Goal: Task Accomplishment & Management: Use online tool/utility

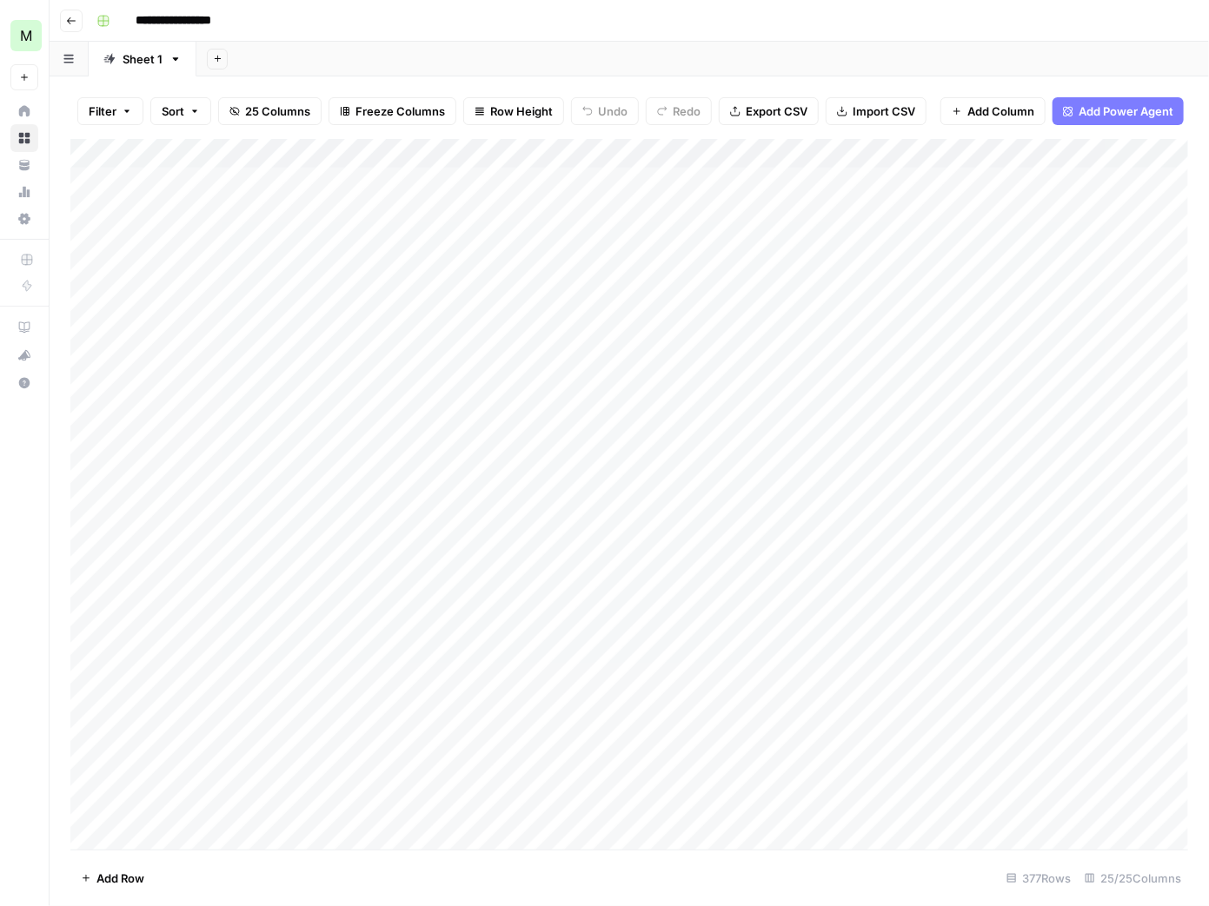
click at [506, 214] on div "Add Column" at bounding box center [629, 495] width 1118 height 712
click at [585, 214] on div "Add Column" at bounding box center [629, 495] width 1118 height 712
click at [660, 210] on div "Add Column" at bounding box center [629, 495] width 1118 height 712
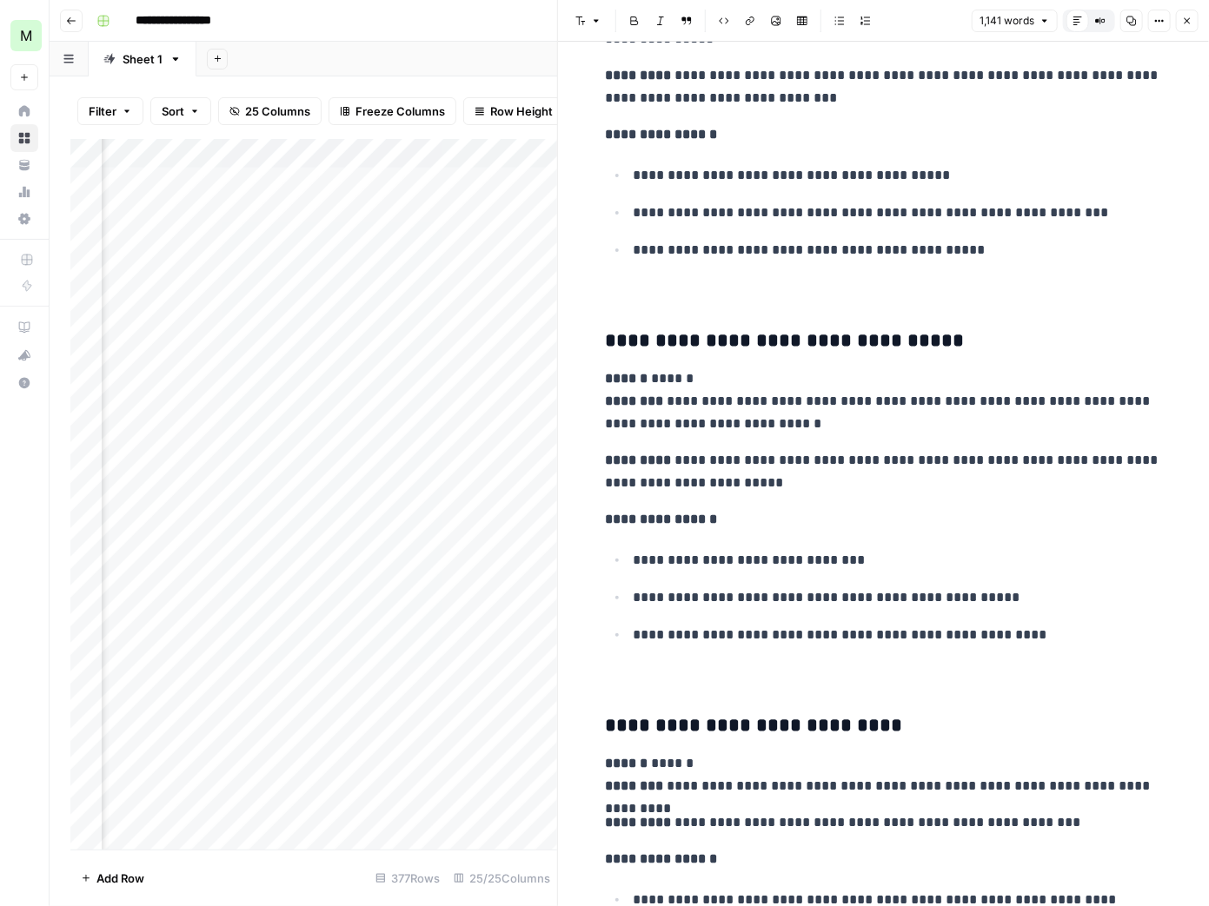
scroll to position [4213, 0]
click at [460, 214] on div "Add Column" at bounding box center [313, 495] width 487 height 712
click at [483, 211] on div "Add Column" at bounding box center [313, 495] width 487 height 712
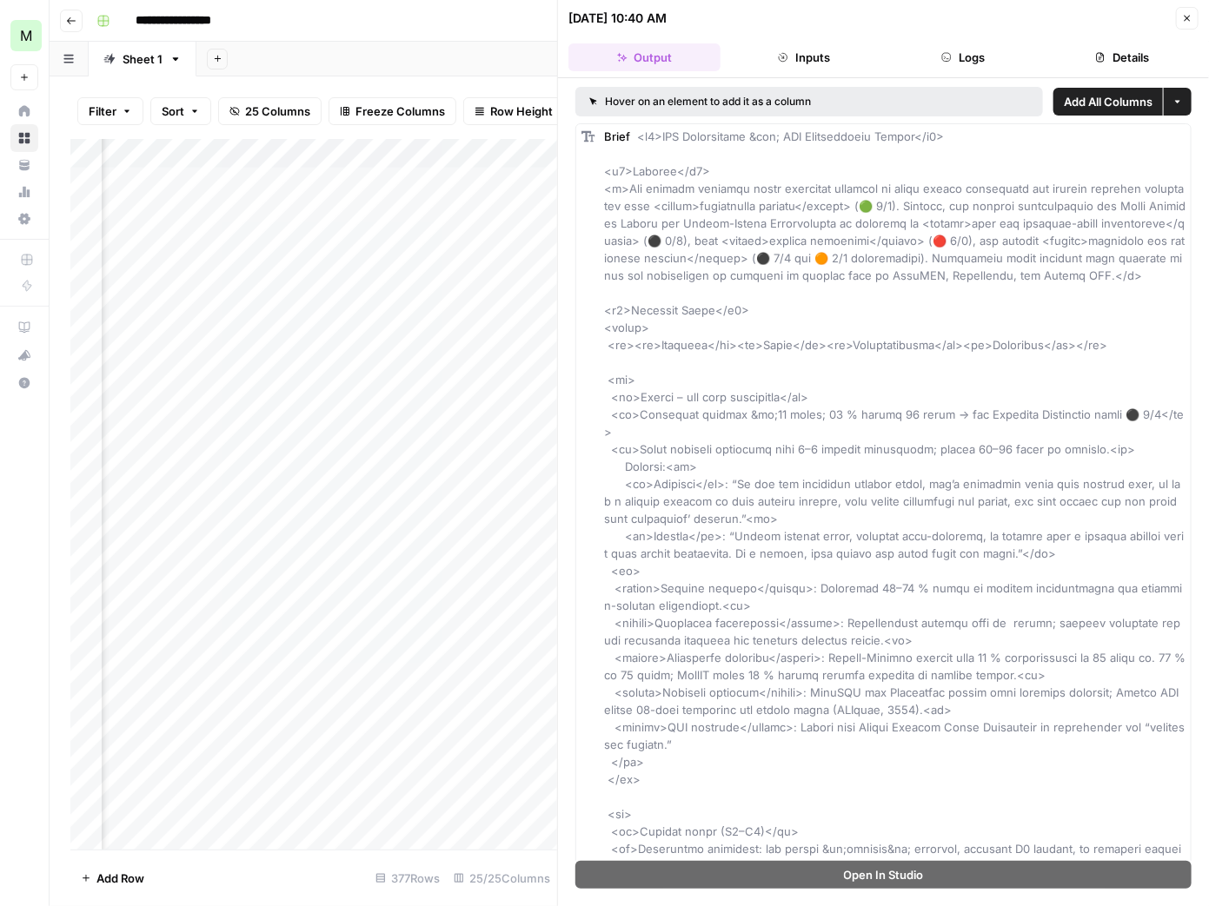
click at [1190, 17] on icon "button" at bounding box center [1187, 18] width 10 height 10
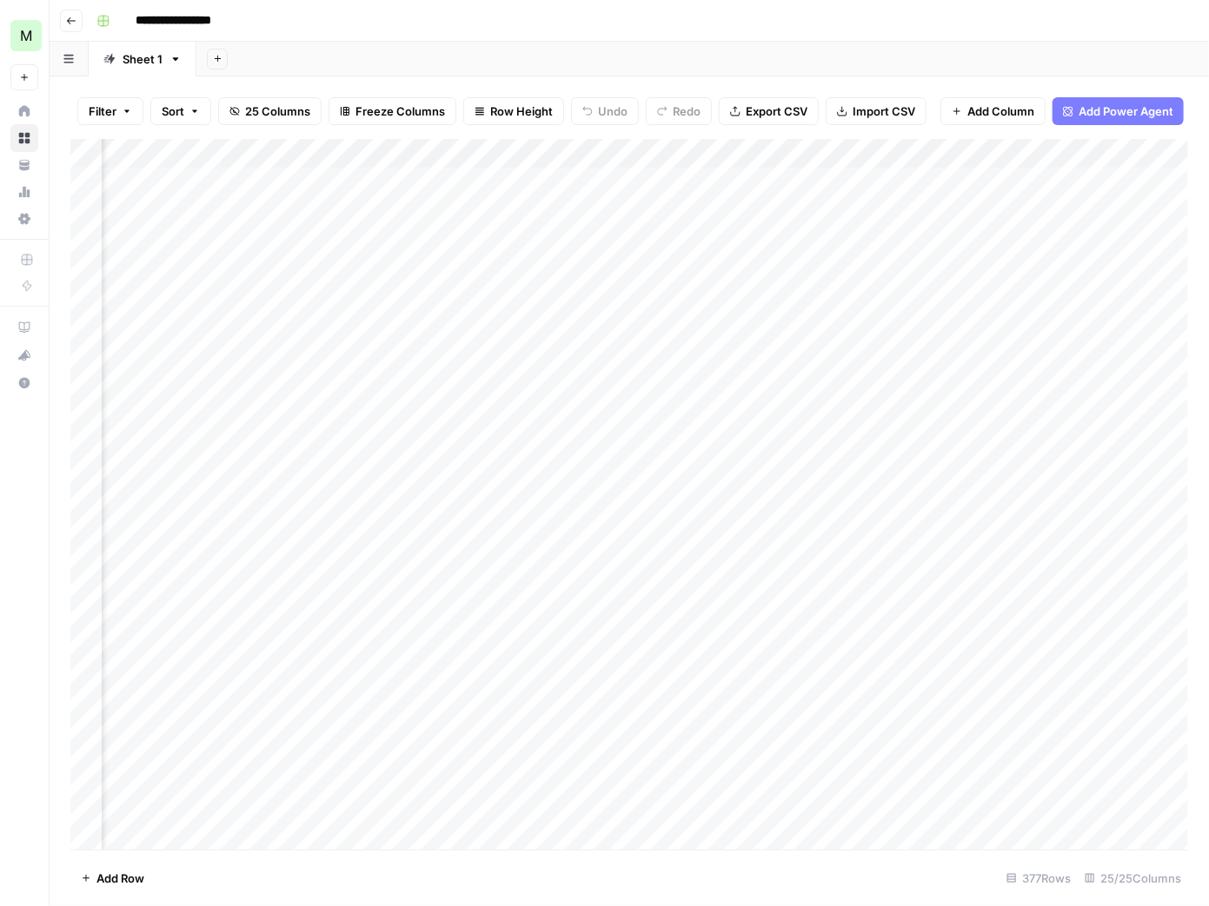
scroll to position [0, 2558]
click at [71, 20] on icon "button" at bounding box center [71, 20] width 9 height 7
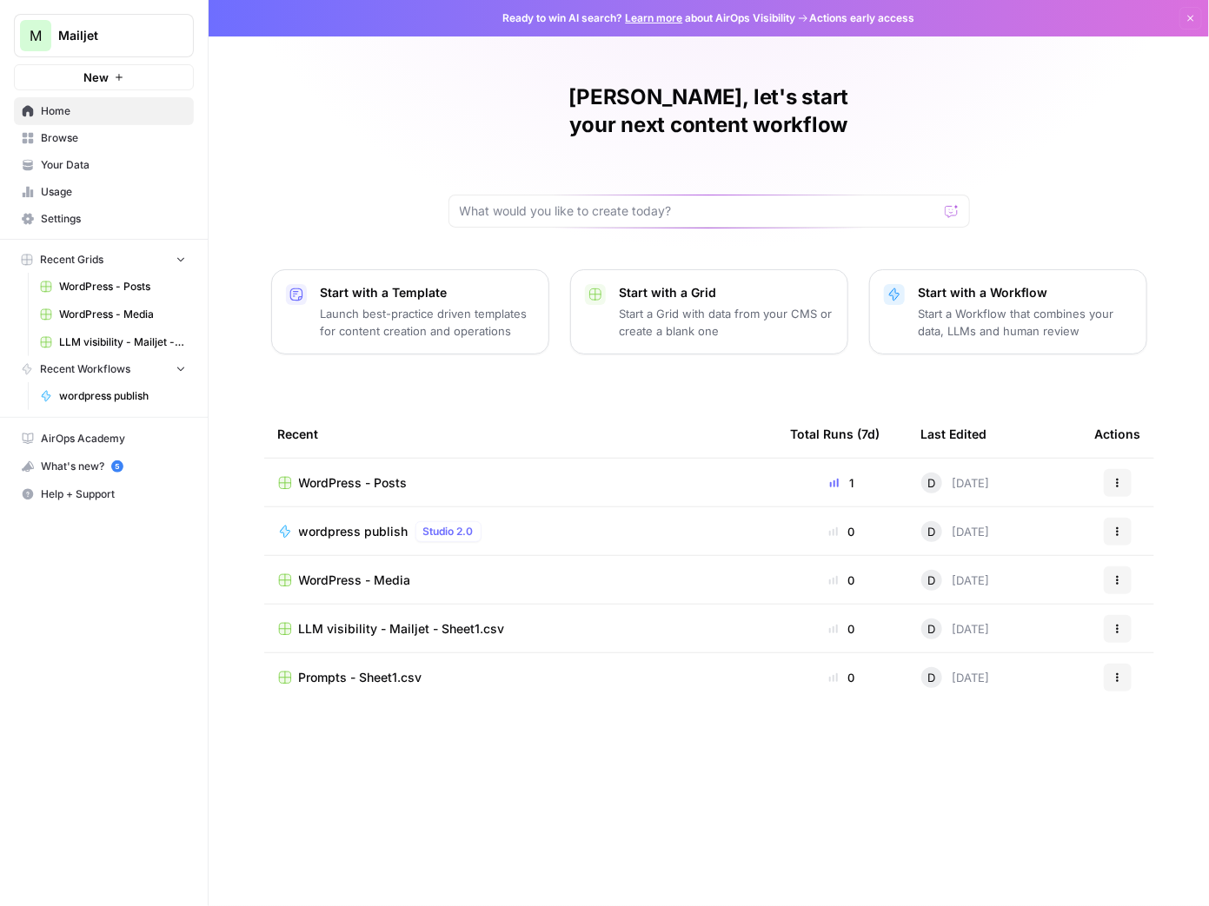
click at [518, 521] on div "wordpress publish Studio 2.0" at bounding box center [520, 531] width 485 height 21
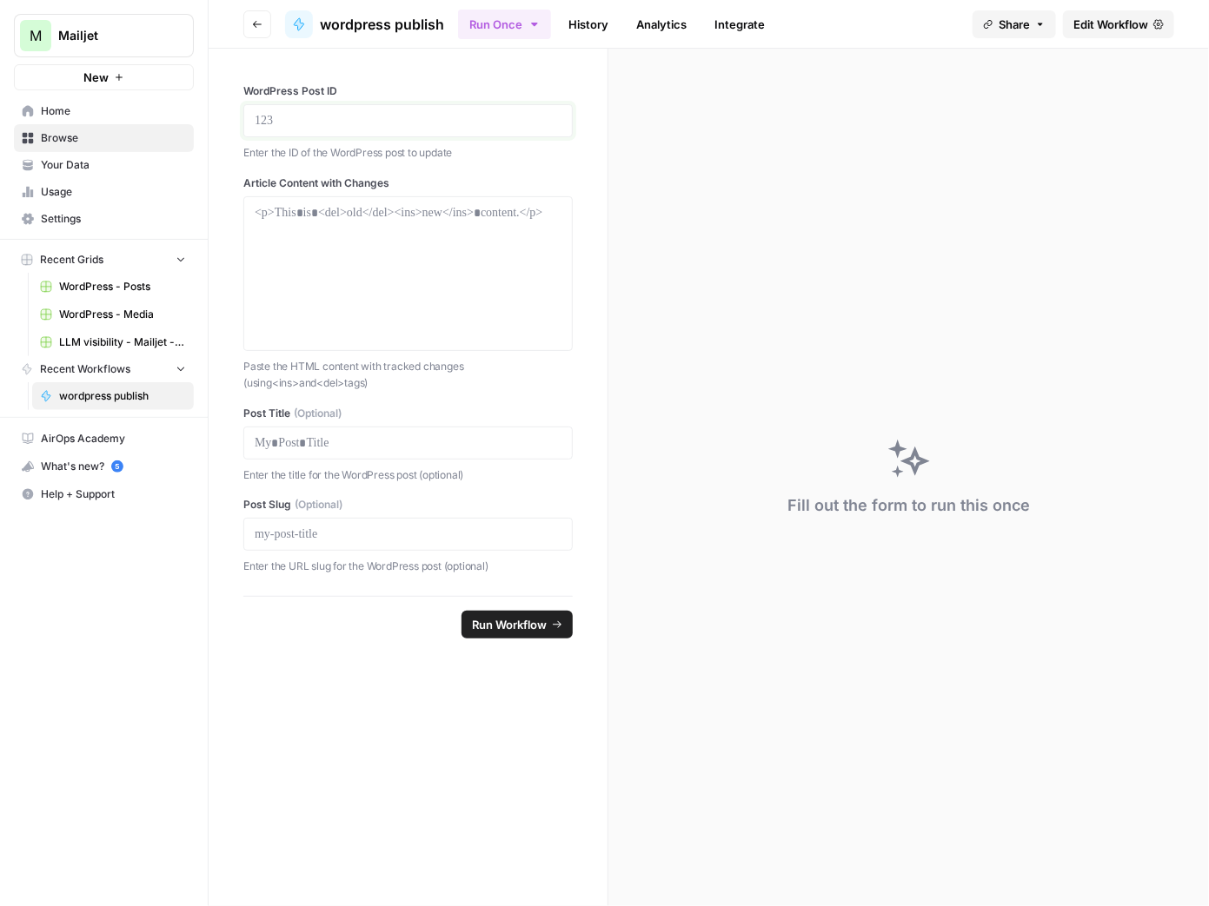
click at [322, 117] on p at bounding box center [408, 120] width 307 height 17
click at [316, 223] on div at bounding box center [408, 273] width 307 height 139
click at [116, 317] on span "WordPress - Media" at bounding box center [122, 315] width 127 height 16
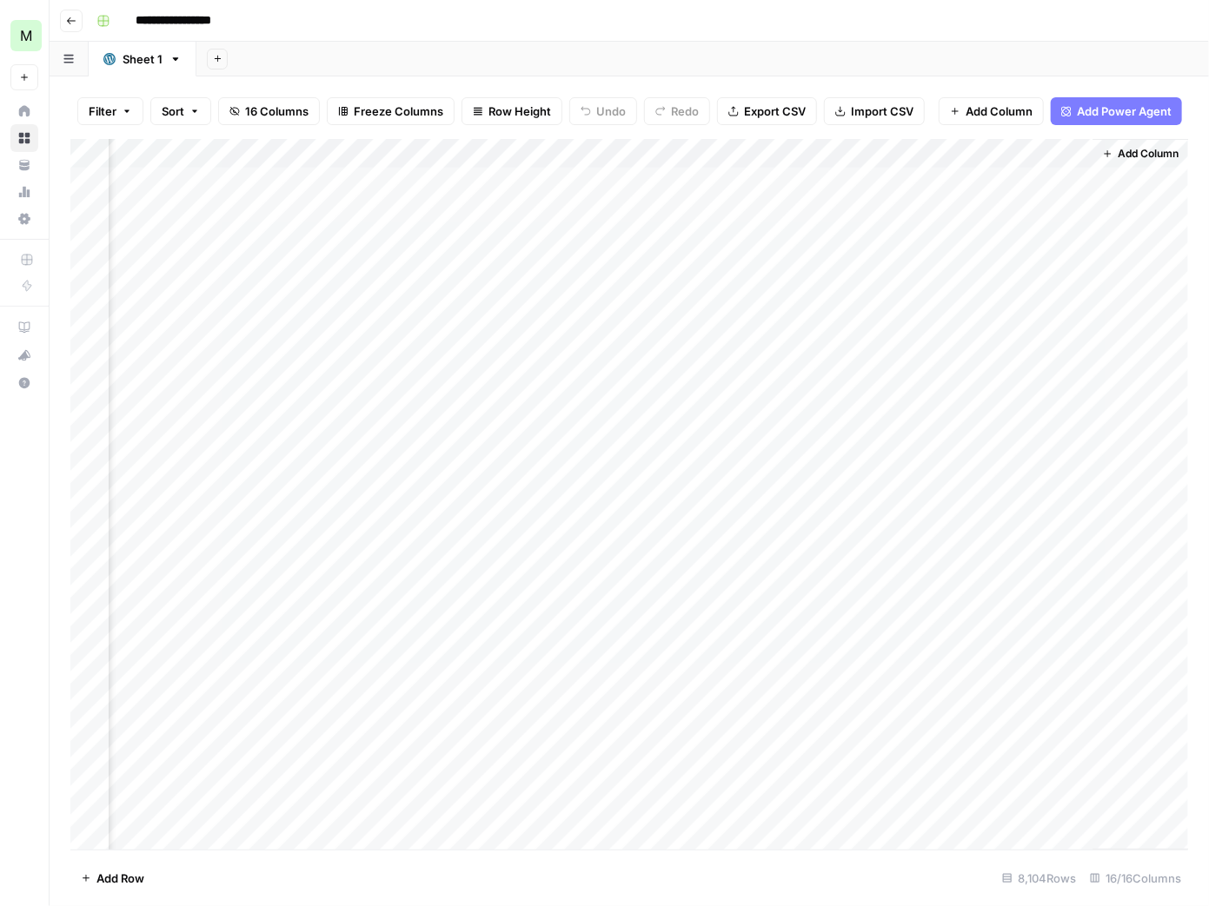
scroll to position [0, 1520]
click at [765, 387] on div "Add Column" at bounding box center [629, 495] width 1118 height 712
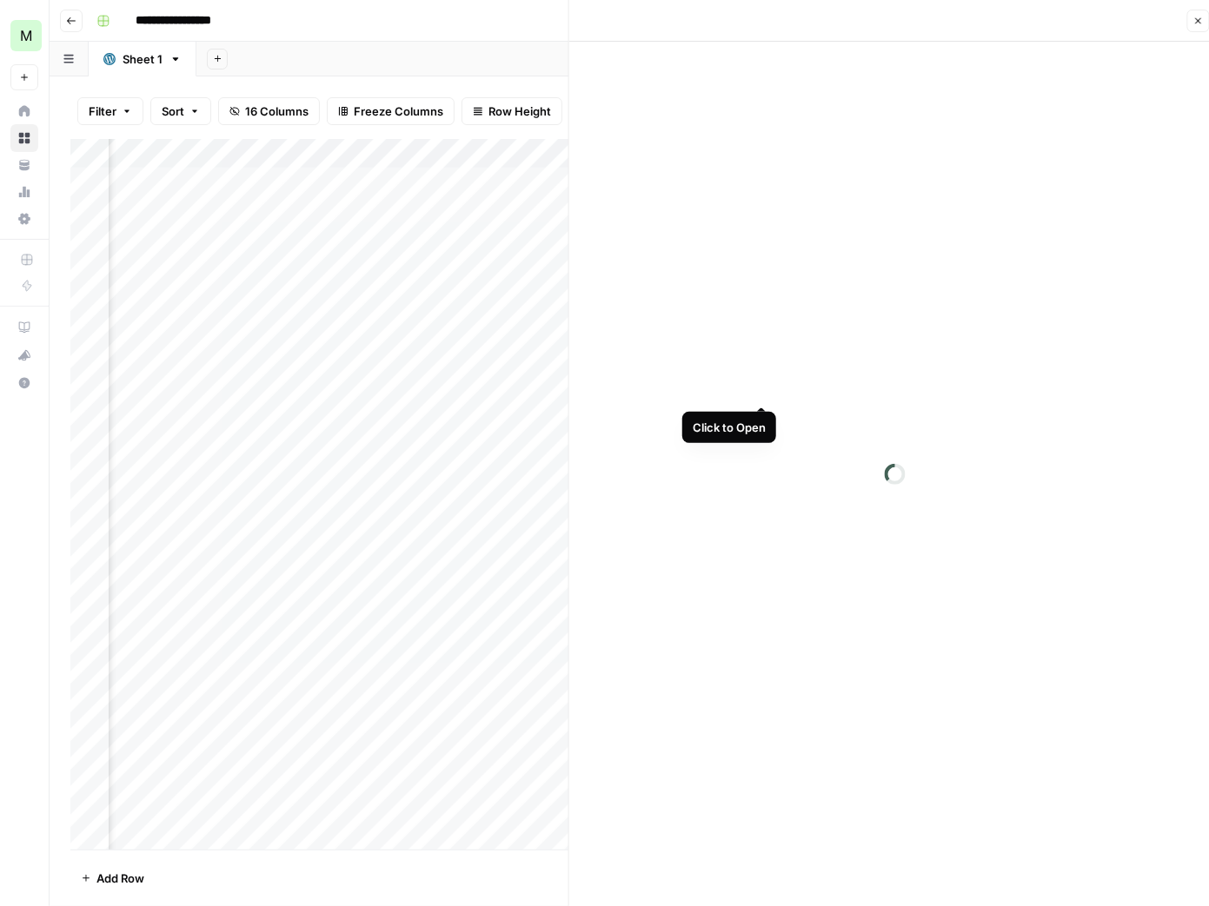
scroll to position [0, 1509]
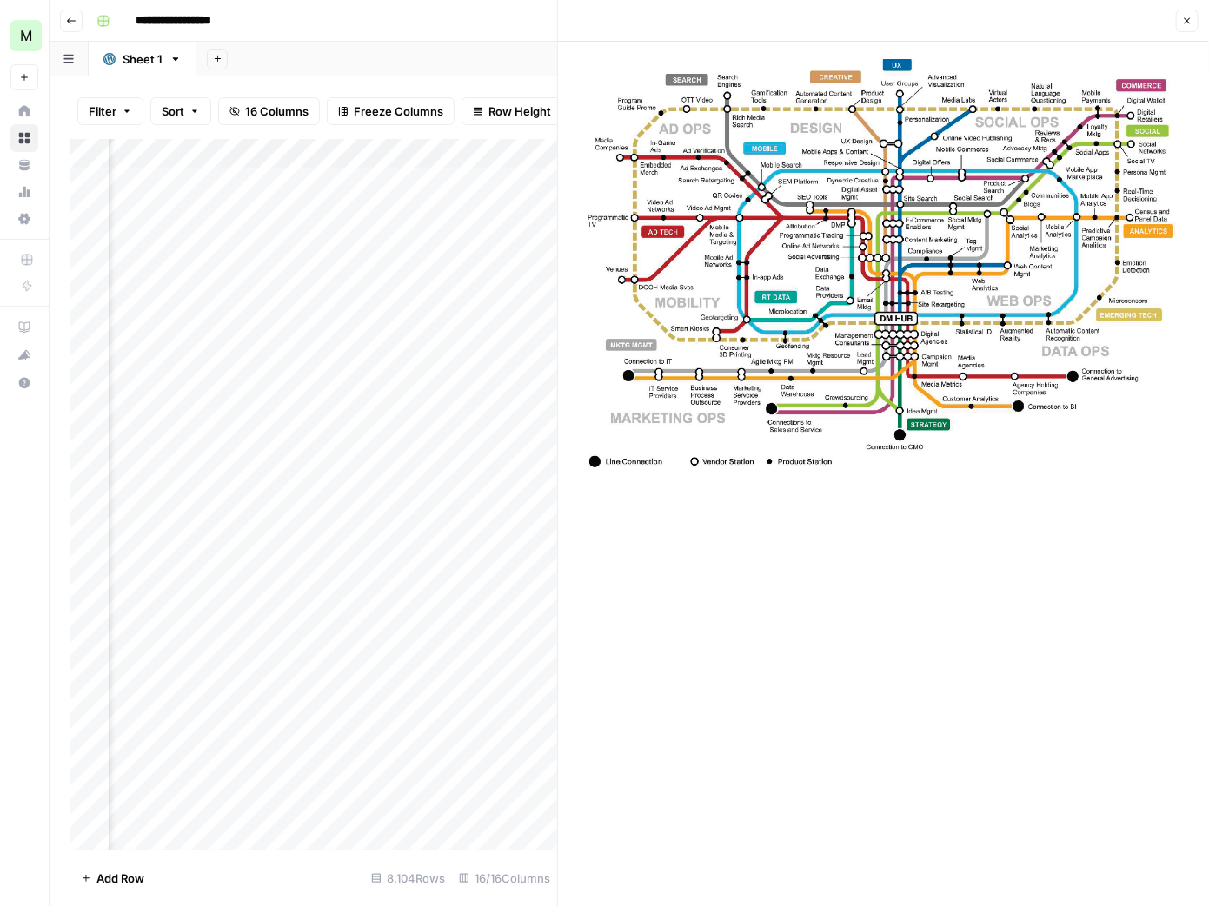
click at [1191, 13] on button "Close" at bounding box center [1187, 21] width 23 height 23
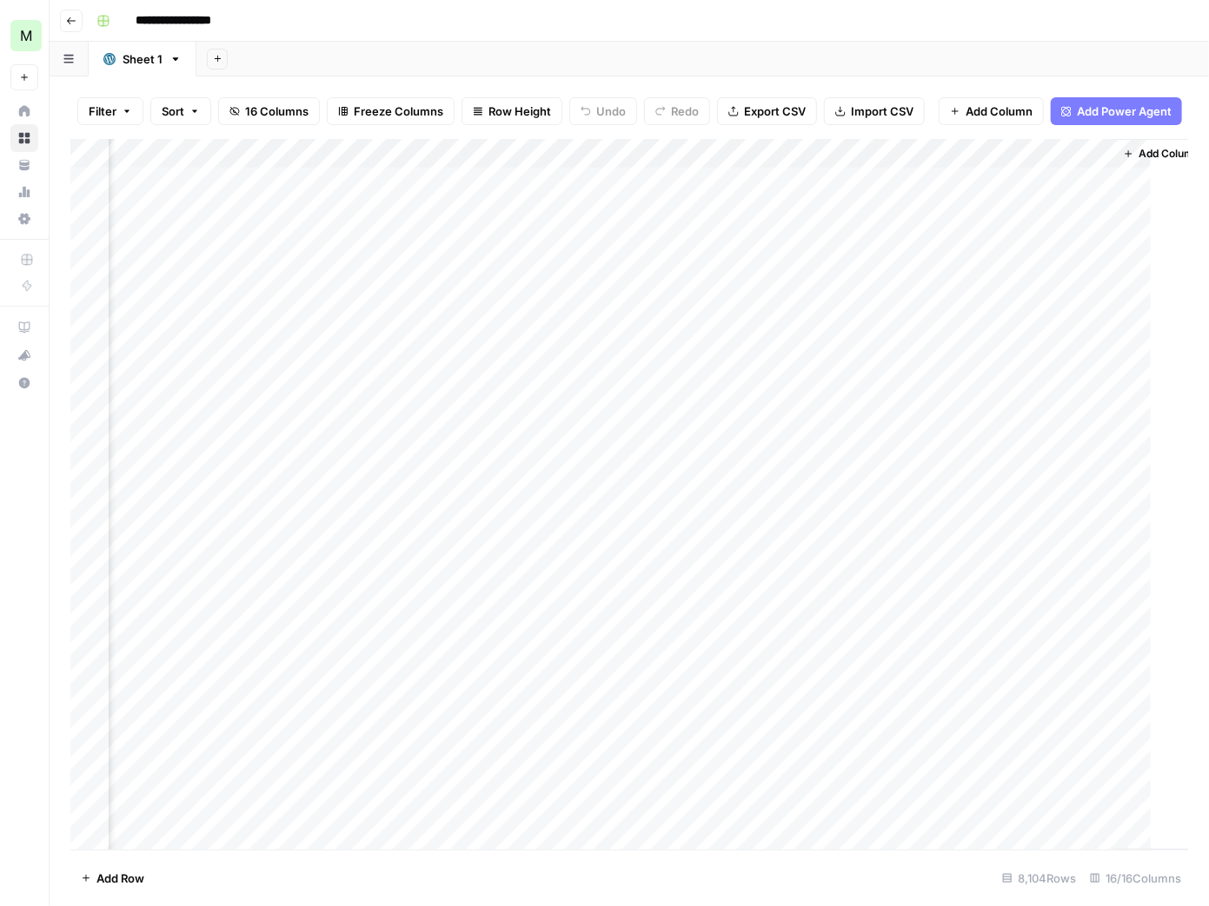
scroll to position [0, 1500]
click at [68, 23] on icon "button" at bounding box center [71, 21] width 10 height 10
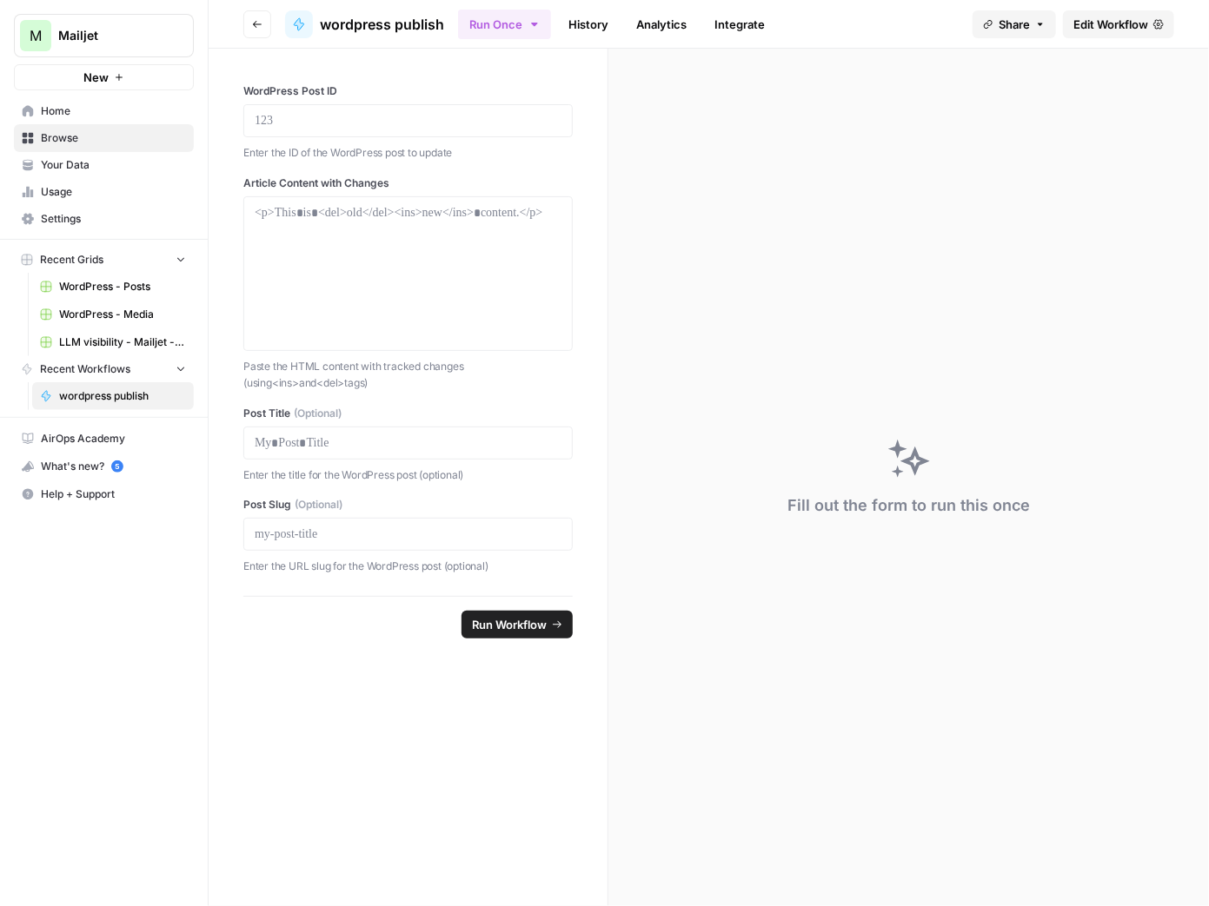
click at [263, 18] on button "Go back" at bounding box center [257, 24] width 28 height 28
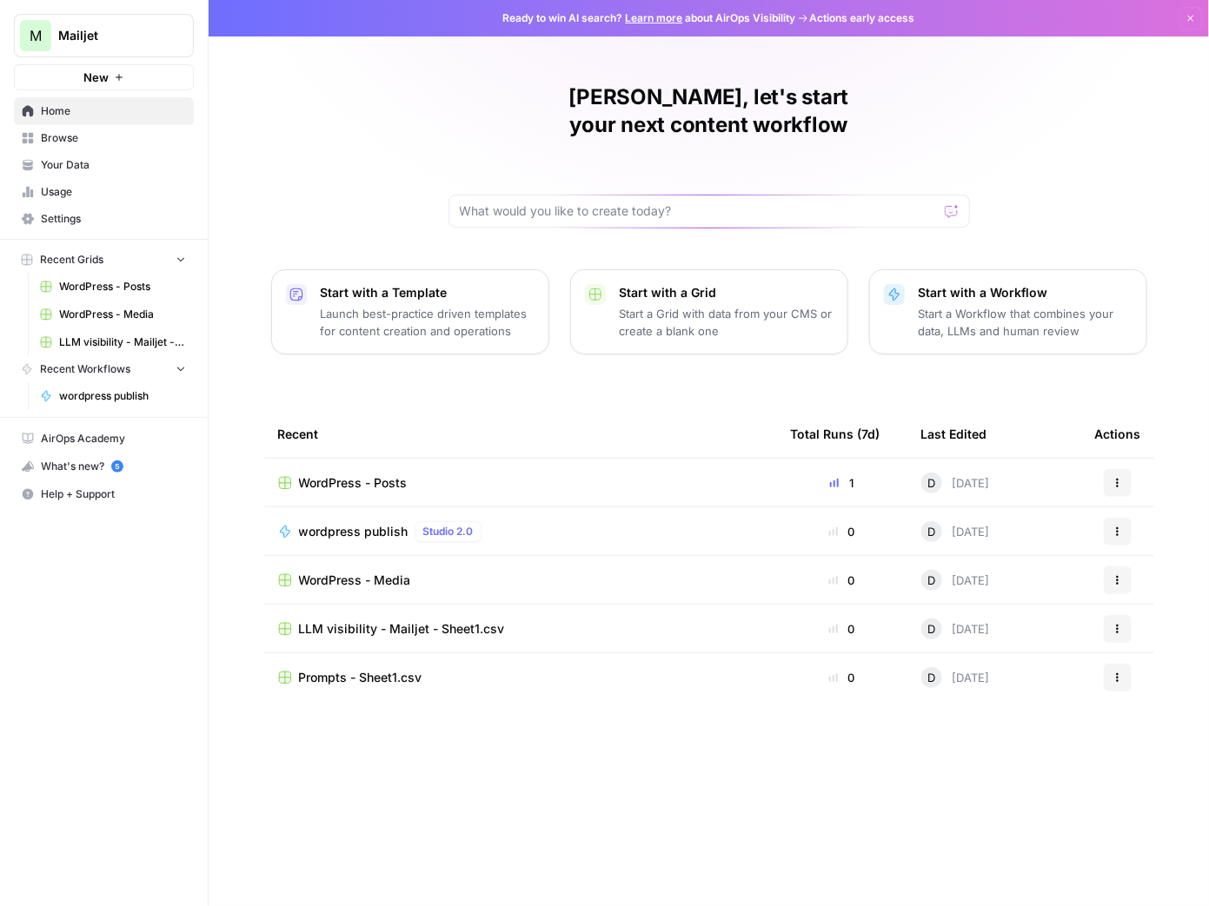
click at [395, 474] on span "WordPress - Posts" at bounding box center [353, 482] width 109 height 17
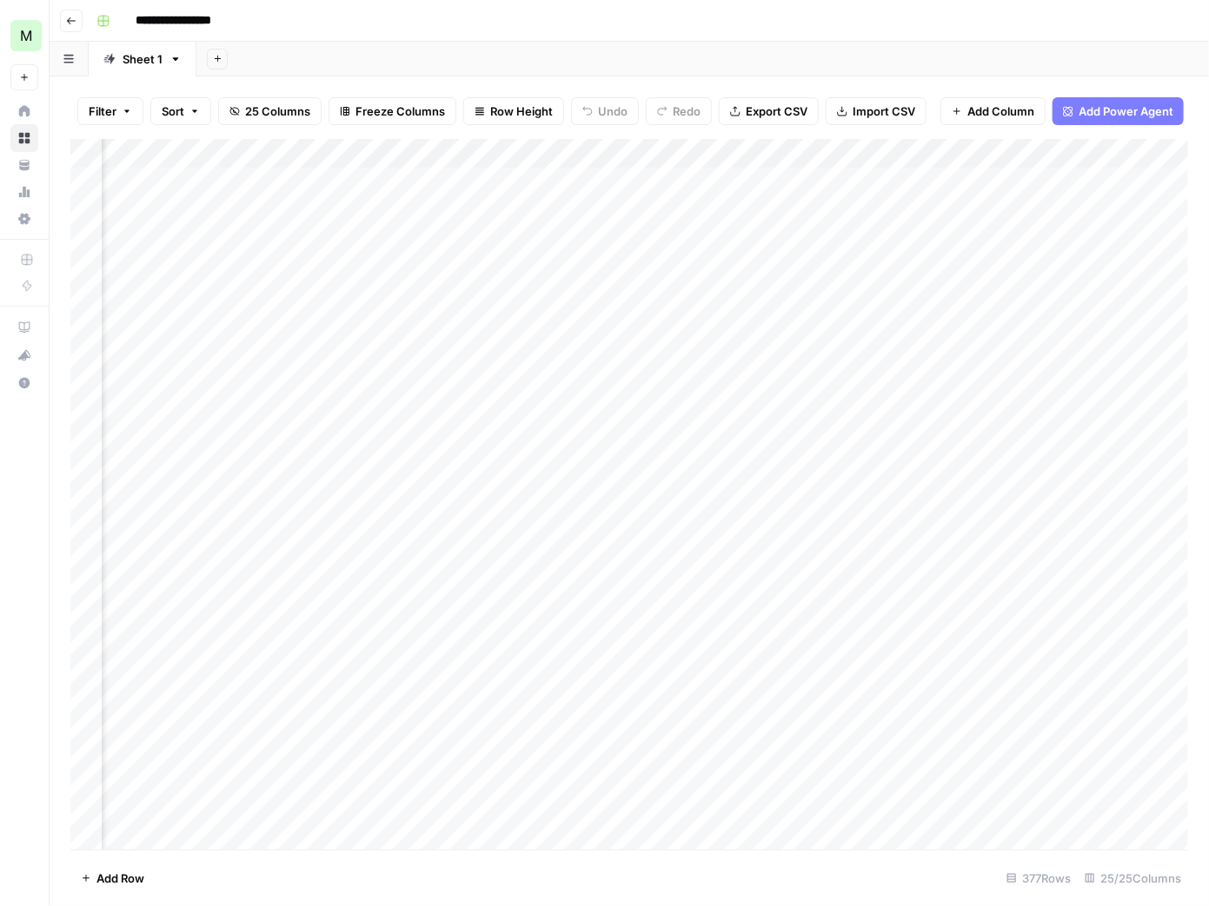
scroll to position [0, 1971]
click at [574, 189] on div "Add Column" at bounding box center [629, 495] width 1118 height 712
click at [574, 189] on textarea at bounding box center [614, 183] width 278 height 24
click at [764, 182] on div "Add Column" at bounding box center [629, 495] width 1118 height 712
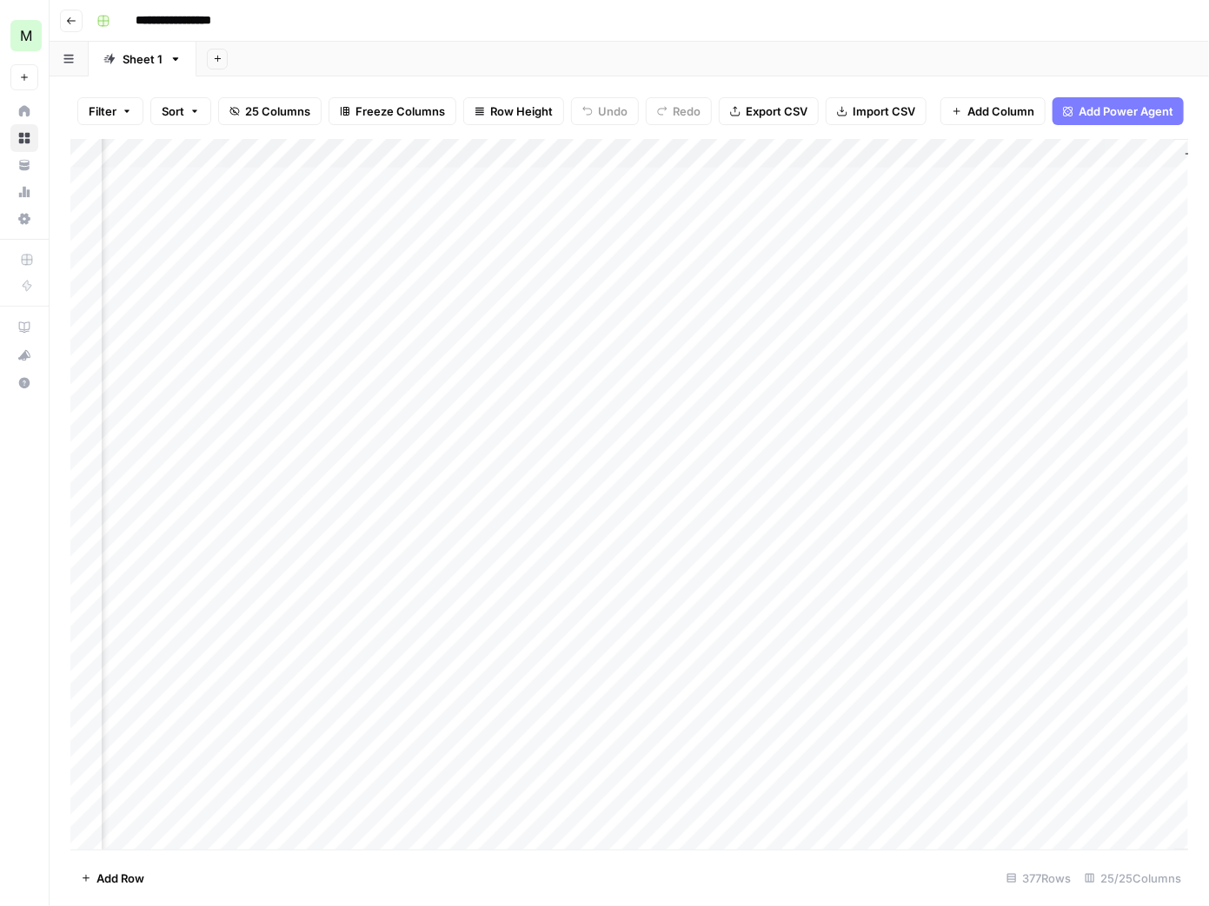
scroll to position [0, 2839]
click at [672, 242] on div "Add Column" at bounding box center [629, 495] width 1118 height 712
click at [673, 243] on div "Add Column" at bounding box center [629, 495] width 1118 height 712
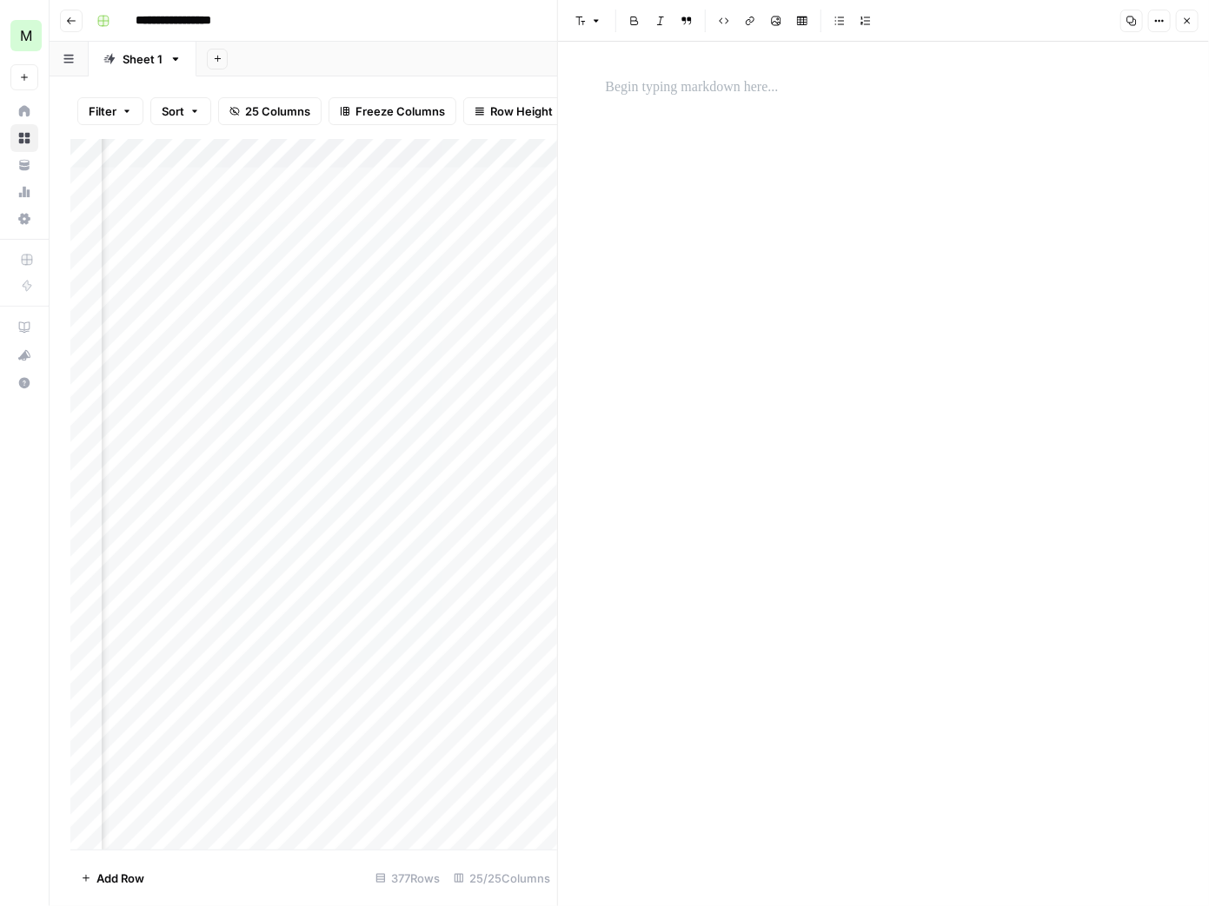
click at [1184, 25] on icon "button" at bounding box center [1187, 21] width 10 height 10
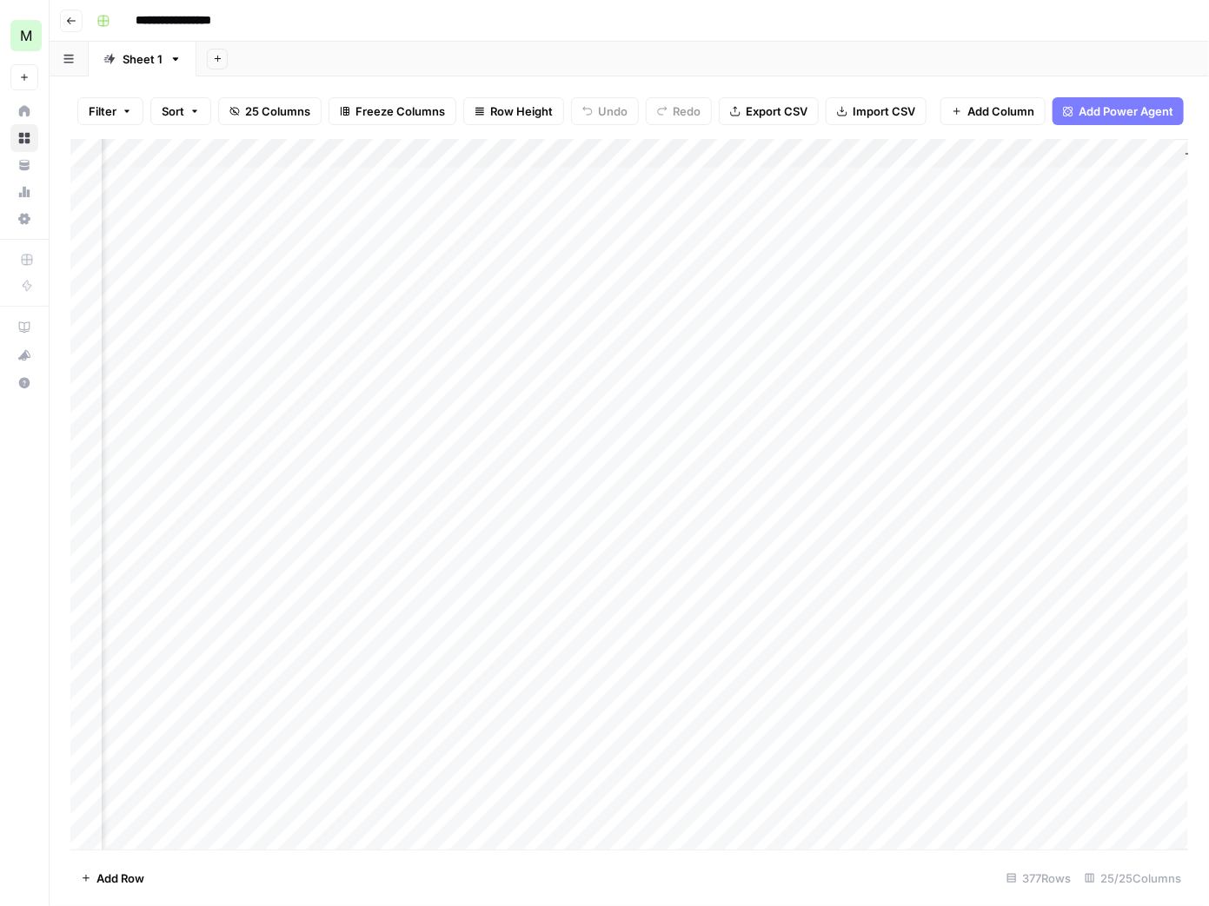
click at [506, 301] on div "Add Column" at bounding box center [629, 495] width 1118 height 712
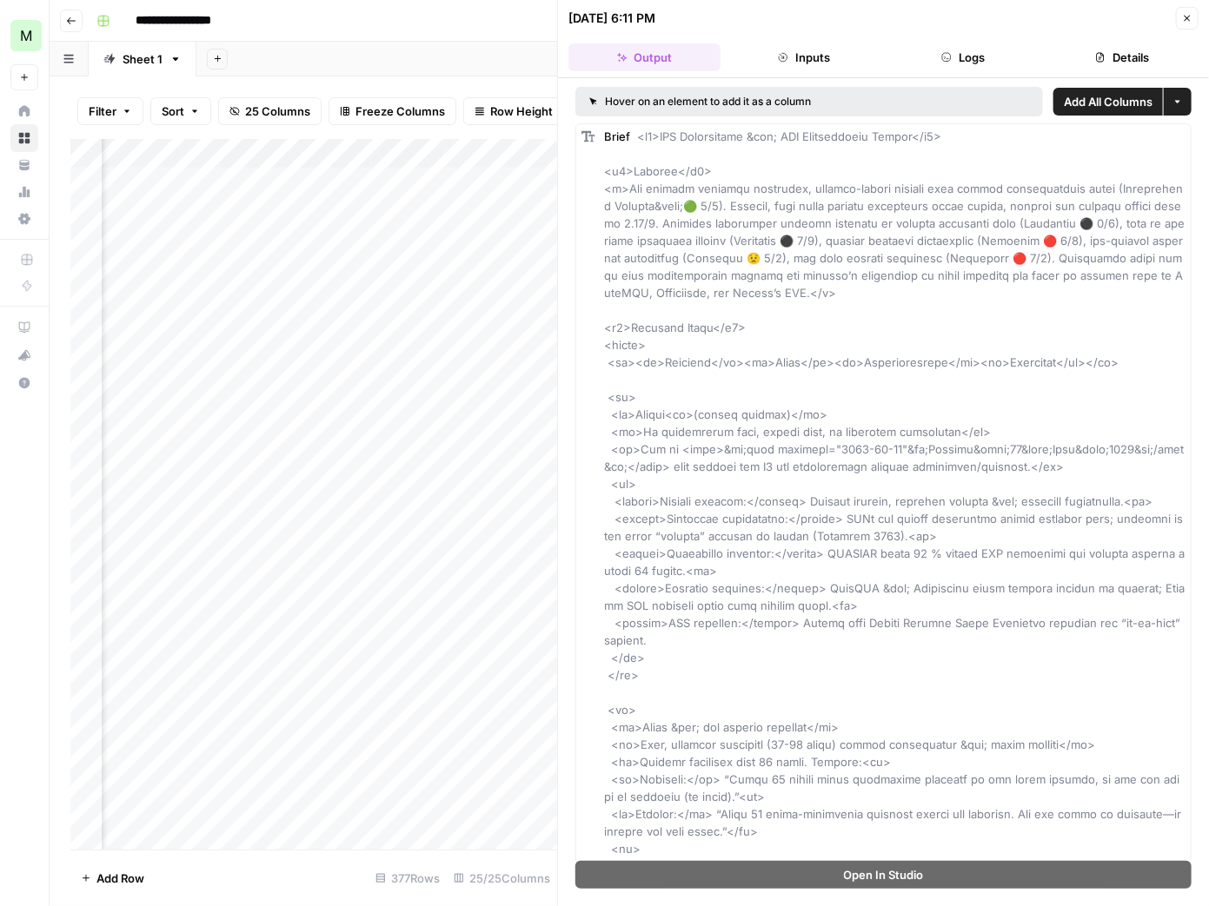
click at [1189, 17] on icon "button" at bounding box center [1187, 18] width 10 height 10
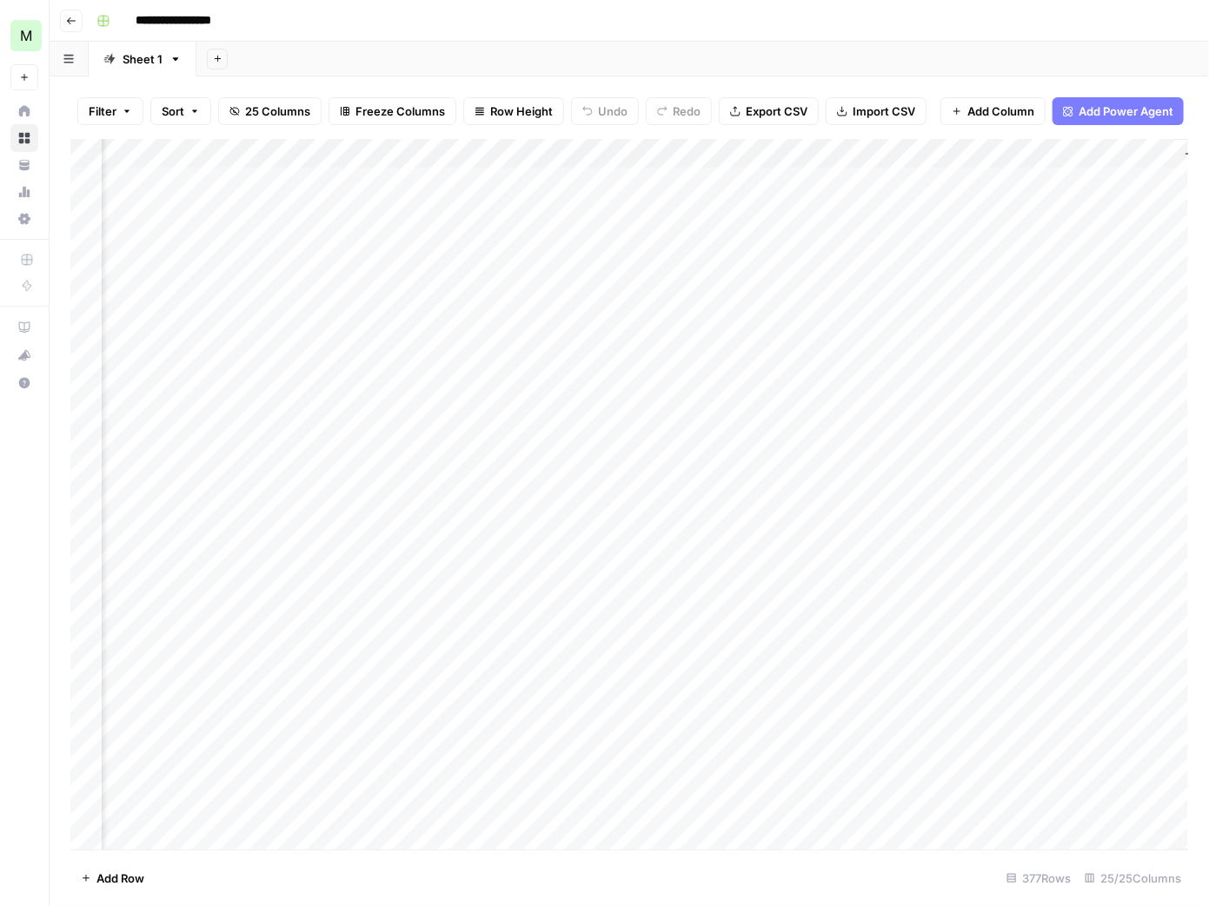
click at [824, 209] on div "Add Column" at bounding box center [629, 495] width 1118 height 712
click at [843, 209] on div "Add Column" at bounding box center [629, 495] width 1118 height 712
click at [981, 180] on div "Add Column" at bounding box center [629, 495] width 1118 height 712
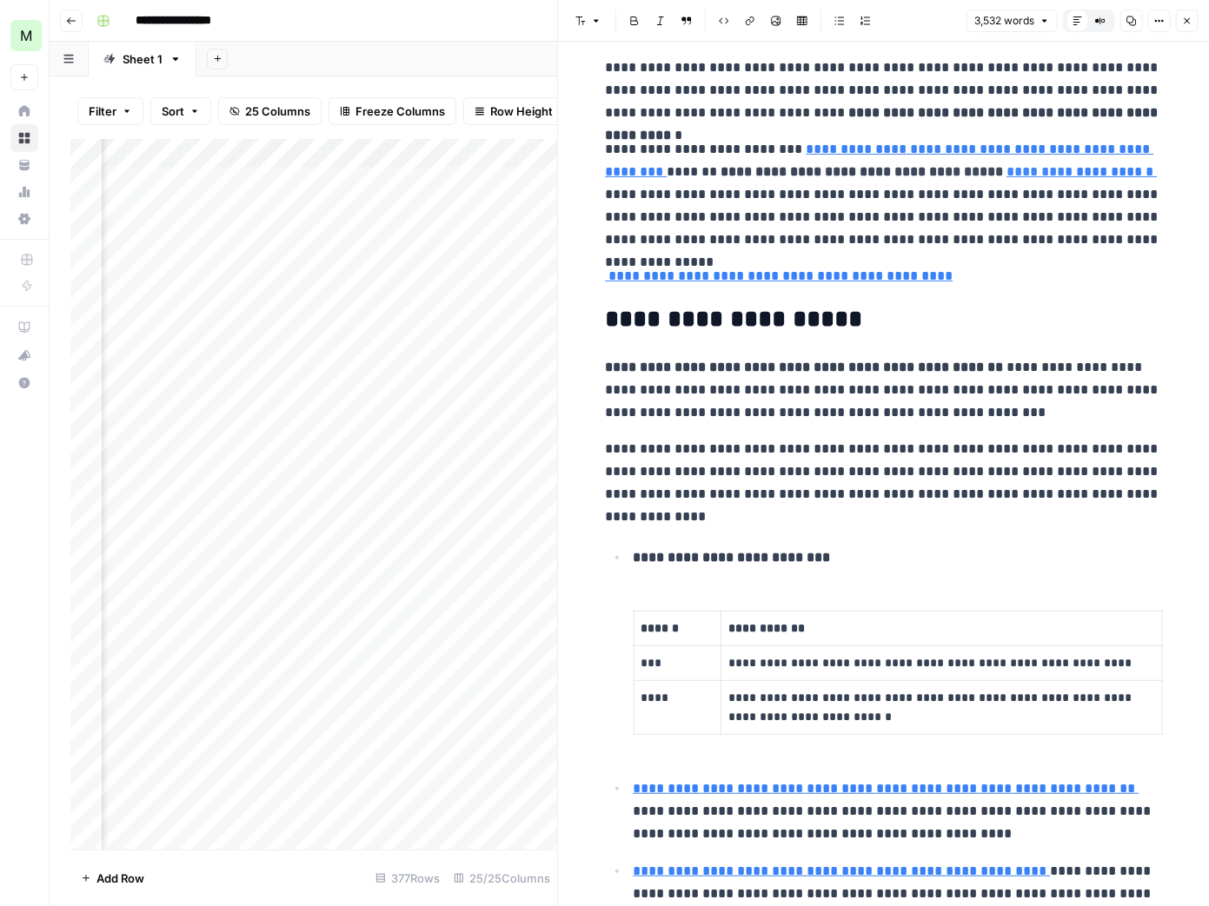
scroll to position [2520, 0]
click at [1191, 23] on icon "button" at bounding box center [1187, 21] width 10 height 10
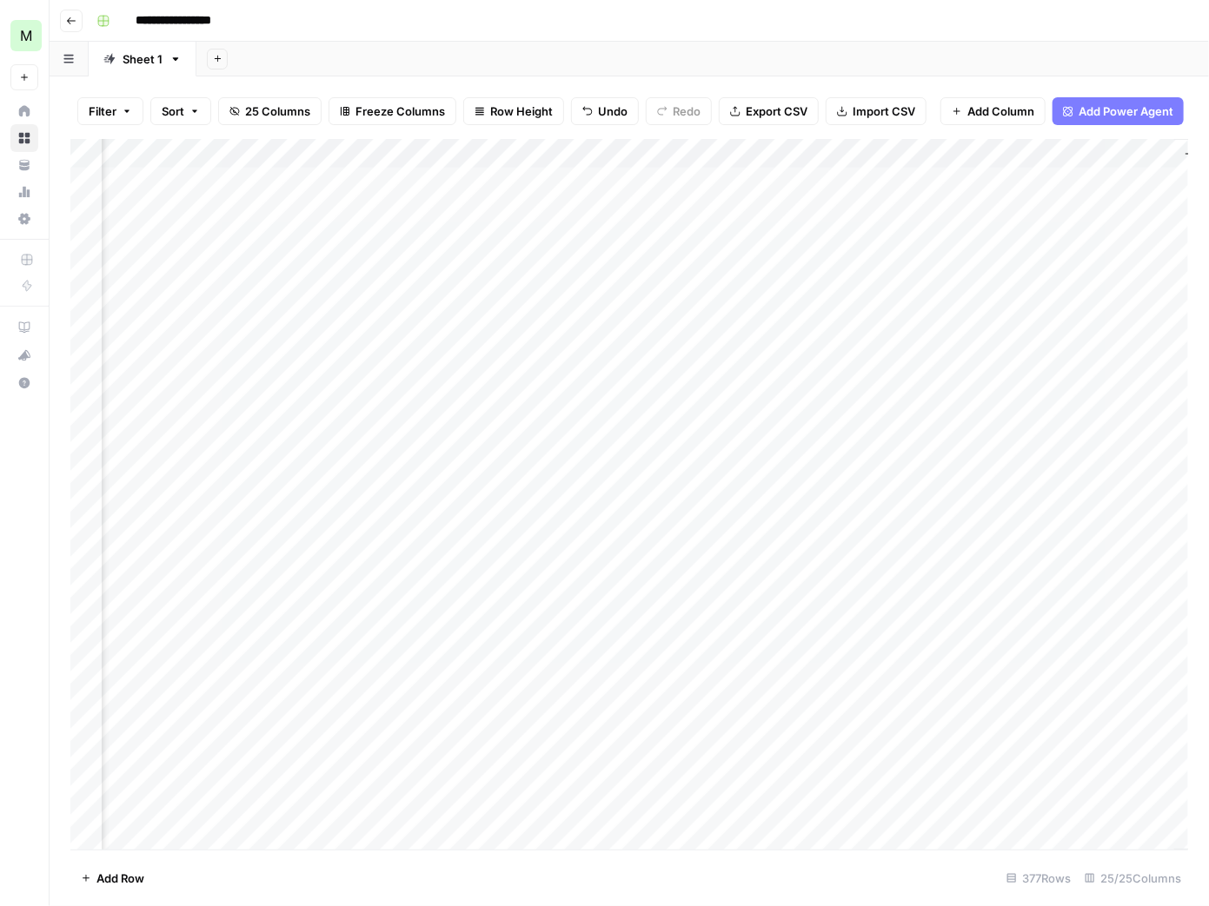
click at [691, 153] on div "Add Column" at bounding box center [629, 495] width 1118 height 712
click at [608, 156] on div at bounding box center [625, 156] width 157 height 35
click at [740, 81] on div "Filter Sort 25 Columns Freeze Columns Row Height Undo Redo Export CSV Import CS…" at bounding box center [629, 491] width 1159 height 830
click at [534, 155] on div "Add Column" at bounding box center [629, 495] width 1118 height 712
click at [503, 155] on div "Add Column" at bounding box center [629, 495] width 1118 height 712
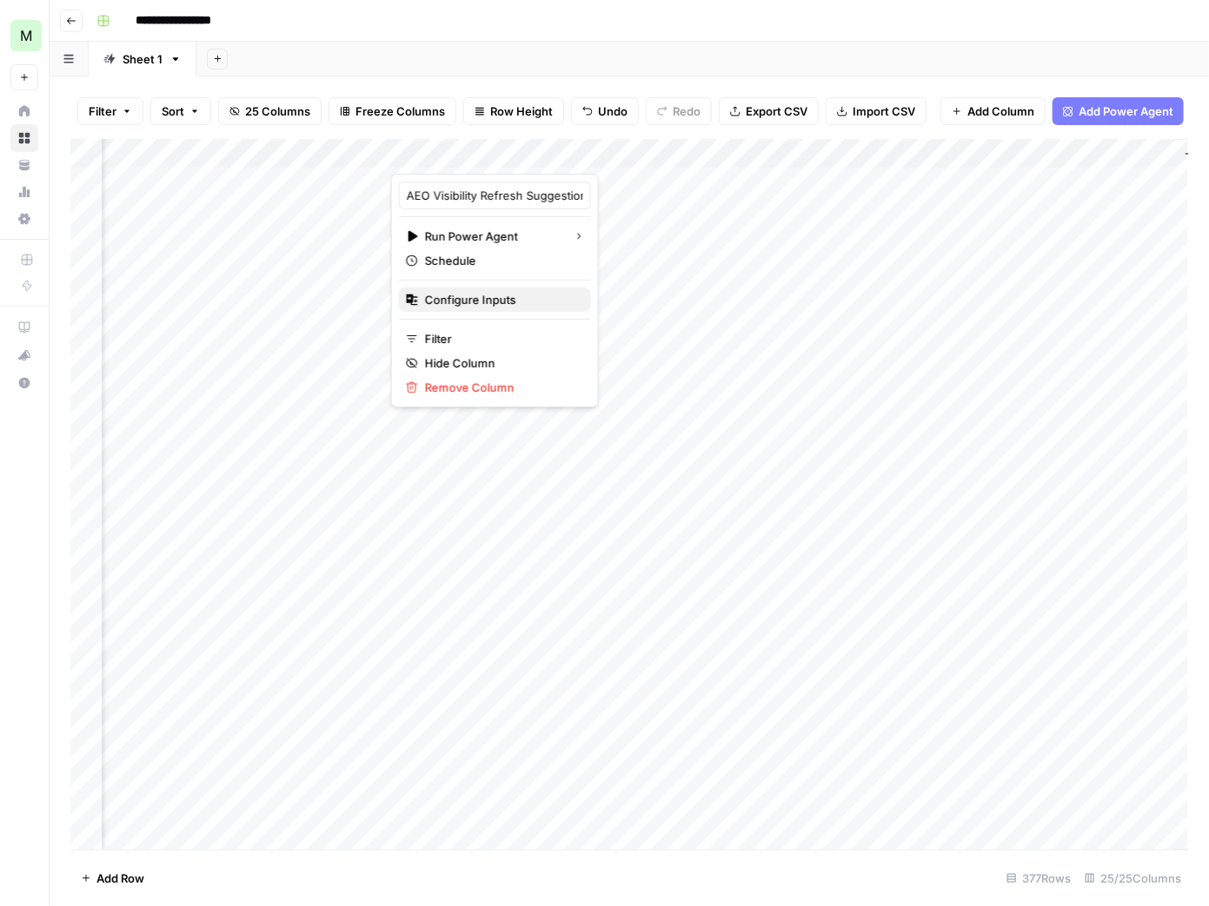
click at [482, 302] on span "Configure Inputs" at bounding box center [501, 299] width 152 height 17
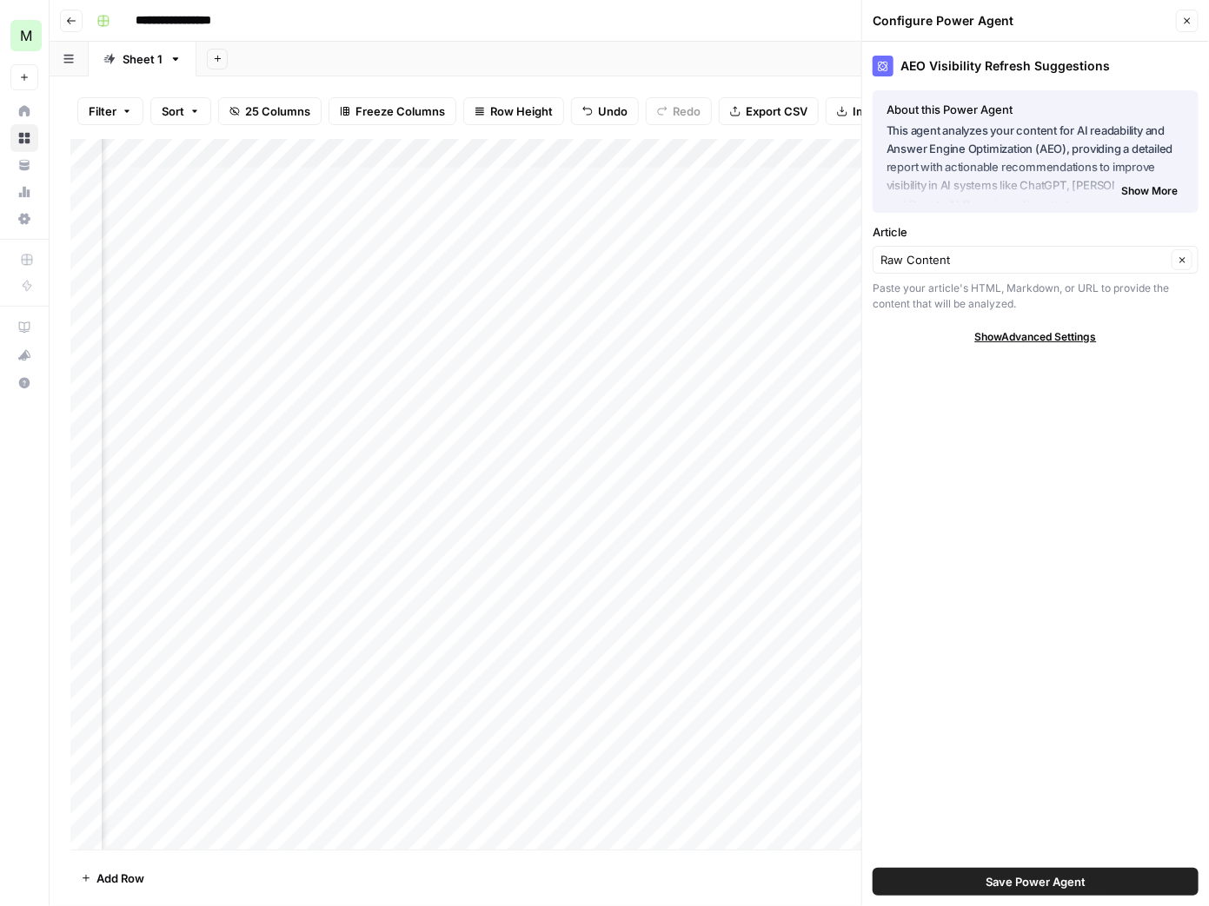
click at [1032, 335] on span "Show Advanced Settings" at bounding box center [1036, 337] width 122 height 16
click at [1153, 196] on span "Show More" at bounding box center [1149, 191] width 56 height 16
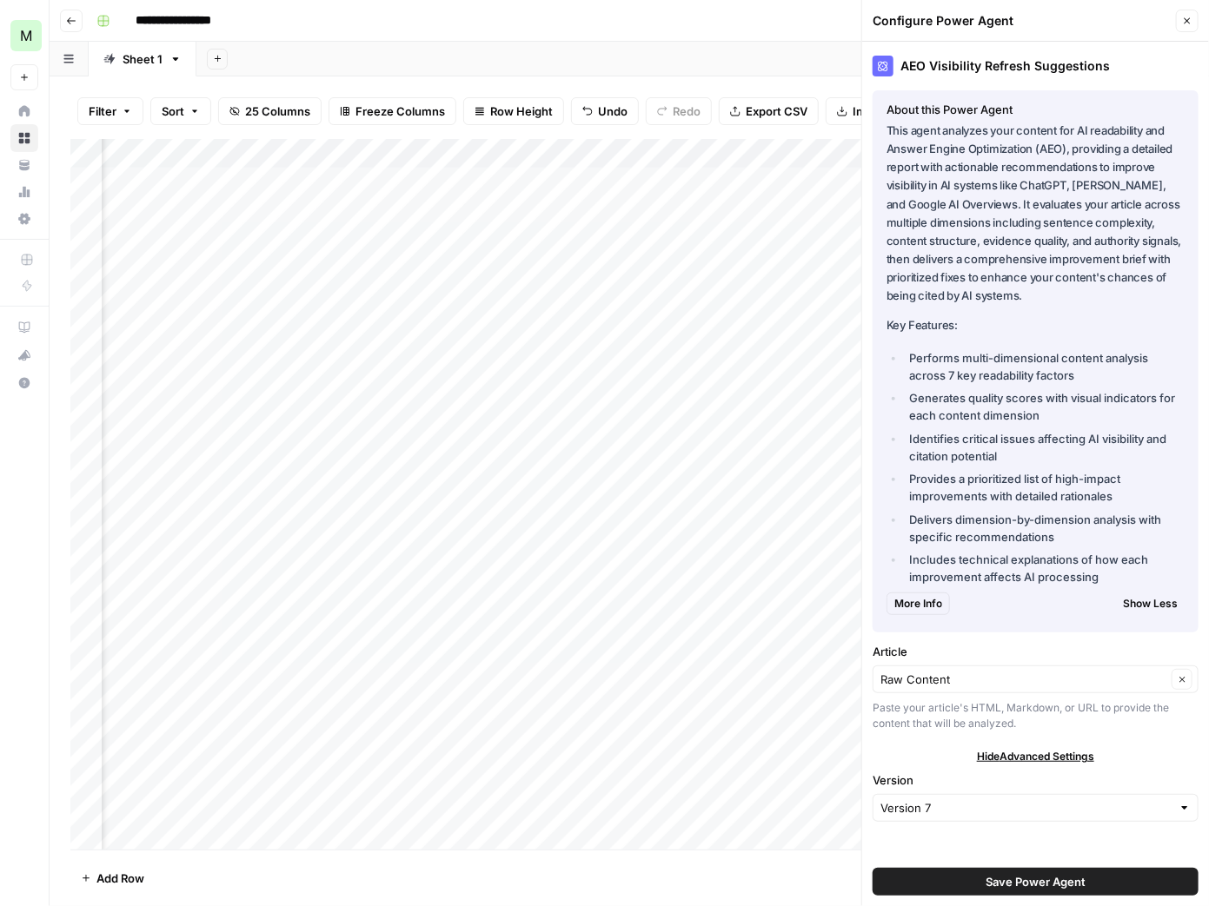
click at [1190, 20] on icon "button" at bounding box center [1187, 21] width 10 height 10
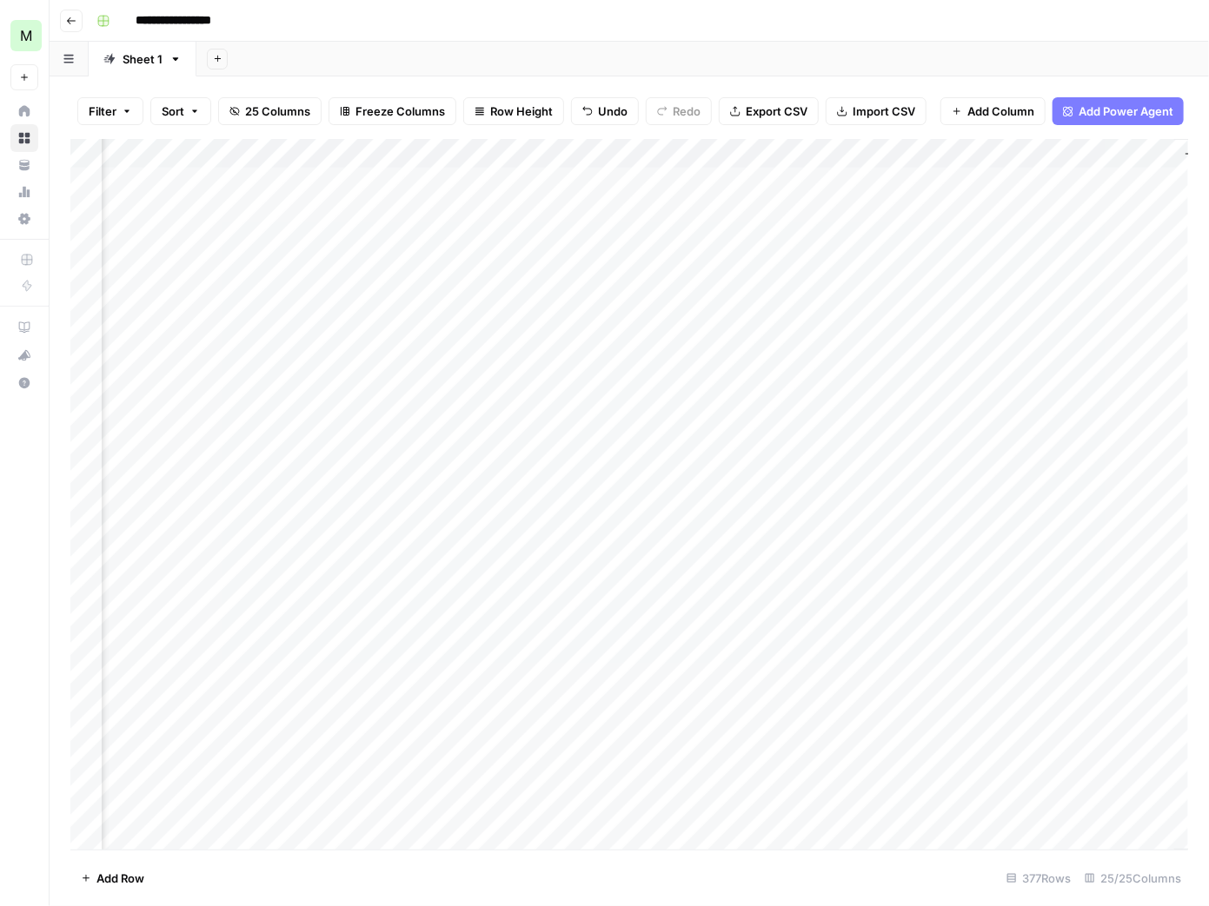
click at [502, 207] on div "Add Column" at bounding box center [629, 495] width 1118 height 712
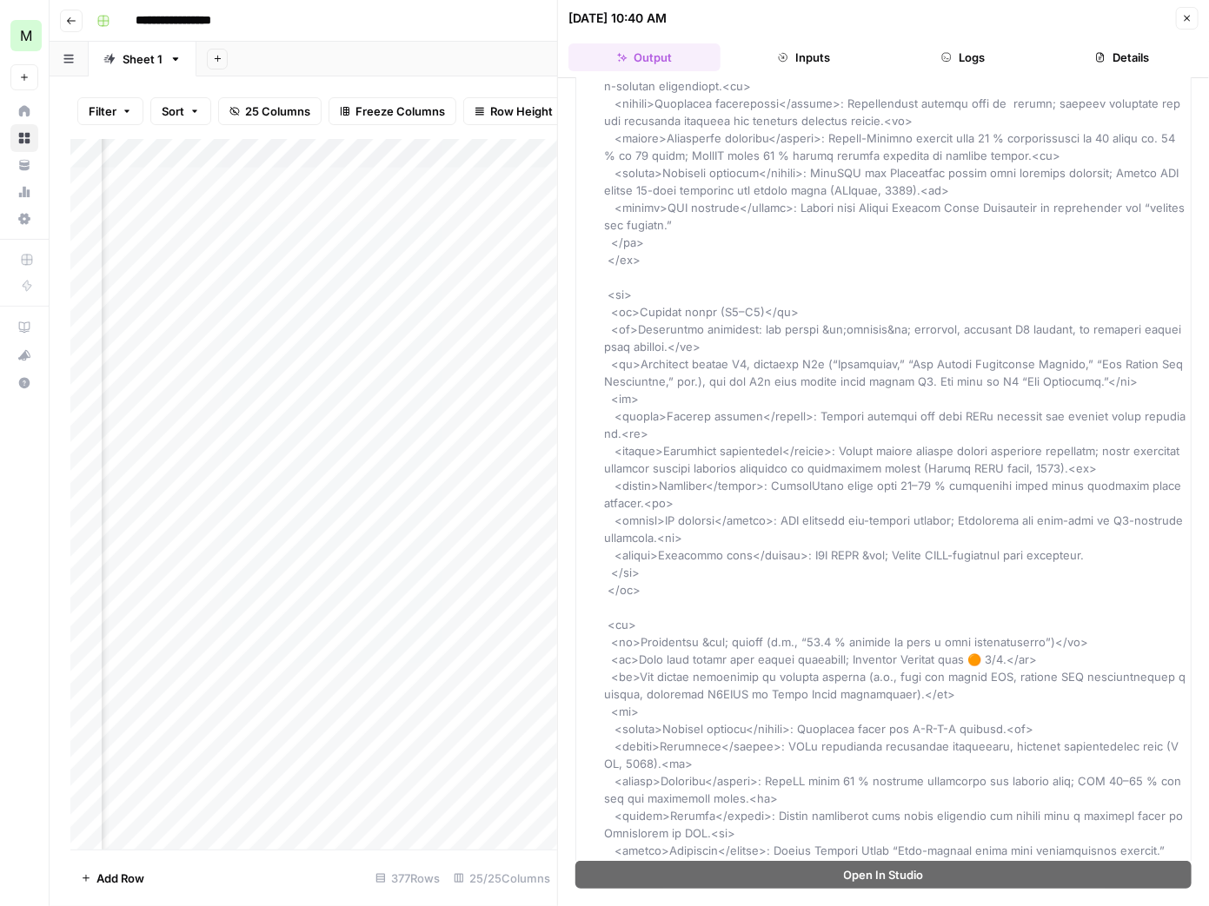
scroll to position [521, 0]
click at [1190, 11] on button "Close" at bounding box center [1187, 18] width 23 height 23
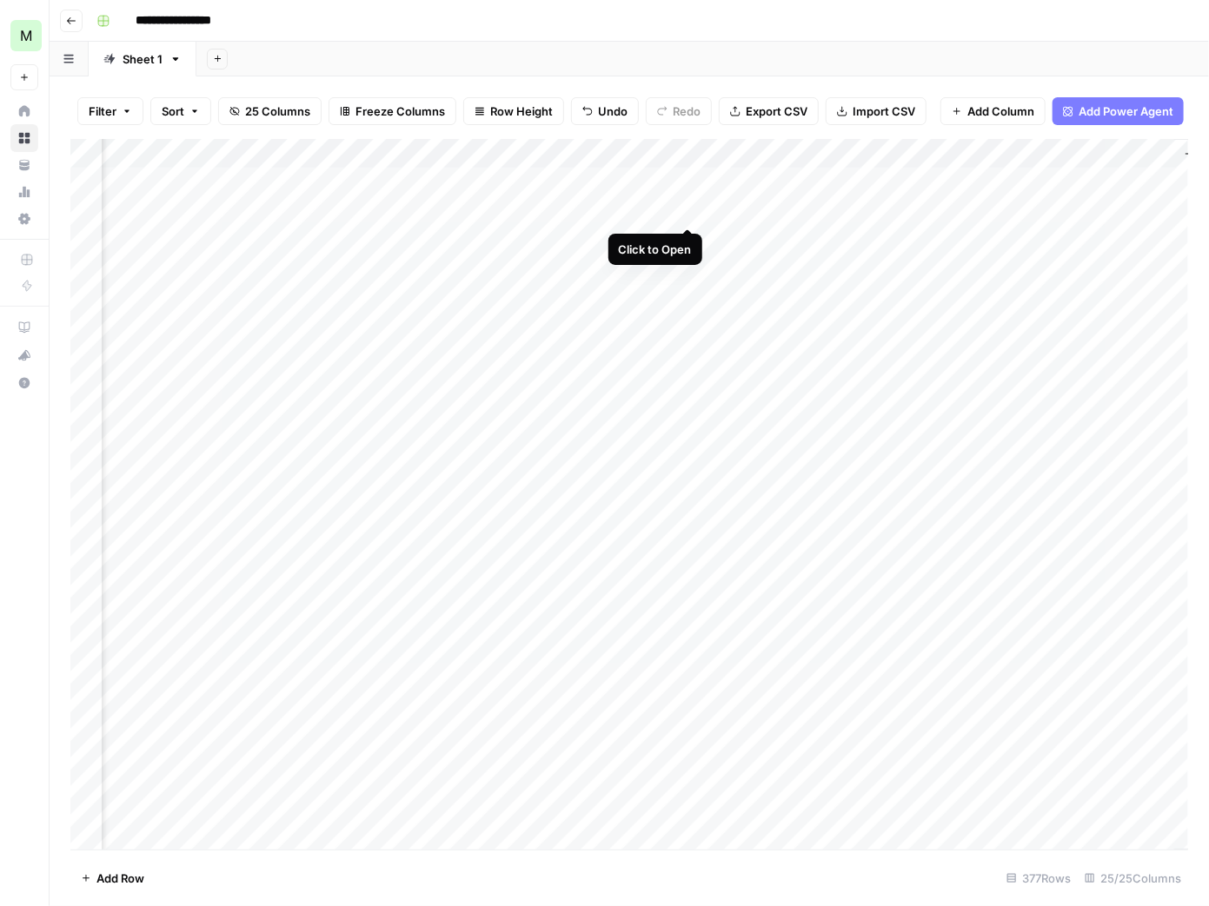
click at [690, 214] on div "Add Column" at bounding box center [629, 495] width 1118 height 712
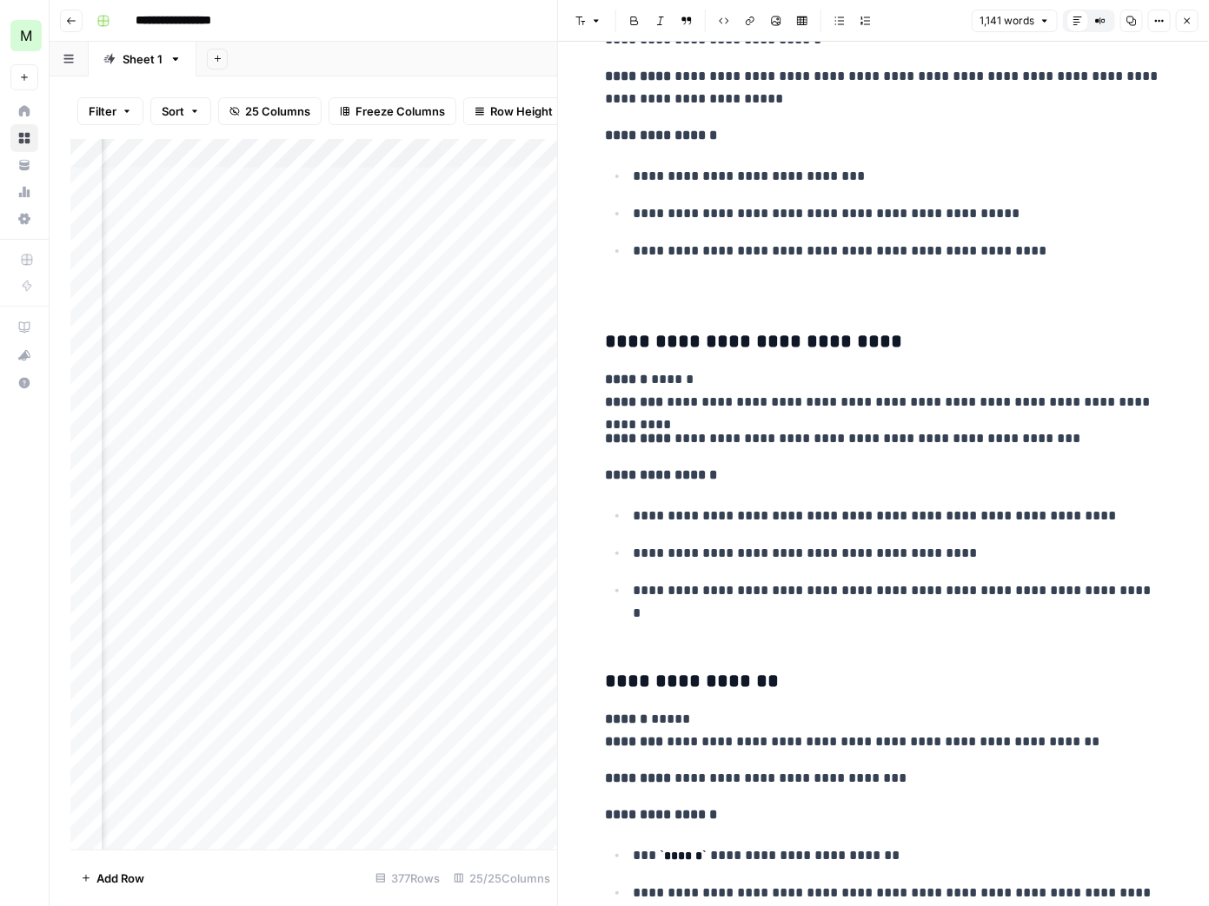
scroll to position [4597, 0]
click at [1189, 23] on icon "button" at bounding box center [1187, 21] width 10 height 10
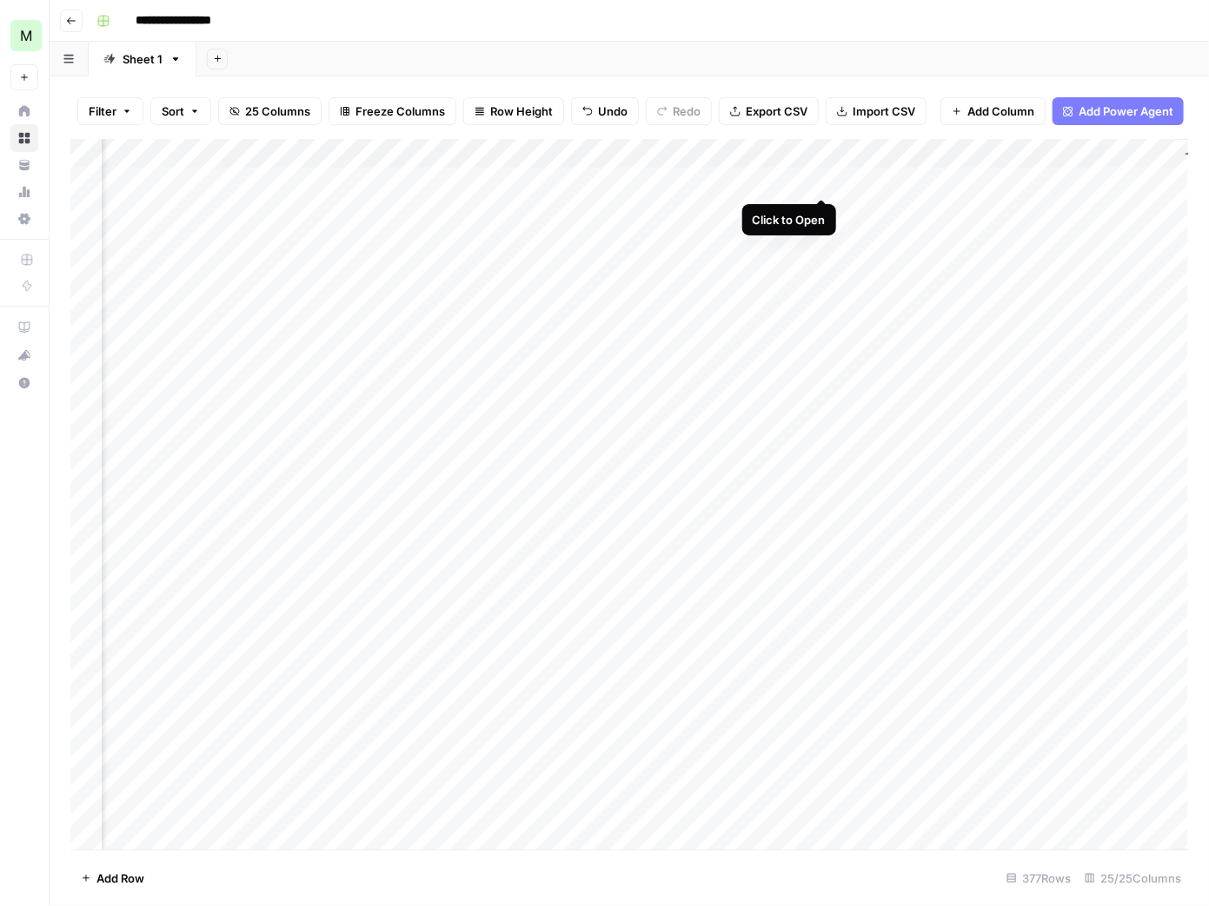
click at [823, 181] on div "Add Column" at bounding box center [629, 495] width 1118 height 712
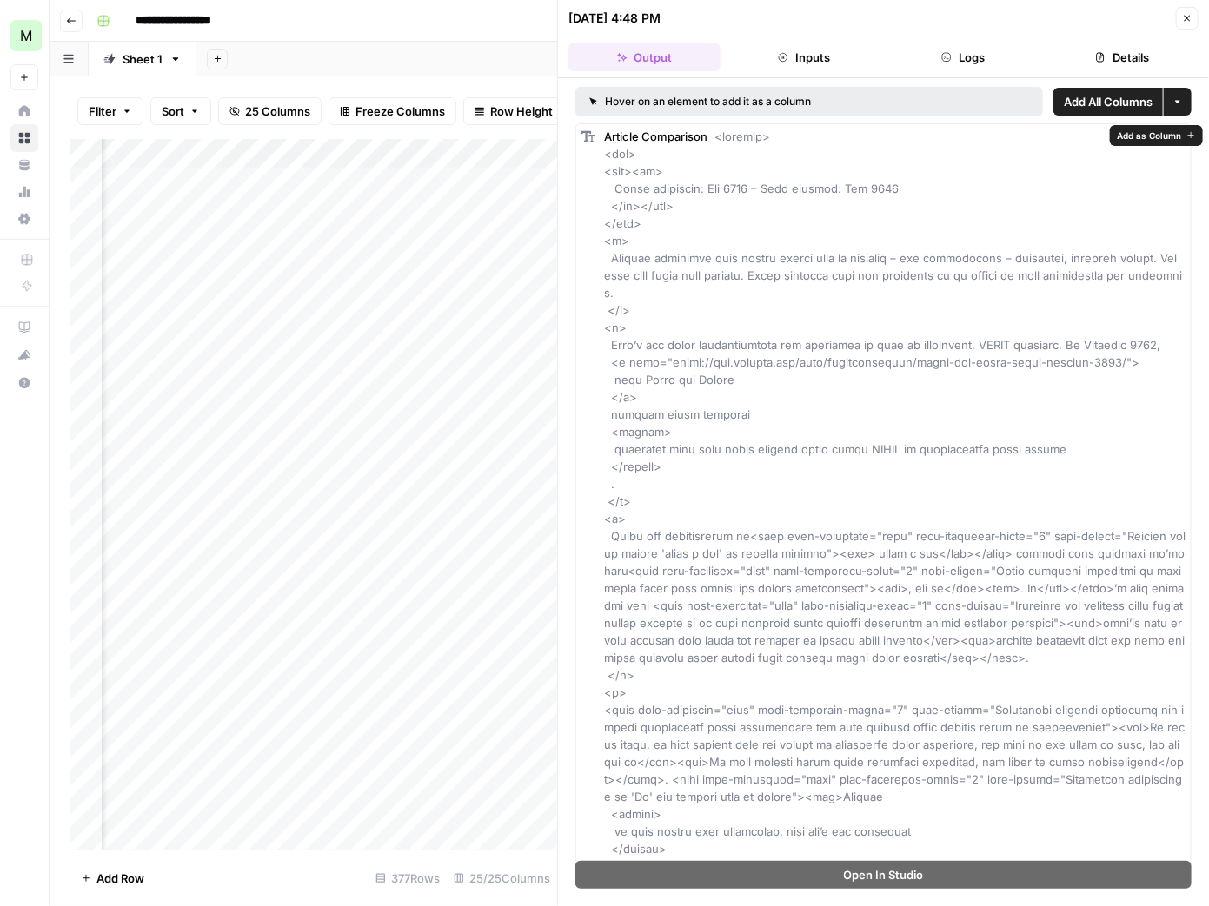
click at [824, 62] on button "Inputs" at bounding box center [803, 57] width 152 height 28
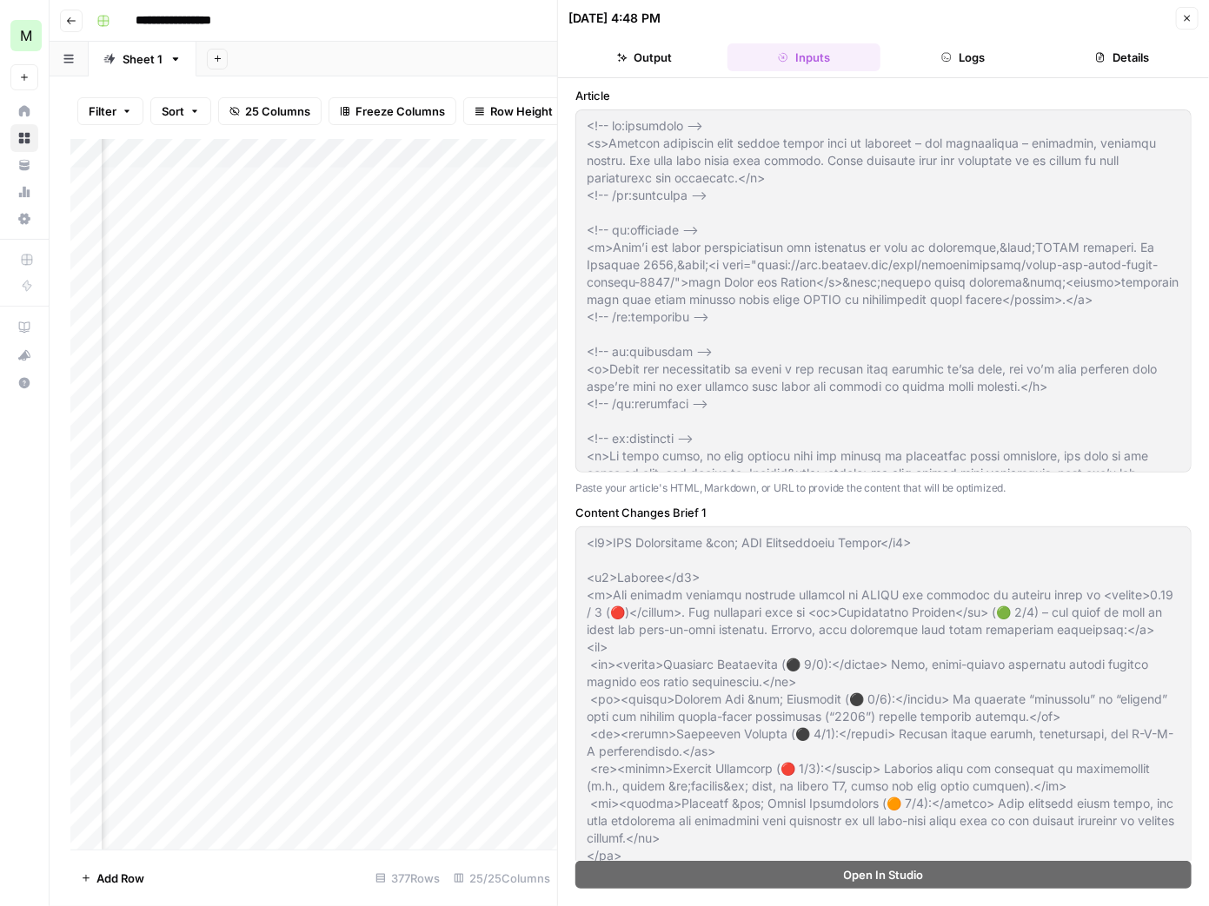
click at [985, 56] on button "Logs" at bounding box center [963, 57] width 152 height 28
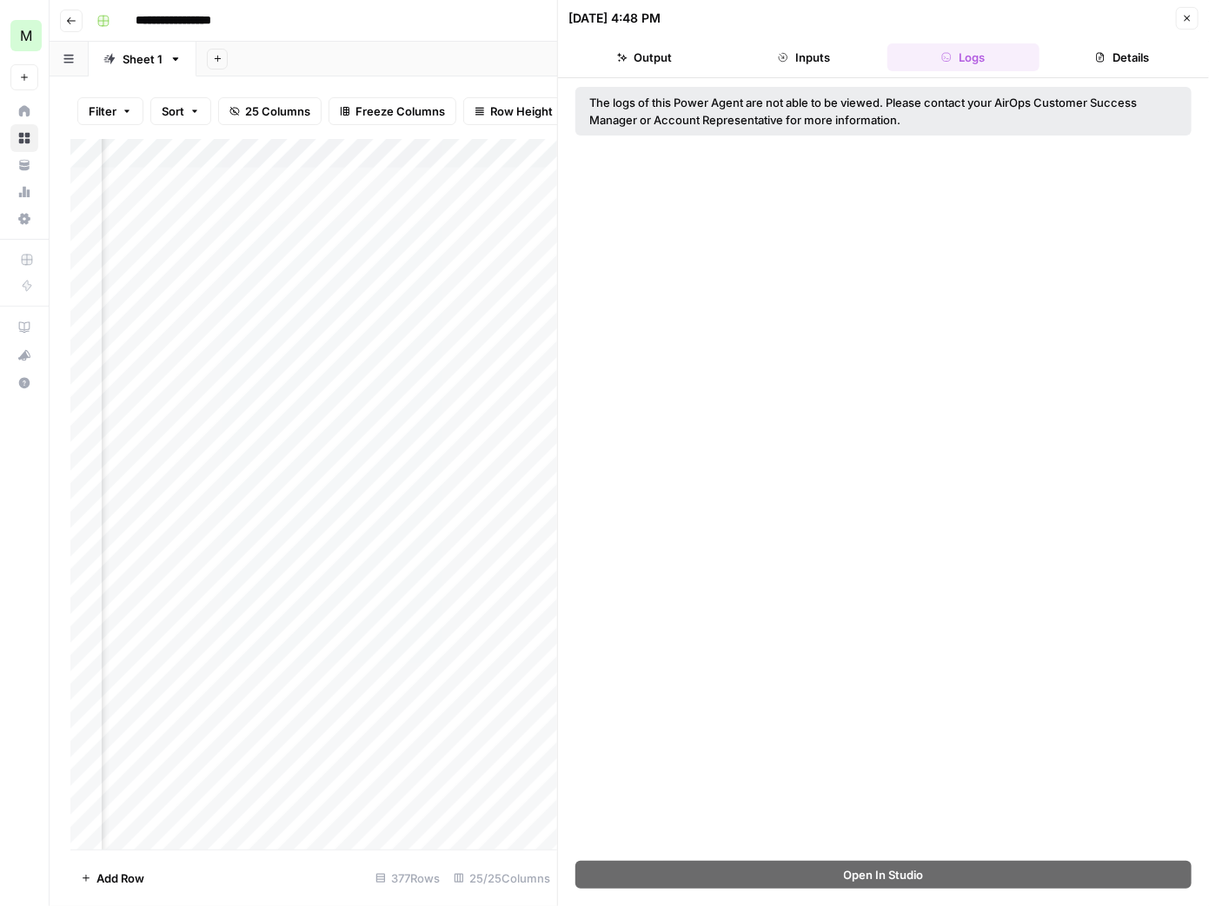
click at [1119, 53] on button "Details" at bounding box center [1122, 57] width 152 height 28
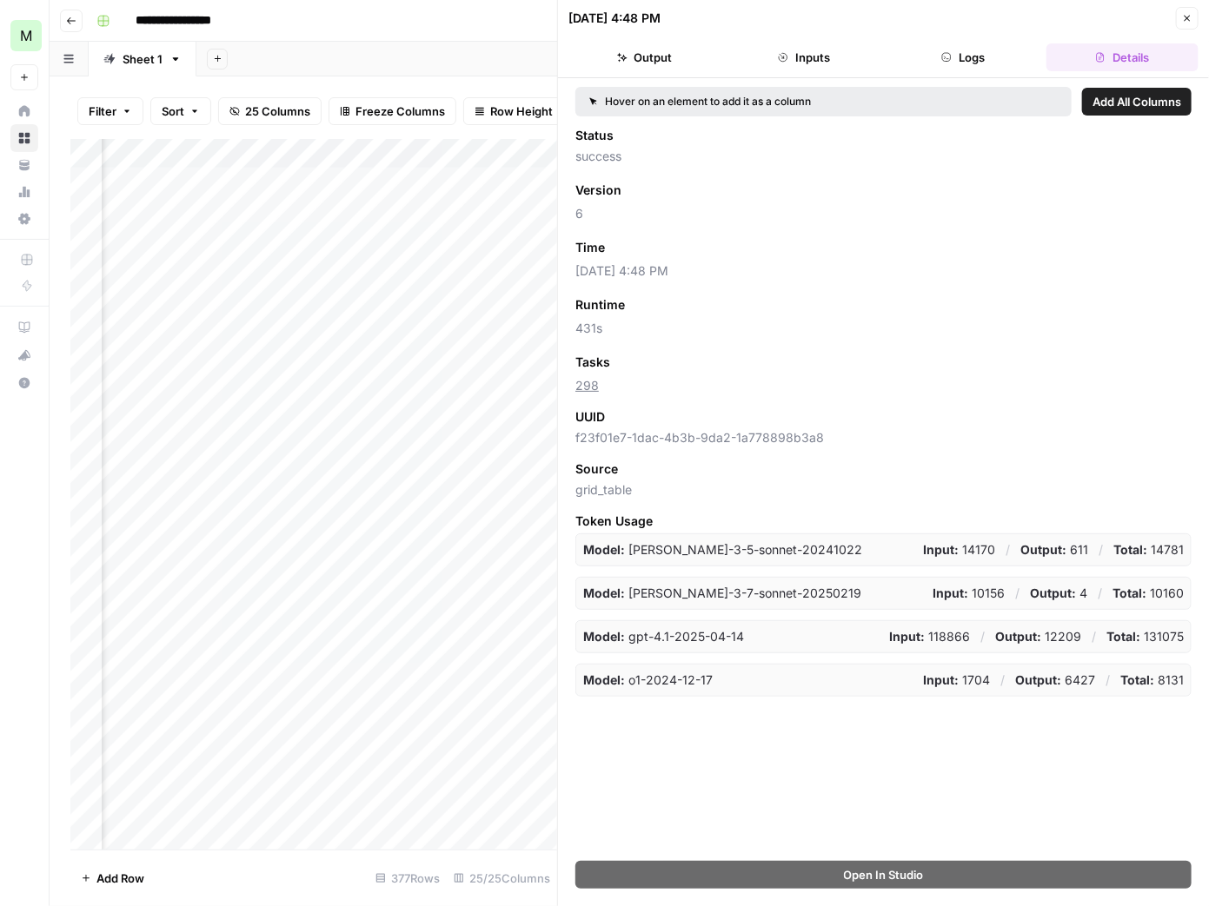
click at [665, 60] on button "Output" at bounding box center [644, 57] width 152 height 28
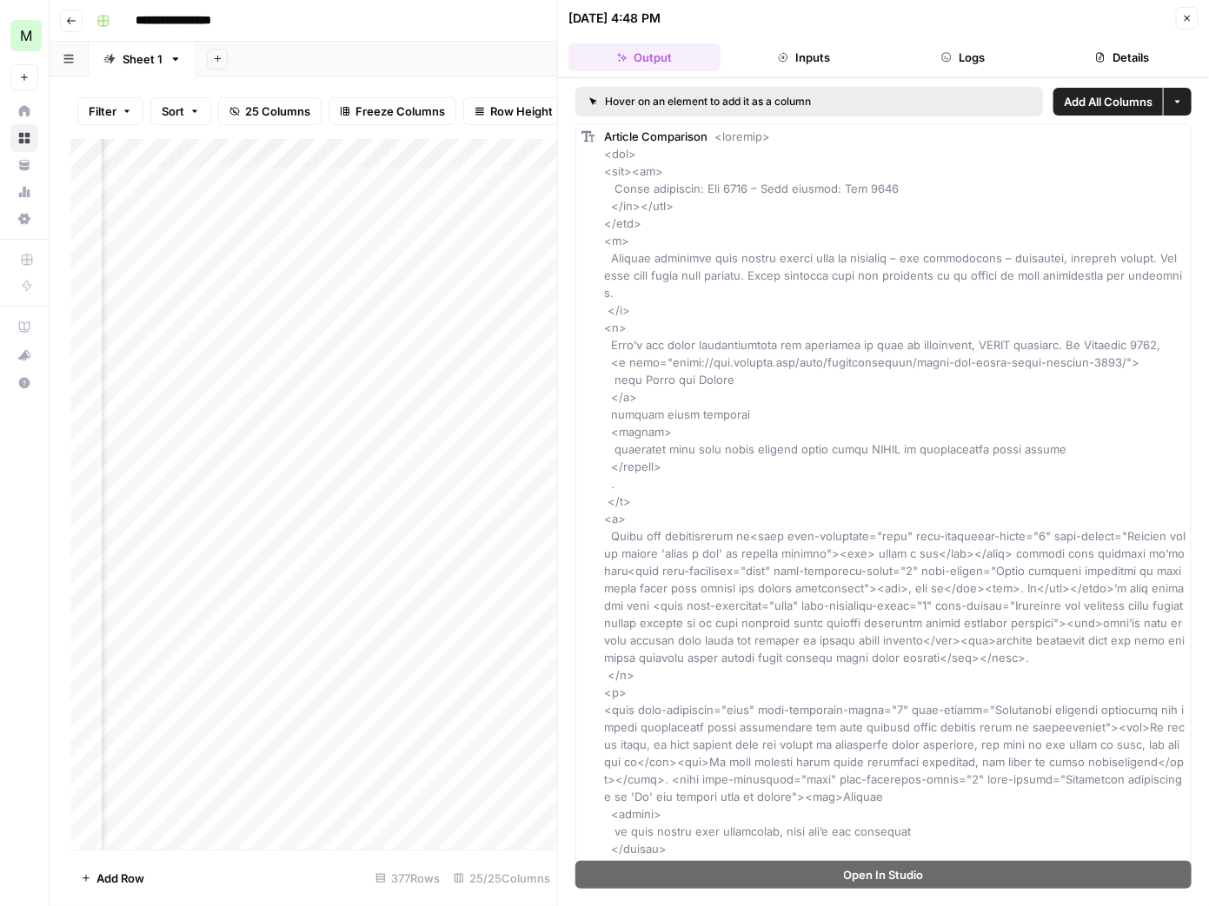
click at [809, 60] on button "Inputs" at bounding box center [803, 57] width 152 height 28
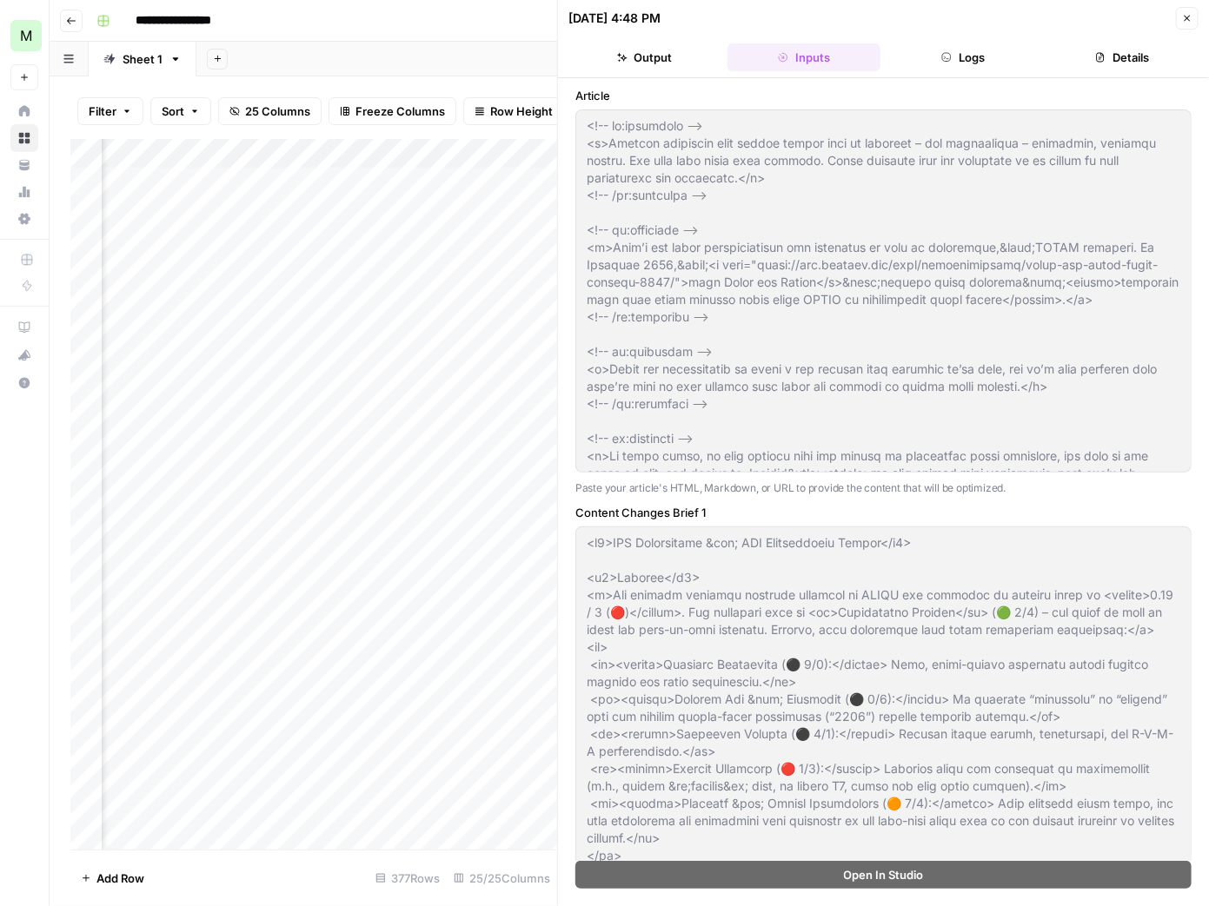
click at [675, 48] on button "Output" at bounding box center [644, 57] width 152 height 28
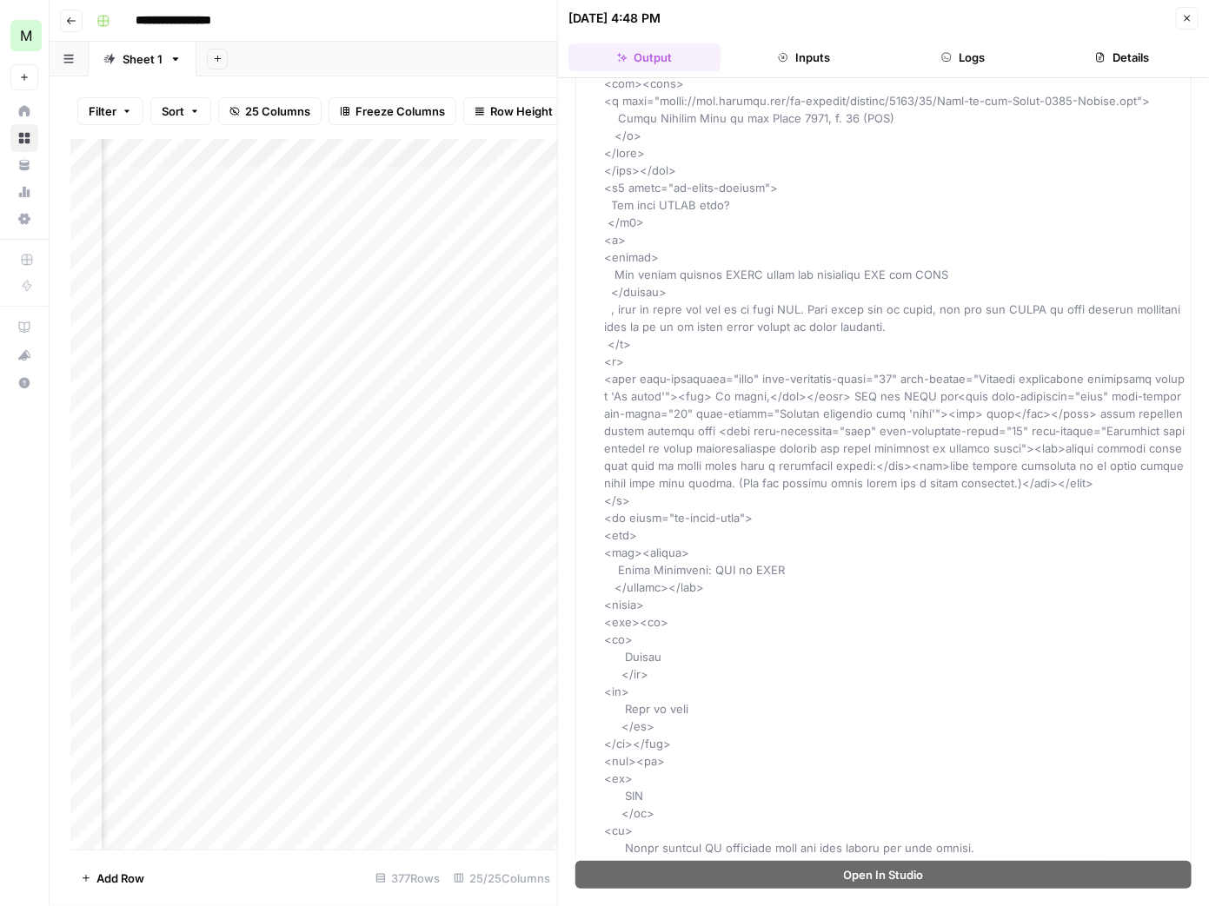
scroll to position [5301, 0]
click at [1190, 17] on icon "button" at bounding box center [1187, 18] width 10 height 10
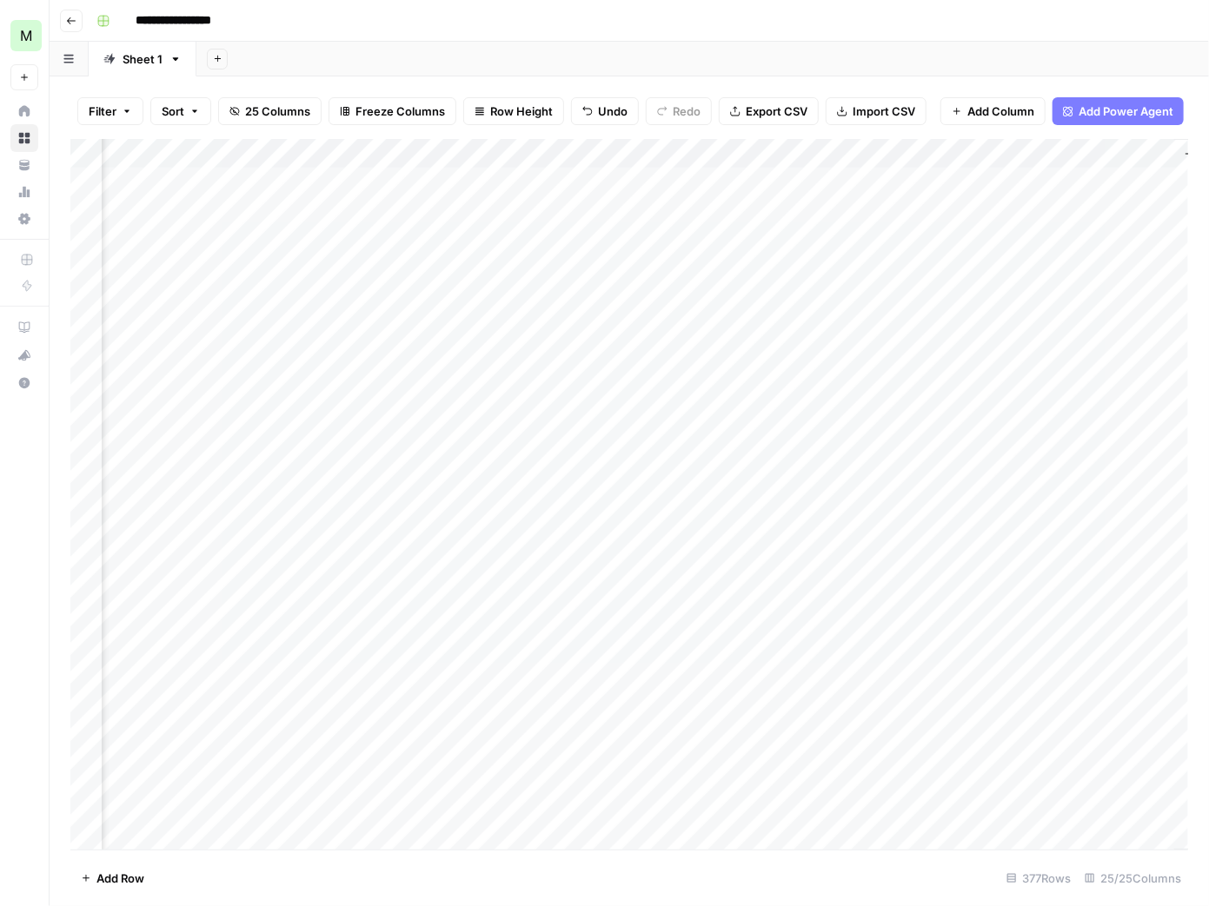
click at [355, 242] on div "Add Column" at bounding box center [629, 495] width 1118 height 712
click at [468, 239] on div "Add Column" at bounding box center [629, 495] width 1118 height 712
click at [510, 242] on div "Add Column" at bounding box center [629, 495] width 1118 height 712
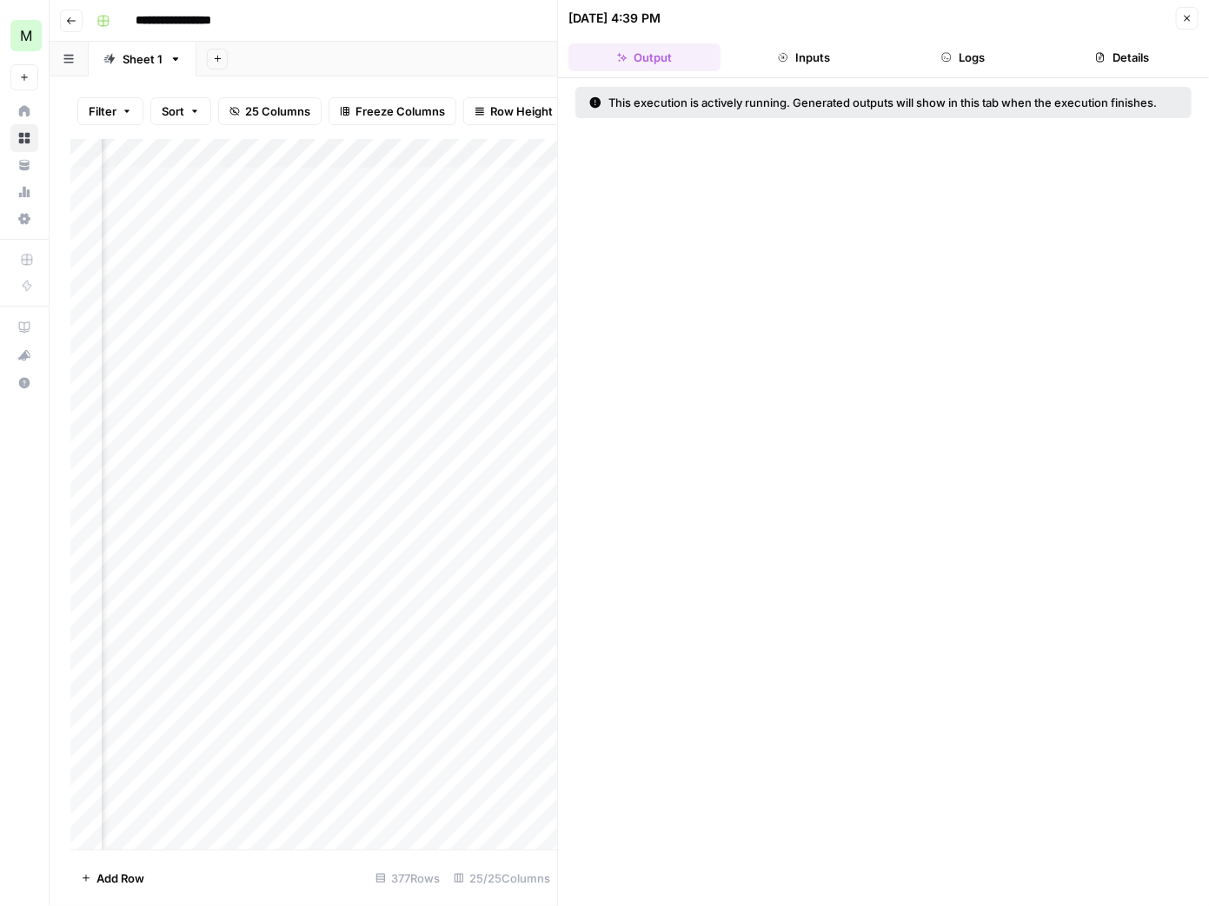
click at [814, 57] on button "Inputs" at bounding box center [803, 57] width 152 height 28
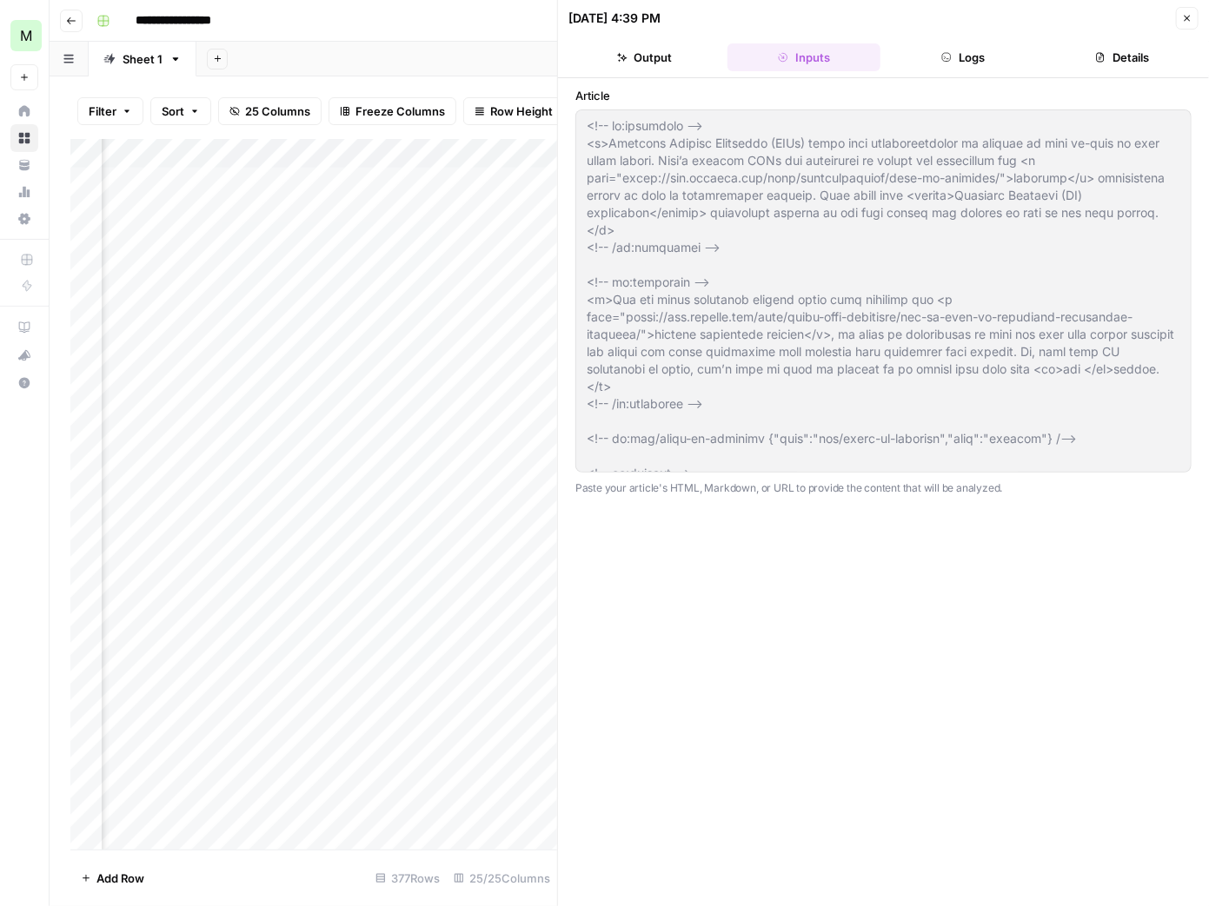
click at [677, 59] on button "Output" at bounding box center [644, 57] width 152 height 28
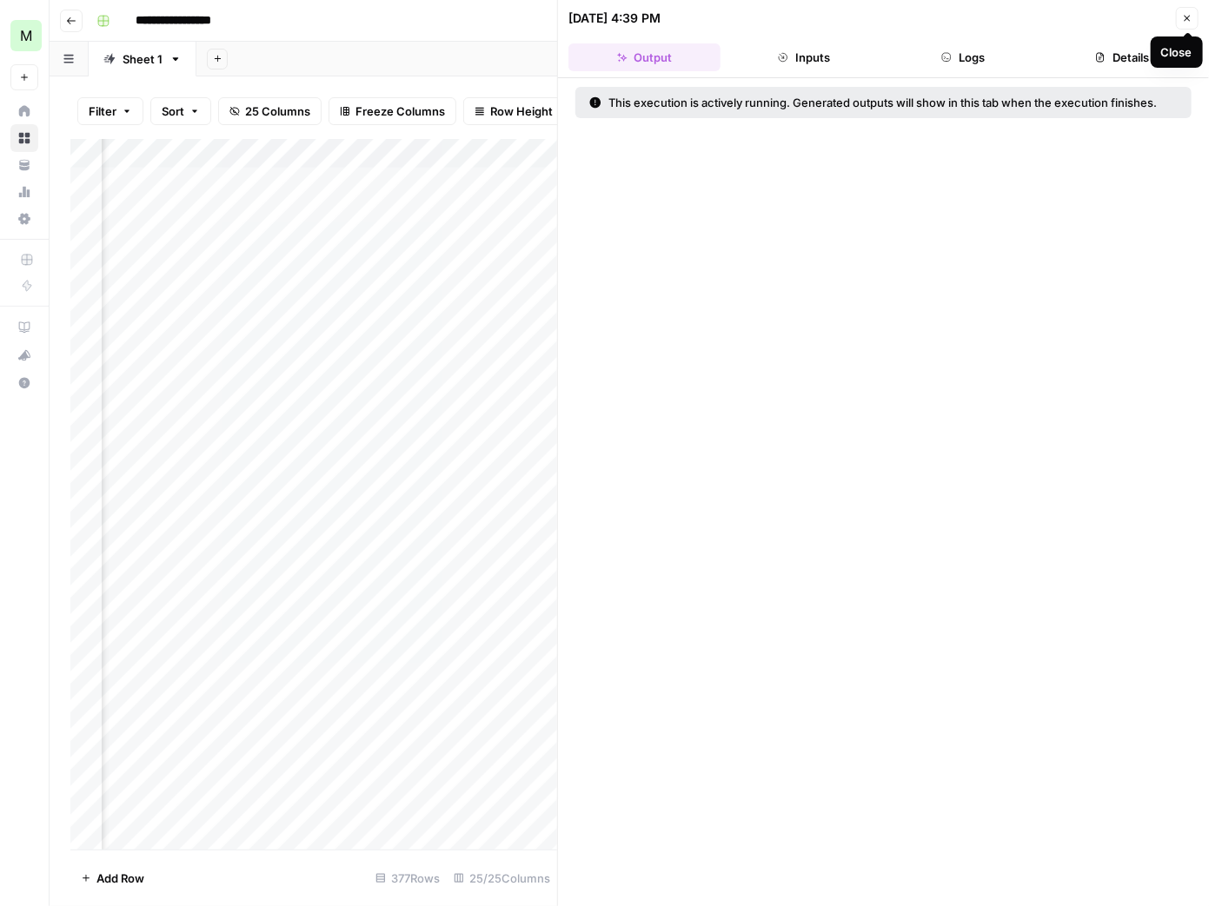
click at [1194, 17] on button "Close" at bounding box center [1187, 18] width 23 height 23
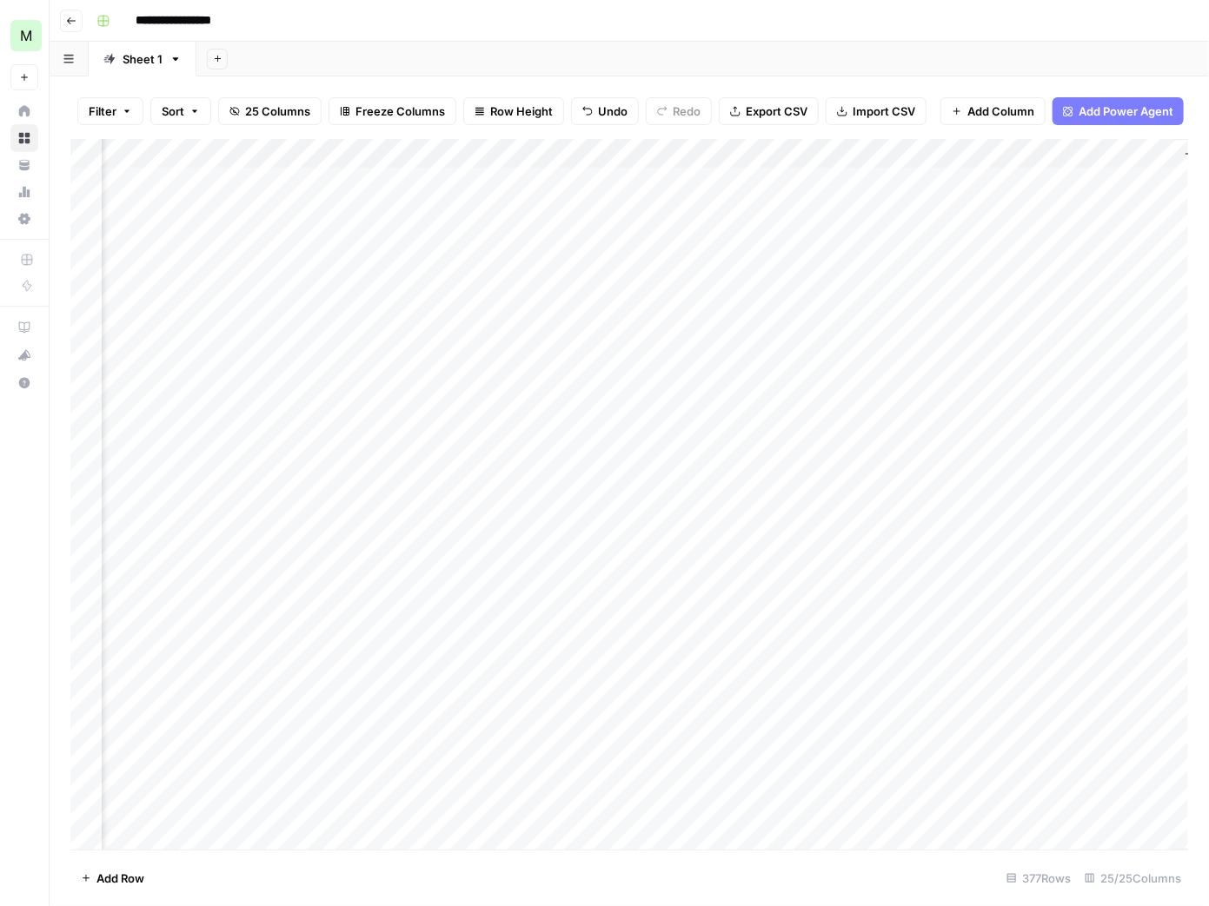
click at [508, 214] on div "Add Column" at bounding box center [629, 495] width 1118 height 712
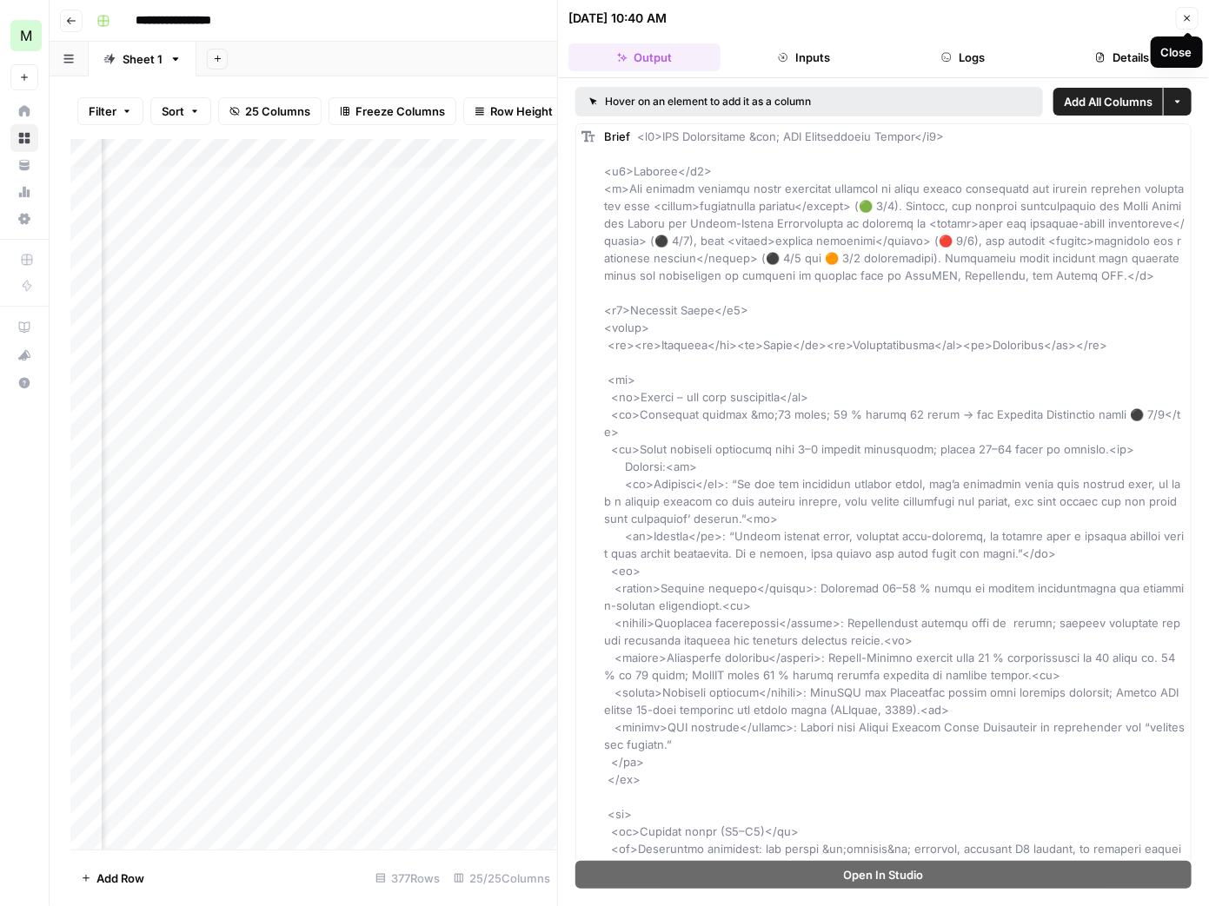
click at [1185, 15] on icon "button" at bounding box center [1187, 18] width 10 height 10
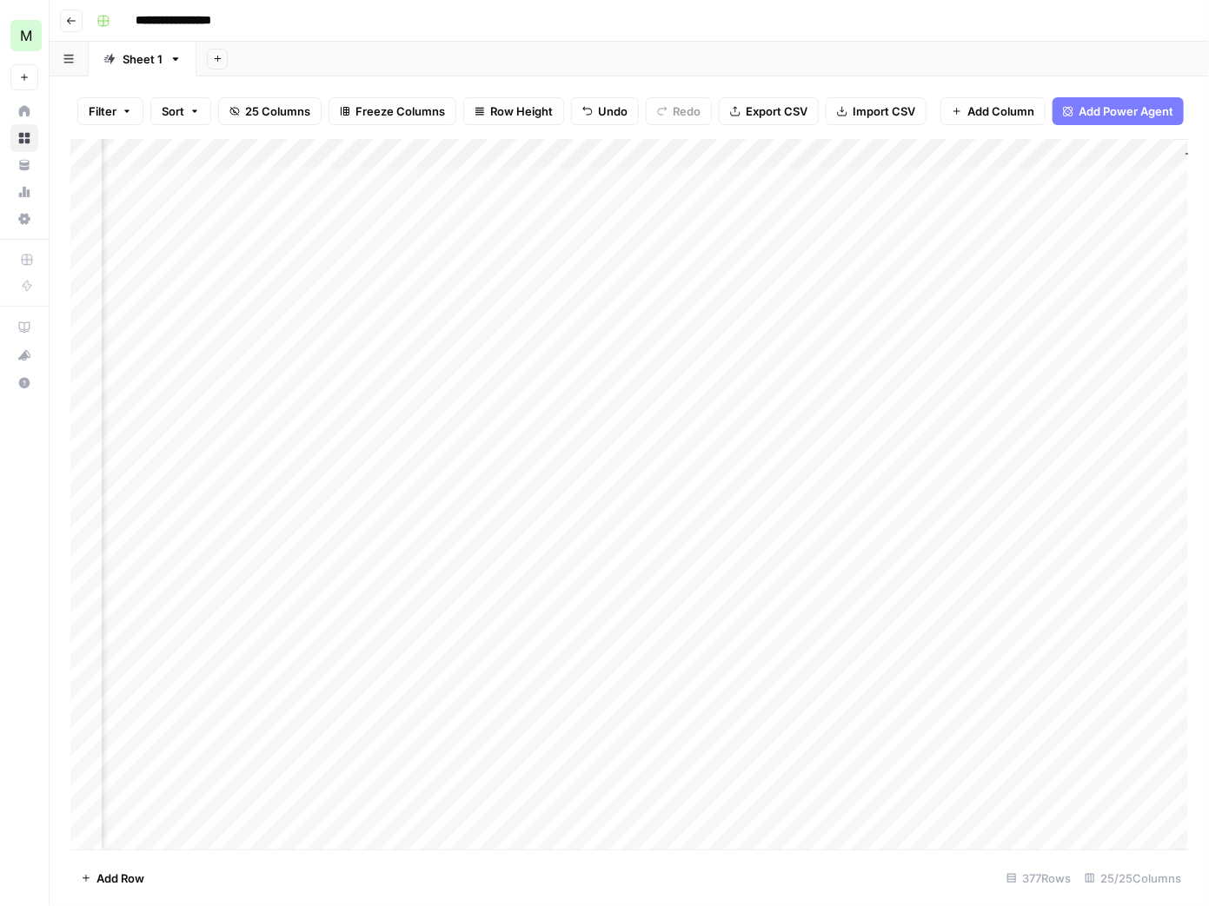
click at [512, 155] on div "Add Column" at bounding box center [629, 495] width 1118 height 712
click at [496, 296] on span "Configure Inputs" at bounding box center [501, 299] width 152 height 17
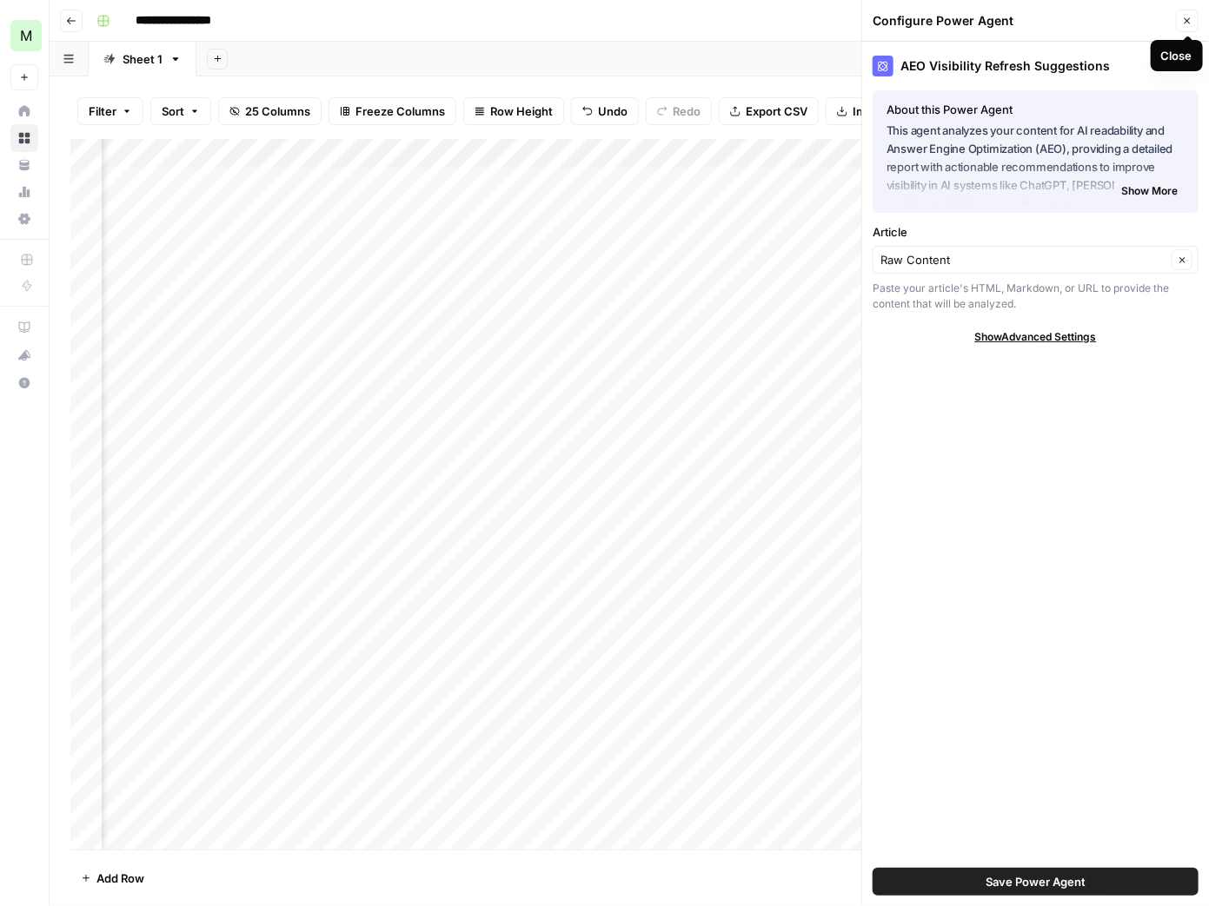
click at [1190, 19] on icon "button" at bounding box center [1187, 21] width 10 height 10
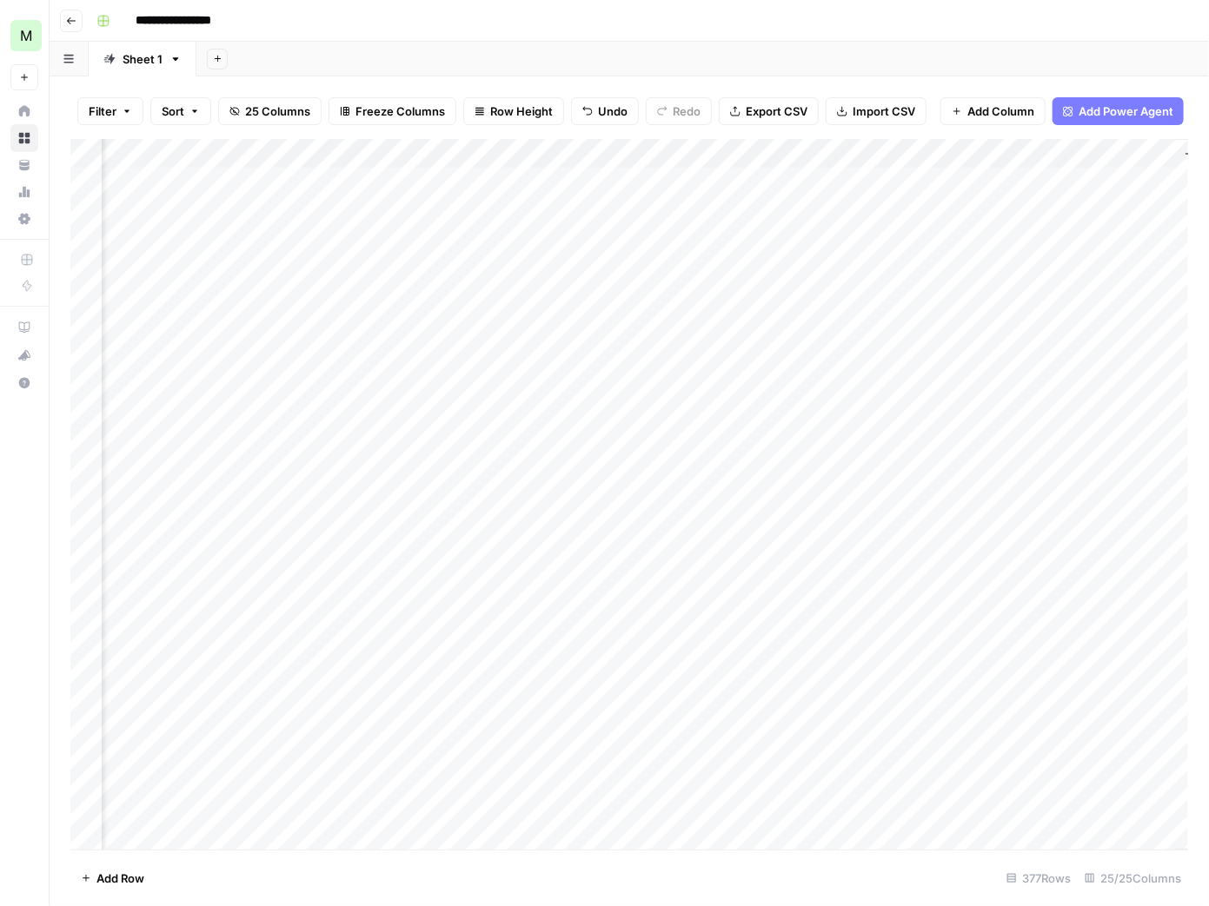
click at [586, 70] on div "Add Sheet" at bounding box center [702, 59] width 1012 height 35
click at [564, 85] on div "Filter Sort 25 Columns Freeze Columns Row Height Undo Redo Export CSV Import CS…" at bounding box center [629, 111] width 1118 height 56
click at [533, 150] on div "Add Column" at bounding box center [629, 495] width 1118 height 712
click at [514, 154] on div "Add Column" at bounding box center [629, 495] width 1118 height 712
click at [501, 301] on span "Configure Inputs" at bounding box center [501, 299] width 152 height 17
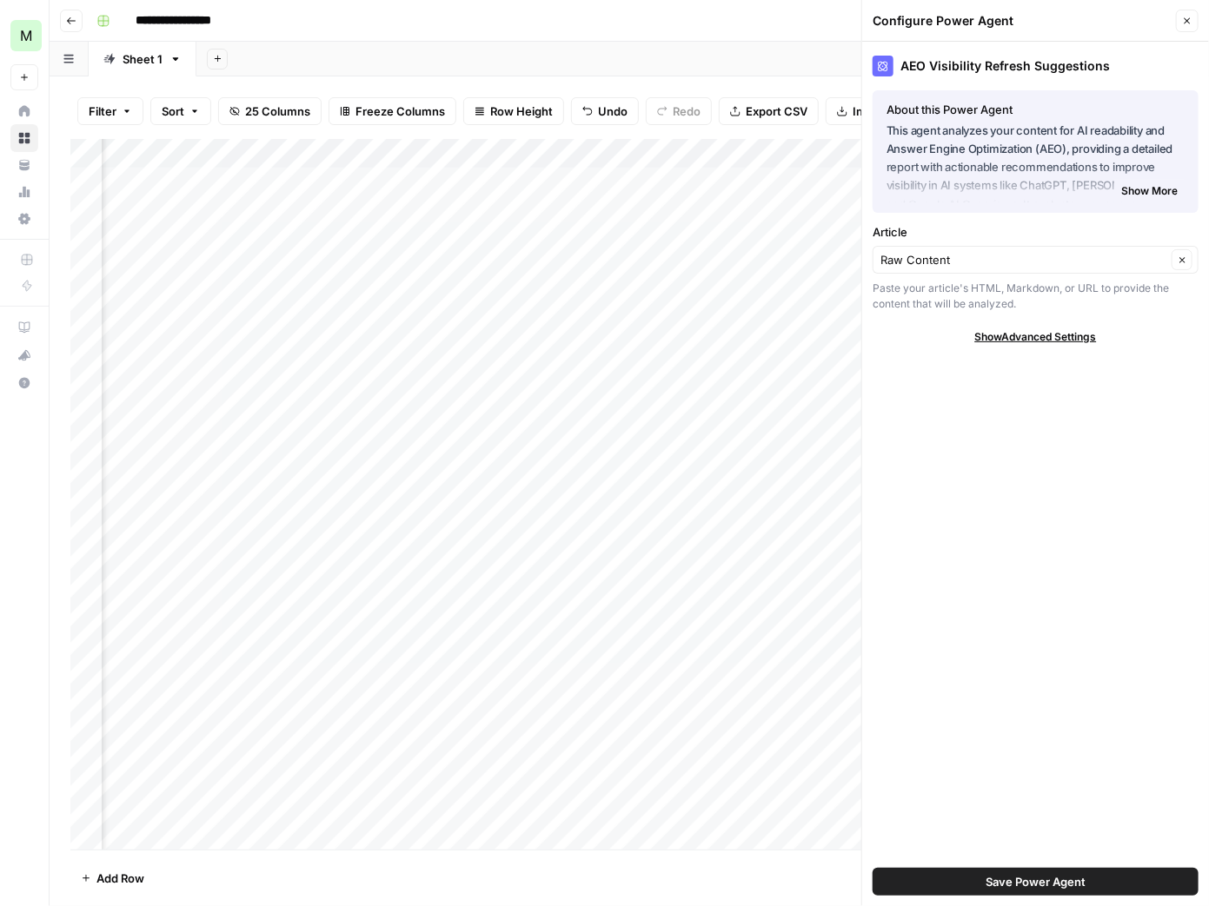
click at [1164, 189] on span "Show More" at bounding box center [1149, 191] width 56 height 16
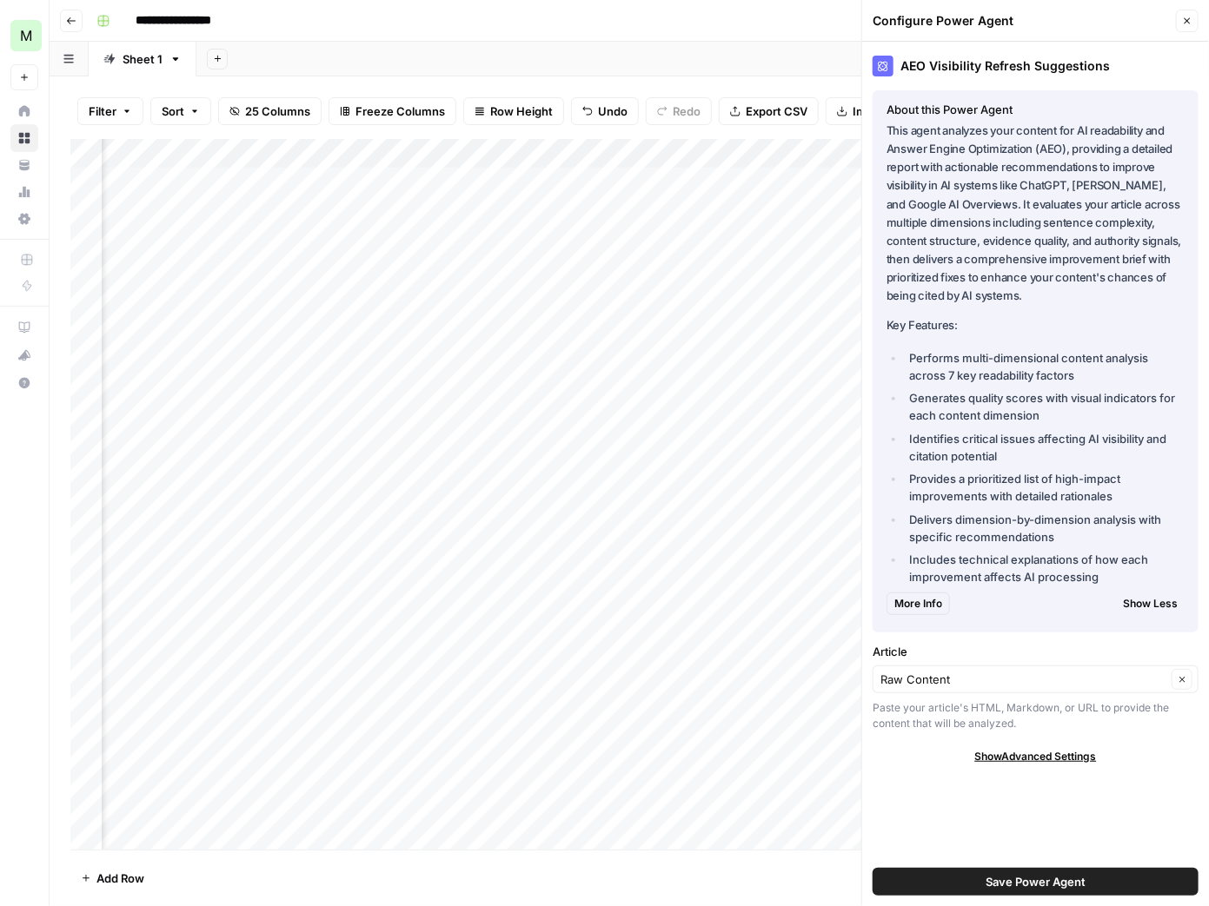
click at [992, 375] on li "Performs multi-dimensional content analysis across 7 key readability factors" at bounding box center [1045, 366] width 280 height 35
click at [1102, 370] on li "Performs multi-dimensional content analysis across 7 key readability factors" at bounding box center [1045, 366] width 280 height 35
click at [1033, 759] on span "Show Advanced Settings" at bounding box center [1036, 757] width 122 height 16
click at [1159, 813] on input "Version" at bounding box center [1025, 807] width 291 height 17
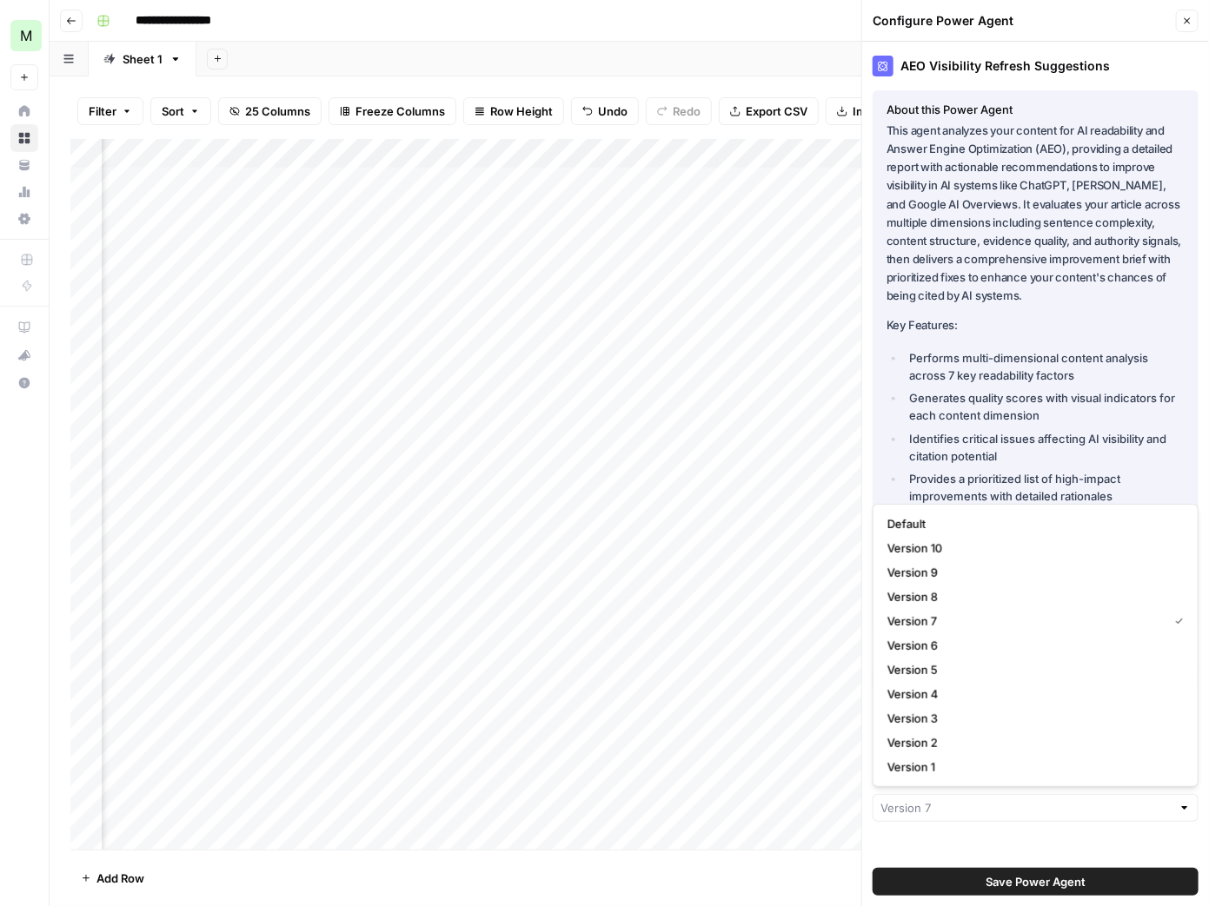
click at [1179, 809] on div at bounding box center [1184, 807] width 12 height 17
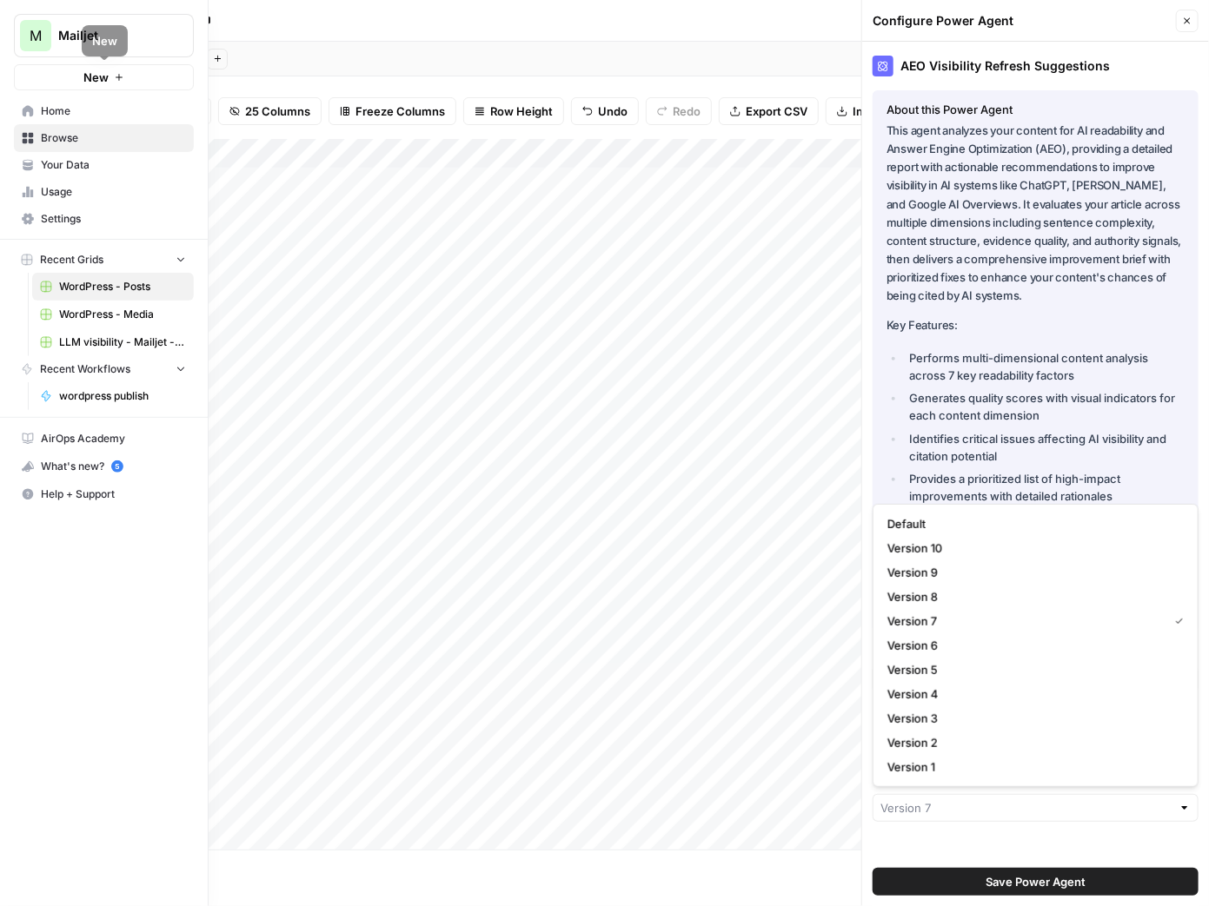
type input "Version 7"
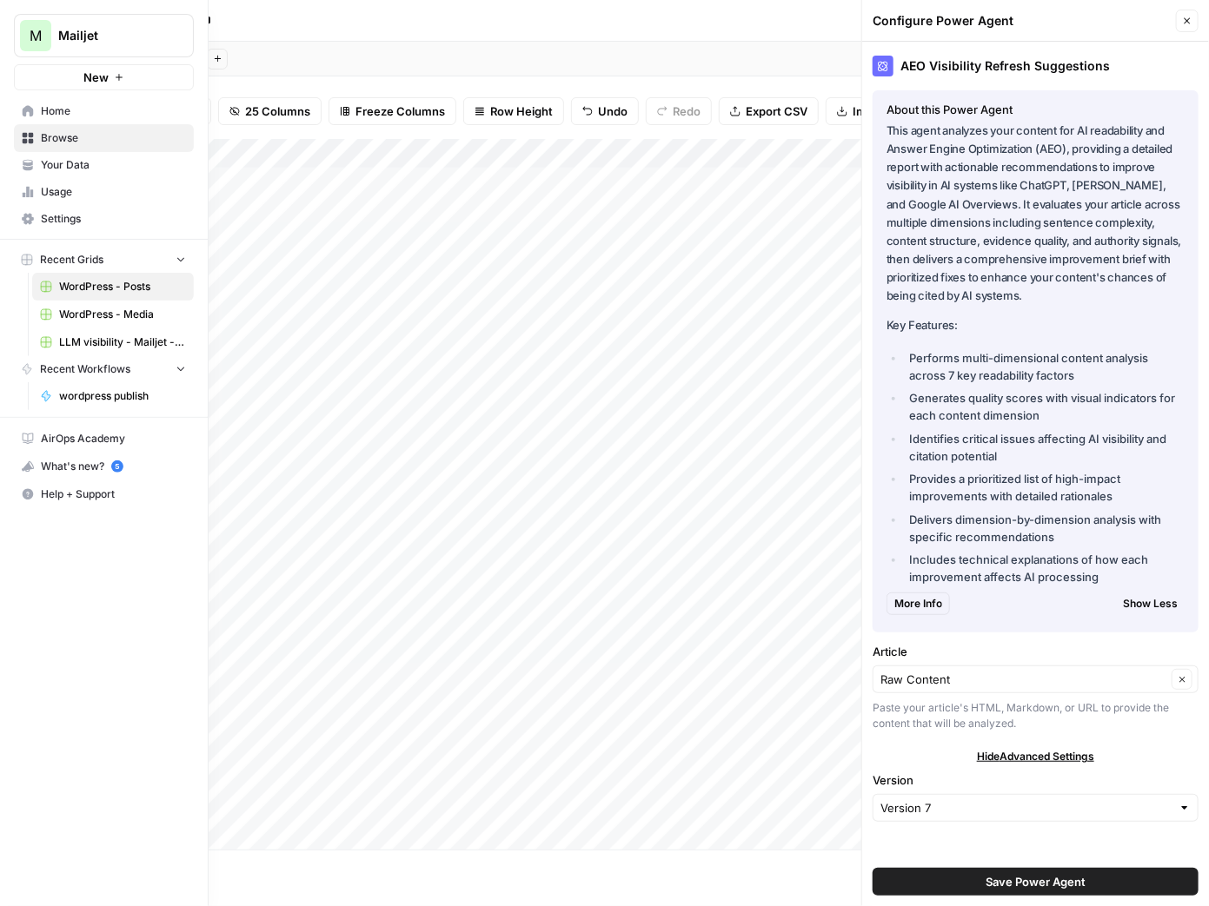
click at [50, 112] on span "Home" at bounding box center [113, 111] width 145 height 16
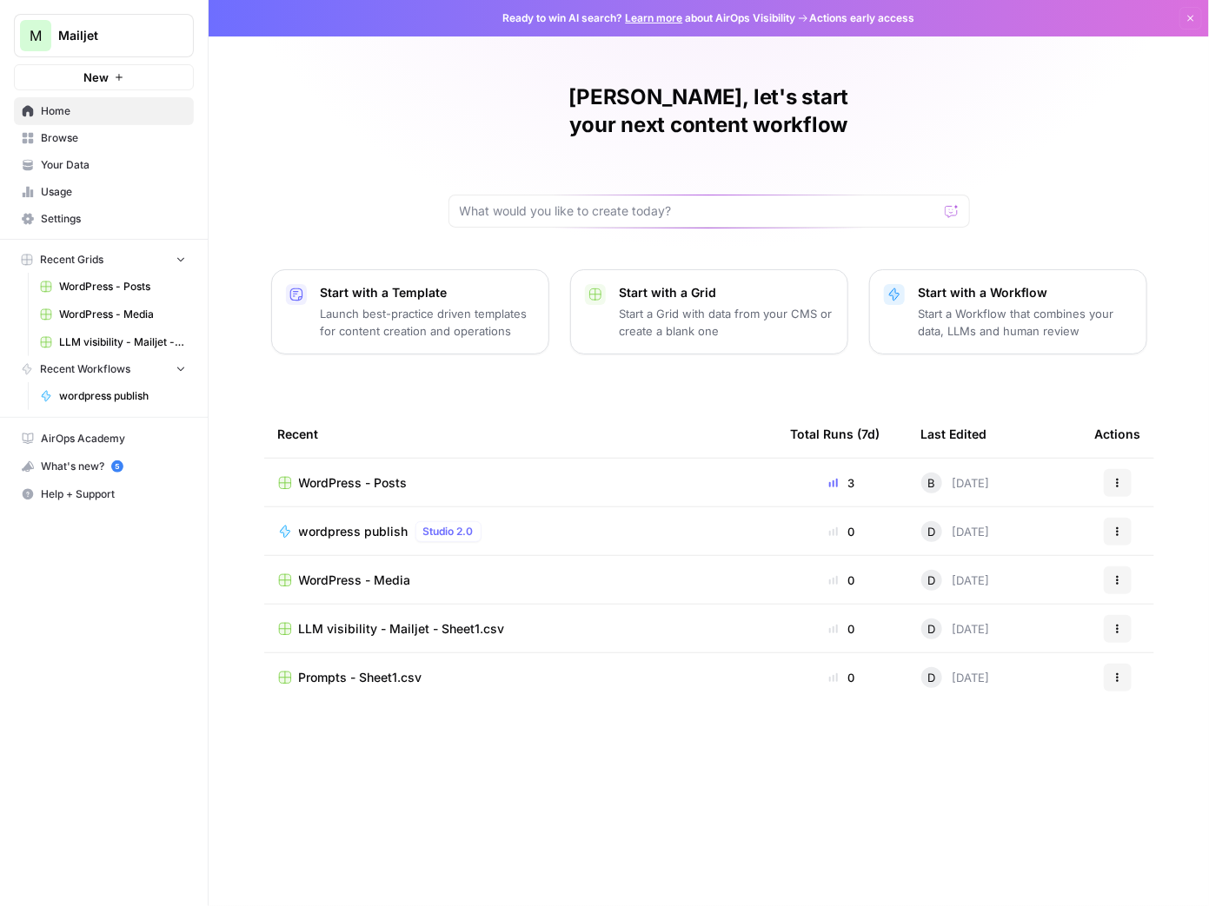
click at [96, 209] on link "Settings" at bounding box center [104, 219] width 180 height 28
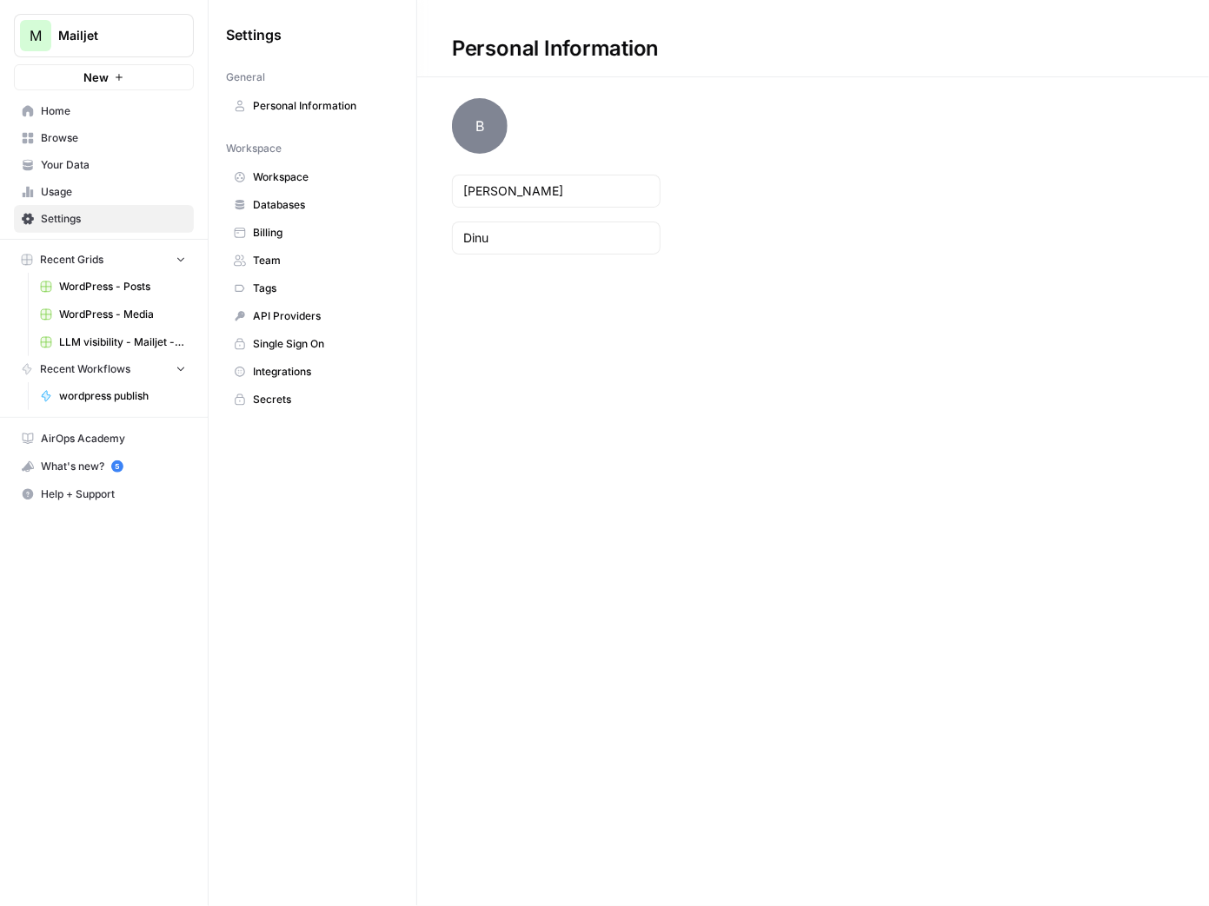
click at [295, 312] on span "API Providers" at bounding box center [322, 316] width 138 height 16
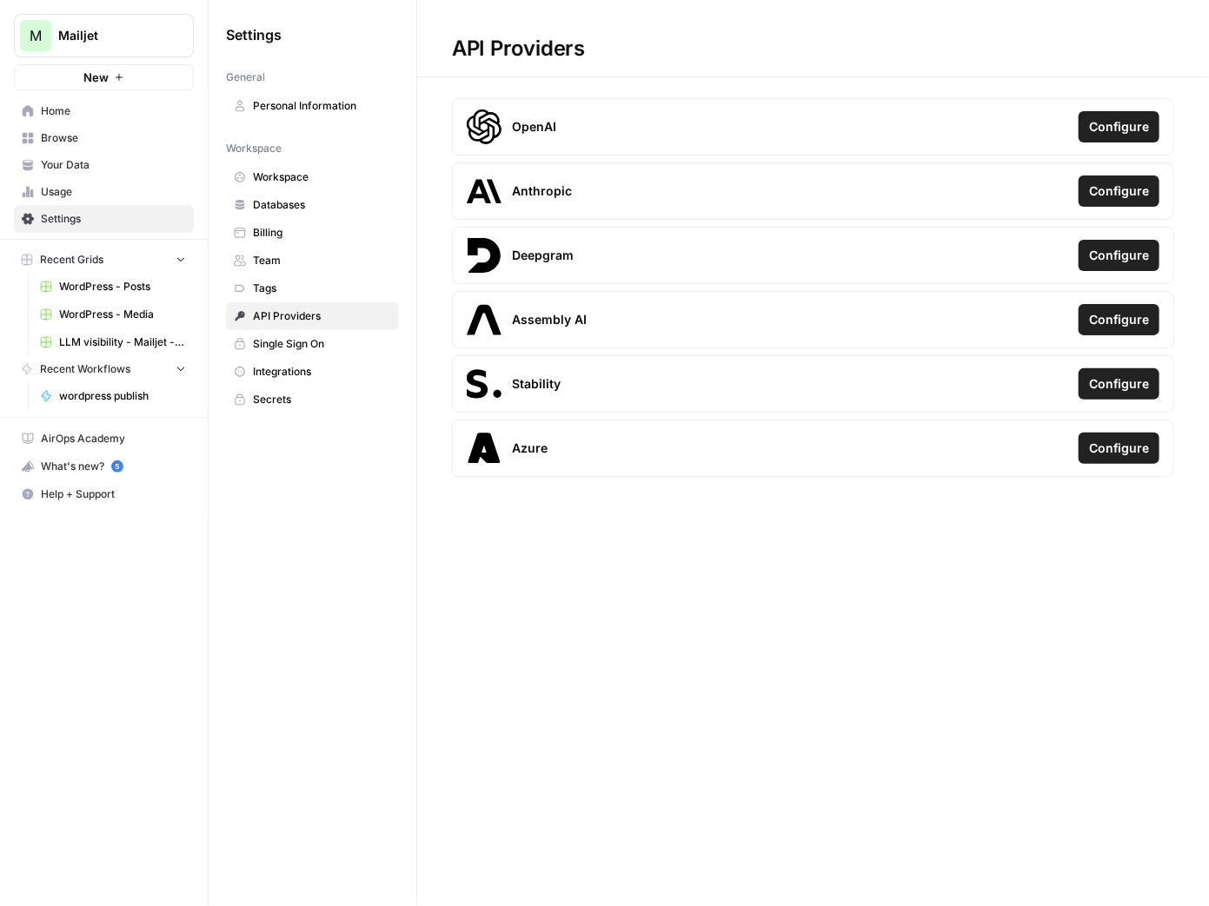
click at [325, 203] on span "Databases" at bounding box center [322, 205] width 138 height 16
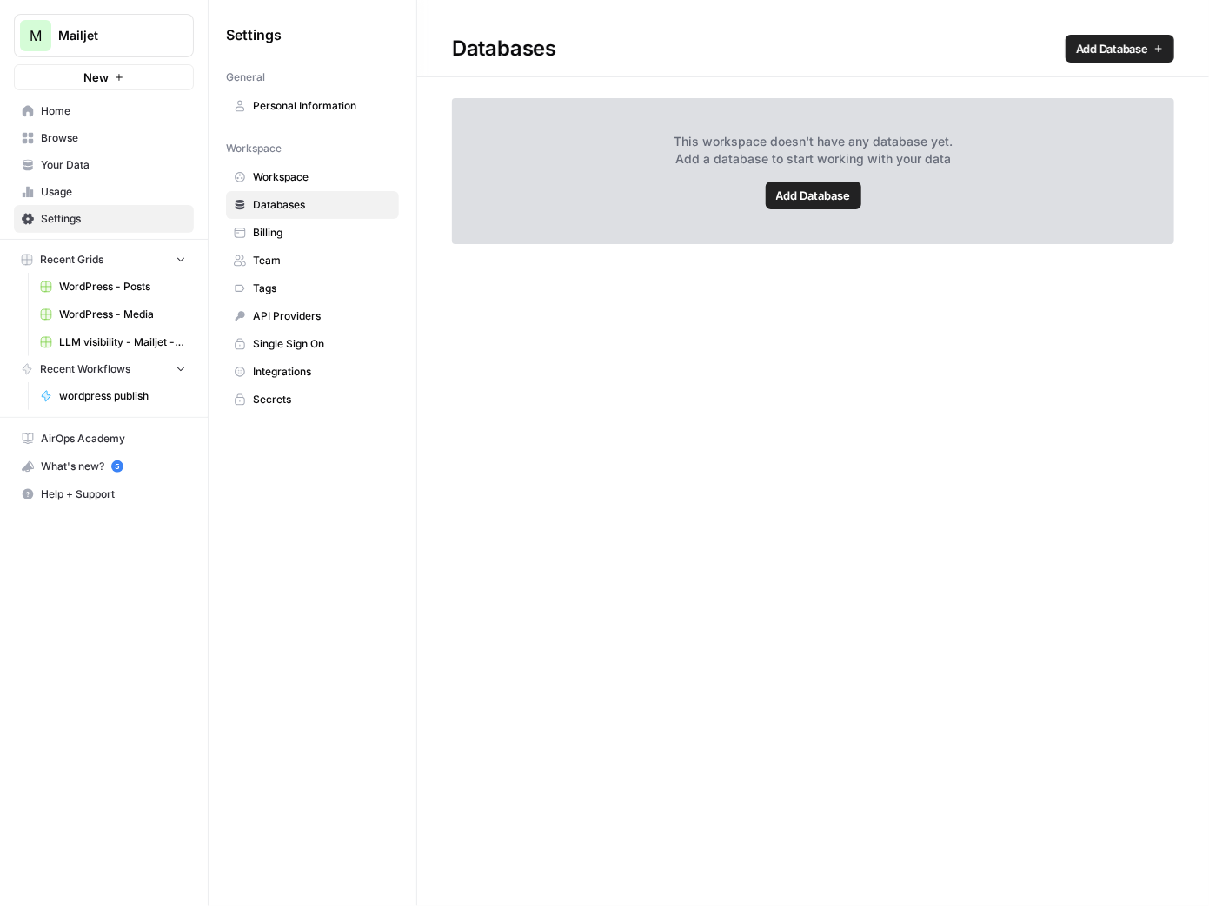
click at [317, 230] on span "Billing" at bounding box center [322, 233] width 138 height 16
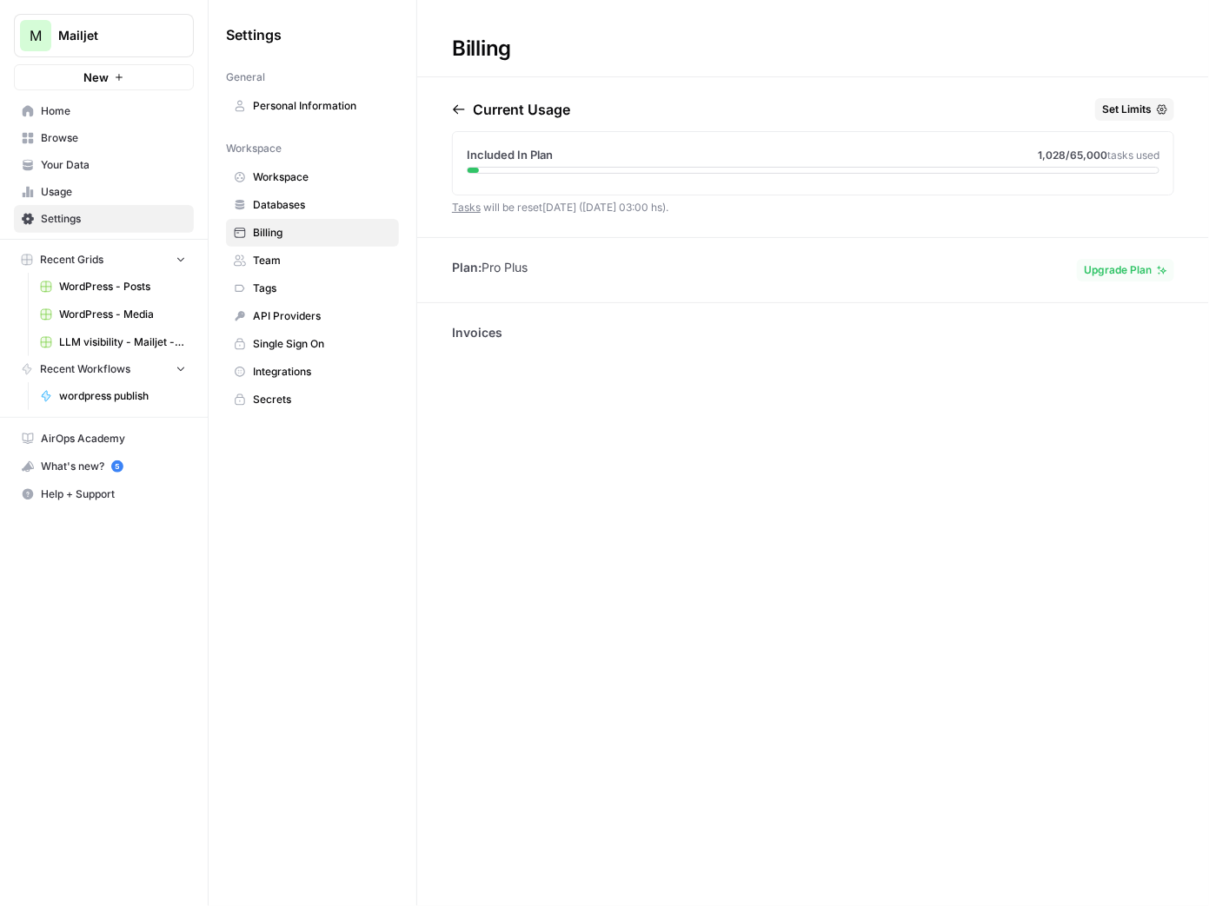
click at [92, 170] on span "Your Data" at bounding box center [113, 165] width 145 height 16
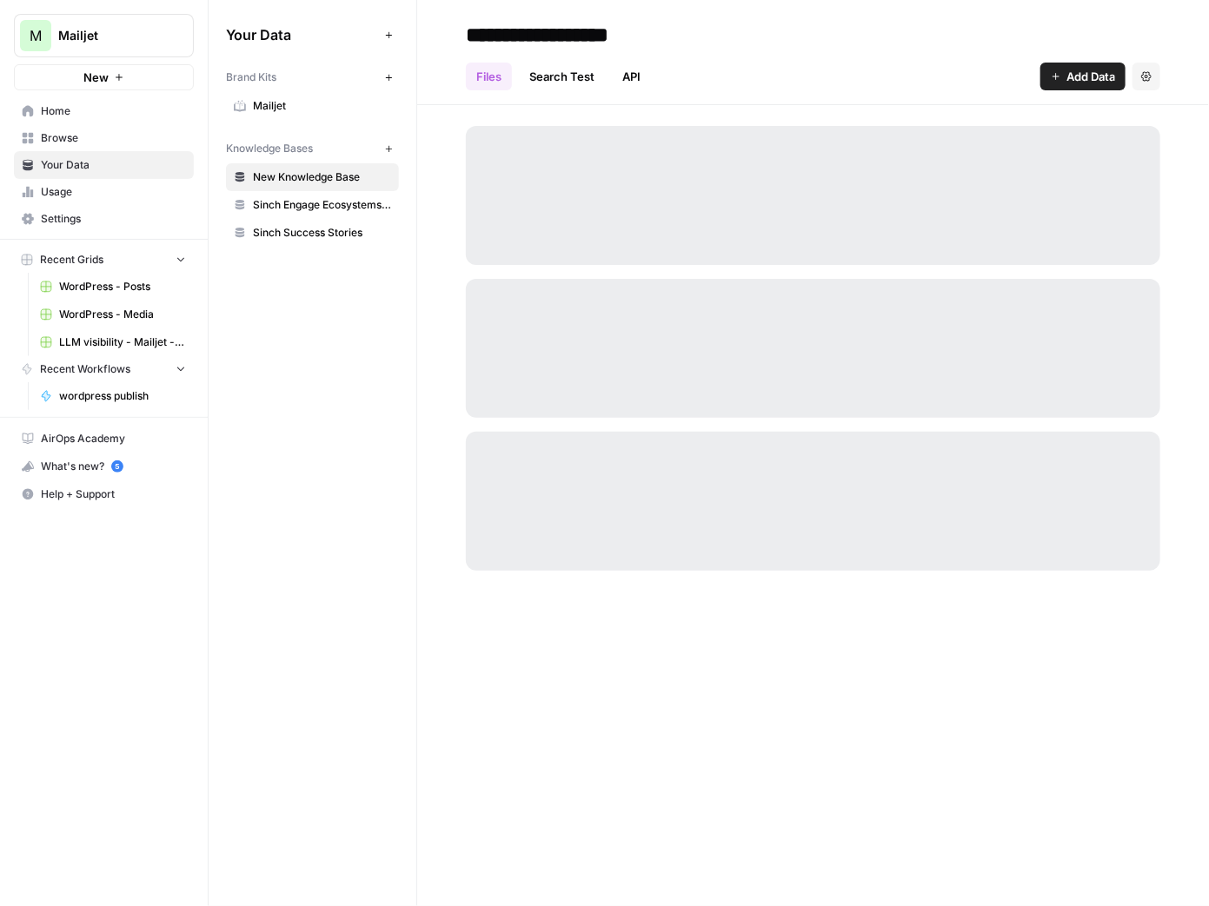
click at [38, 140] on link "Browse" at bounding box center [104, 138] width 180 height 28
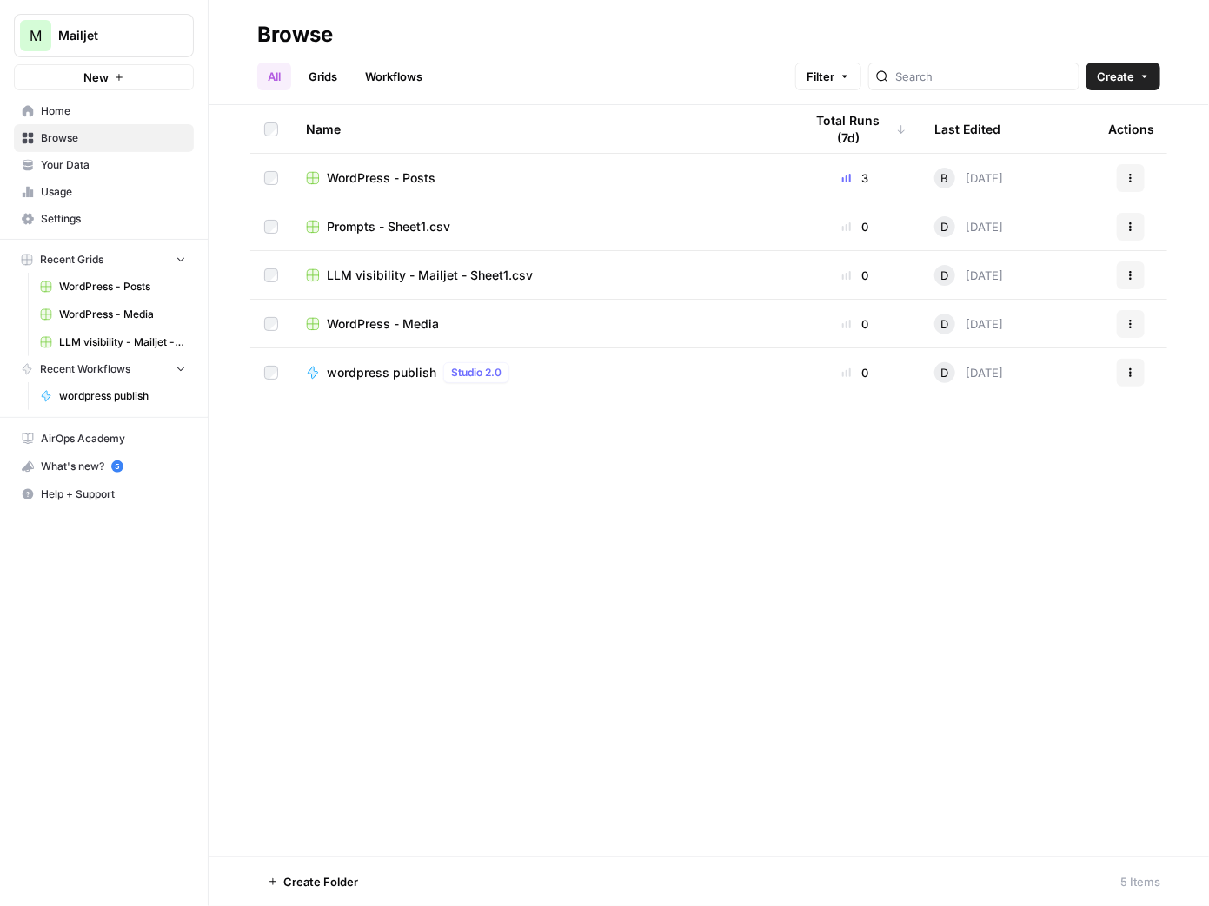
click at [381, 73] on link "Workflows" at bounding box center [394, 77] width 78 height 28
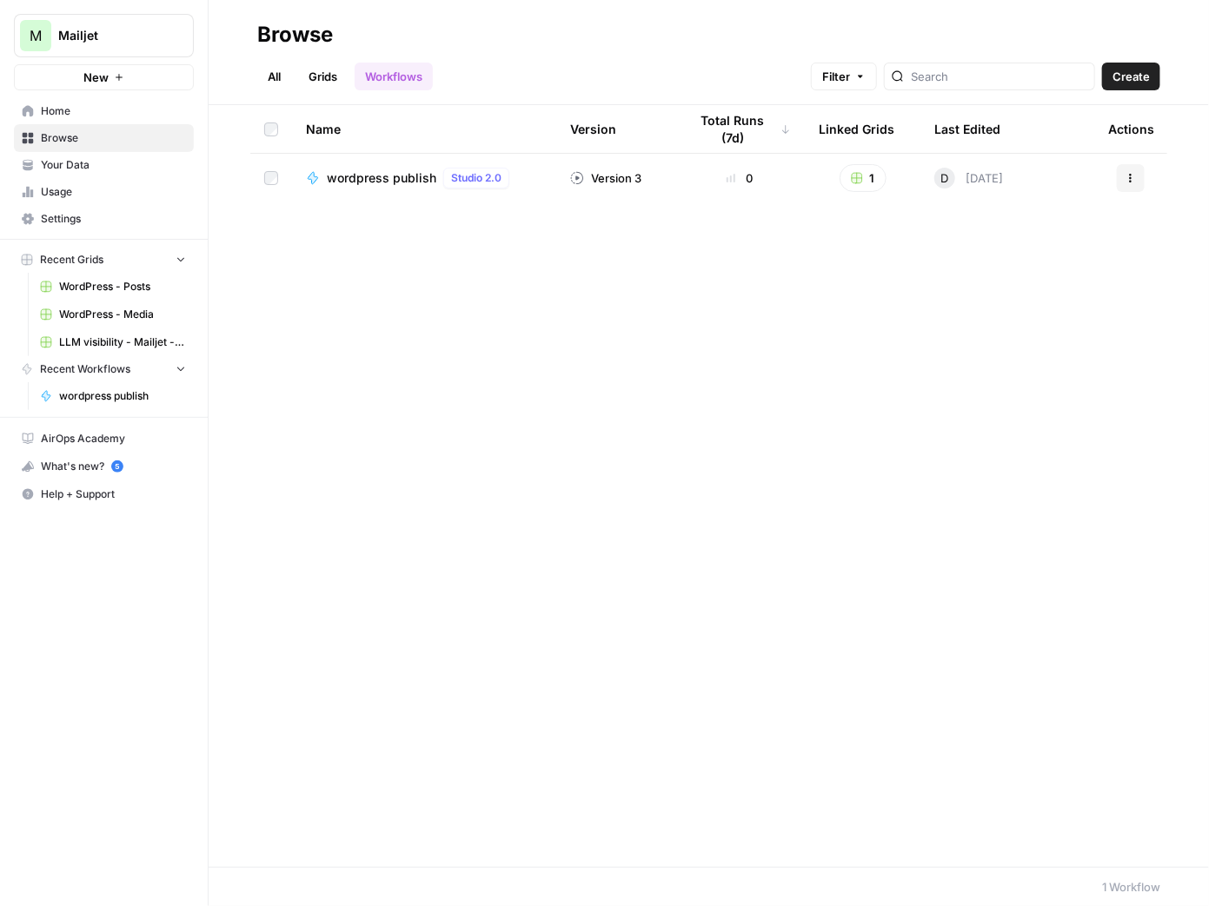
click at [1147, 182] on div "Actions" at bounding box center [1130, 178] width 45 height 28
click at [1144, 182] on div "Actions" at bounding box center [1130, 178] width 45 height 28
click at [1134, 182] on icon "button" at bounding box center [1130, 178] width 10 height 10
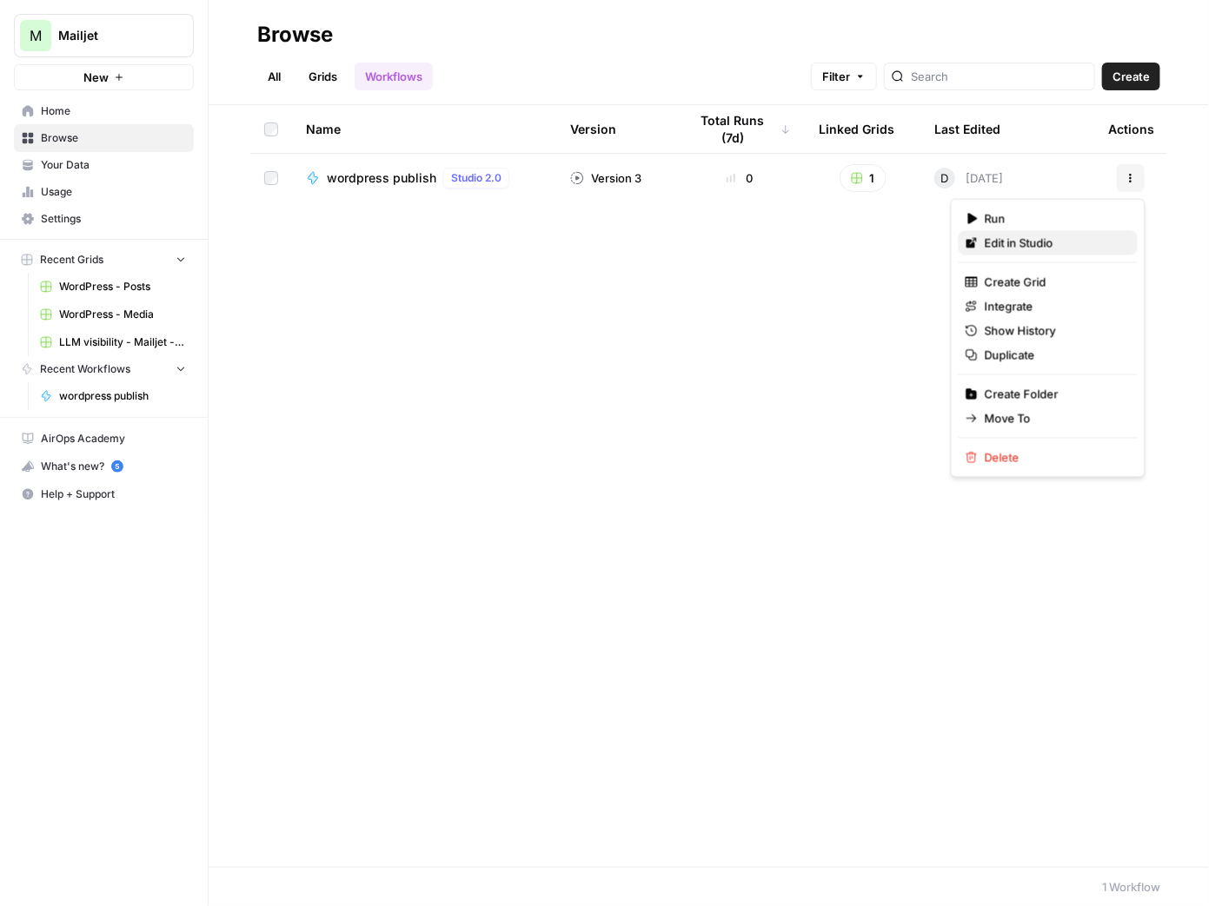
click at [1042, 245] on span "Edit in Studio" at bounding box center [1054, 243] width 139 height 17
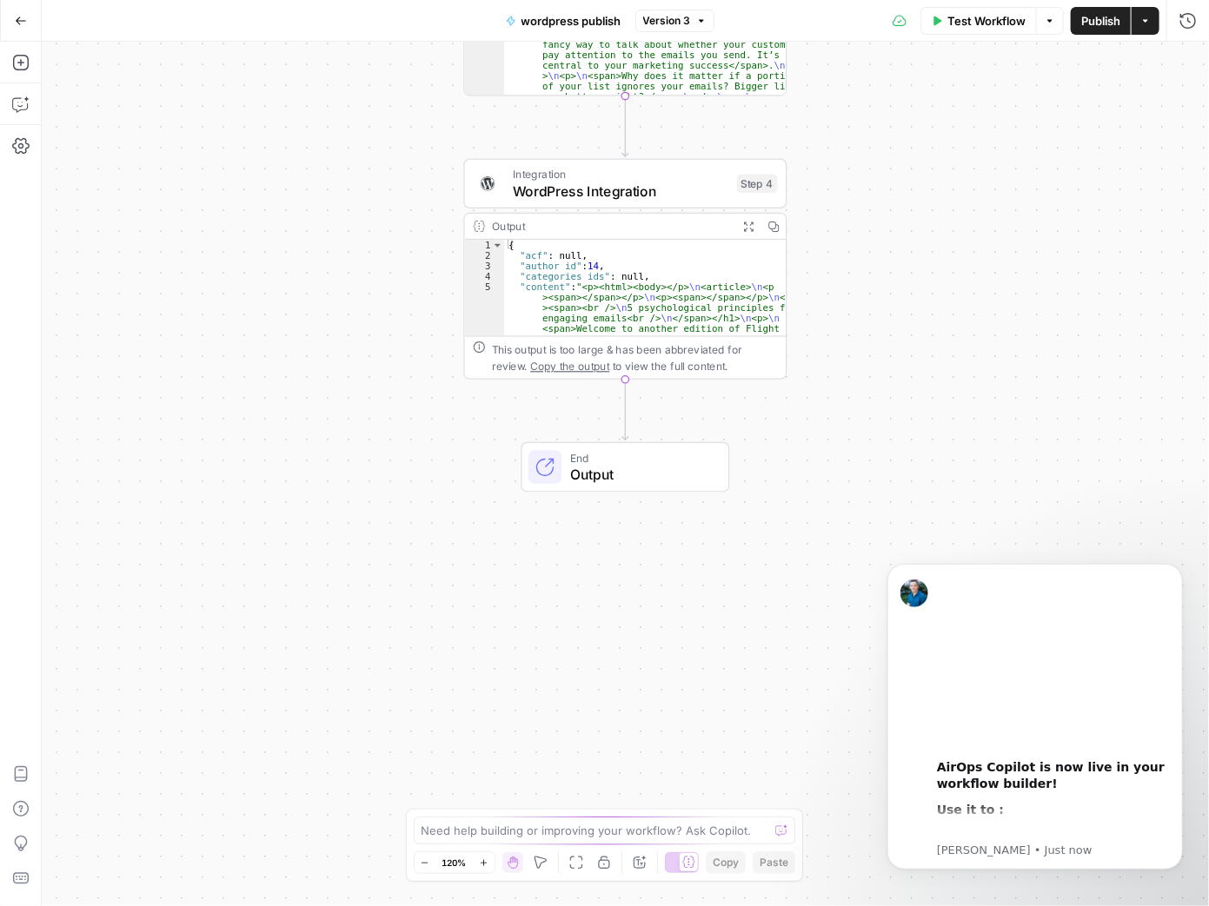
click at [596, 473] on span "Output" at bounding box center [641, 474] width 142 height 21
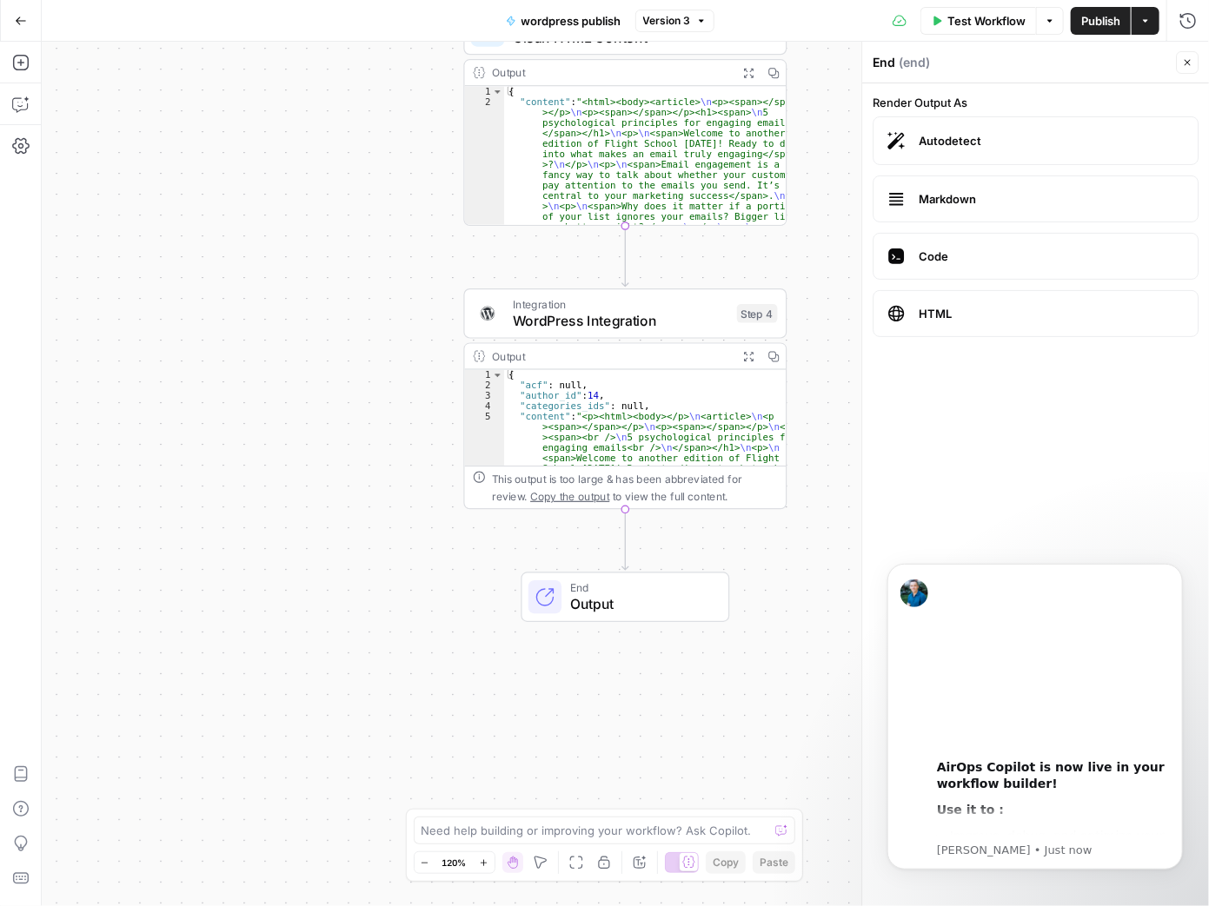
click at [29, 26] on button "Go Back" at bounding box center [20, 20] width 31 height 31
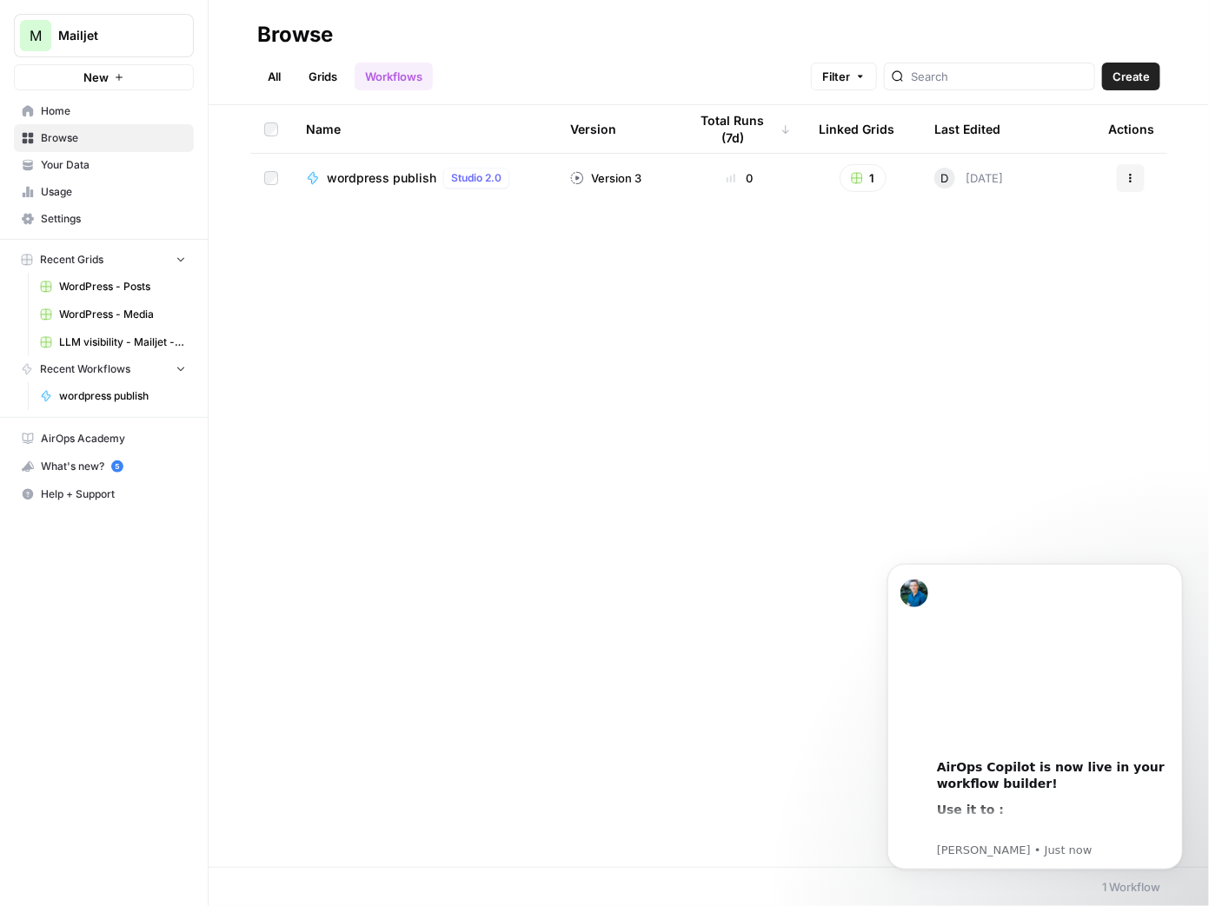
click at [149, 36] on span "Mailjet" at bounding box center [110, 35] width 105 height 17
click at [1182, 567] on icon "Dismiss notification" at bounding box center [1177, 568] width 10 height 10
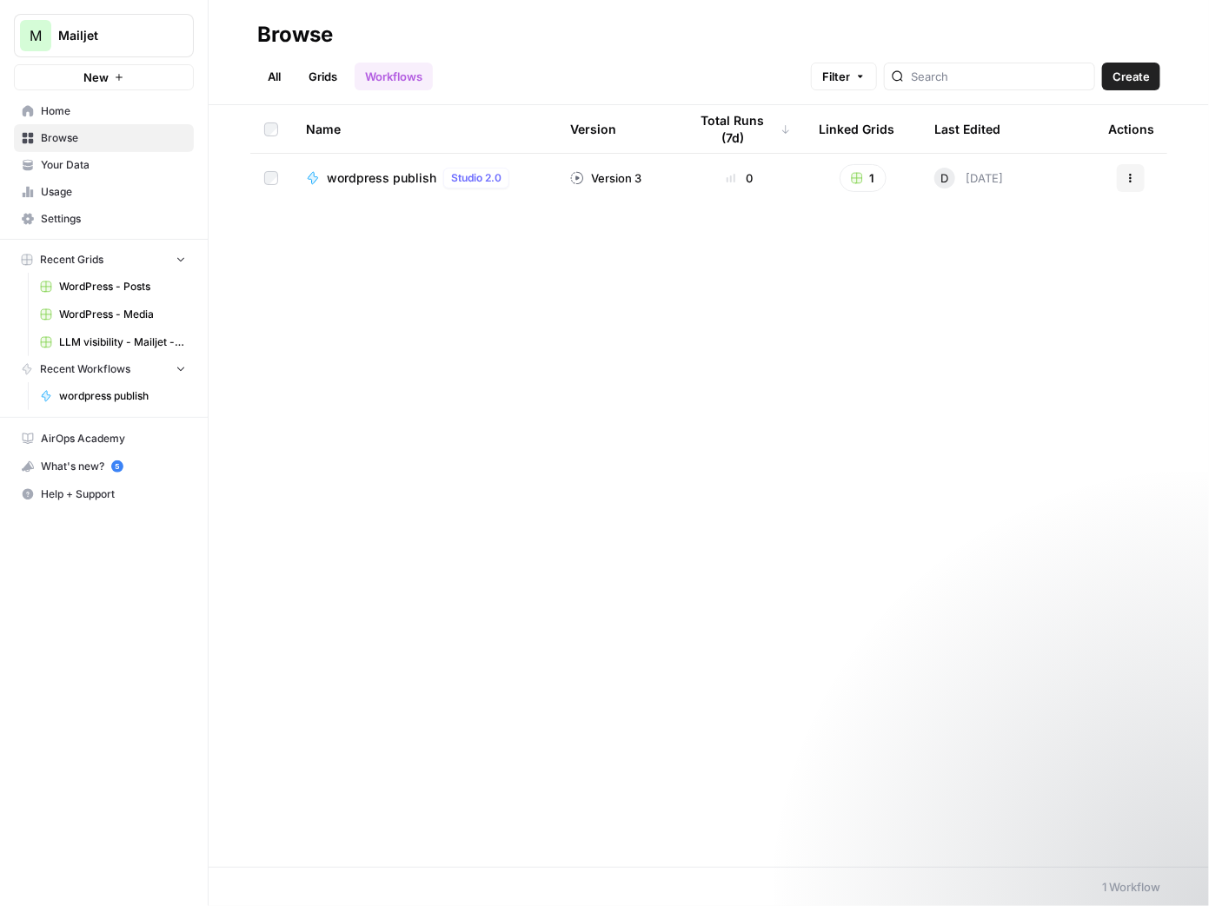
click at [391, 179] on span "wordpress publish" at bounding box center [381, 177] width 109 height 17
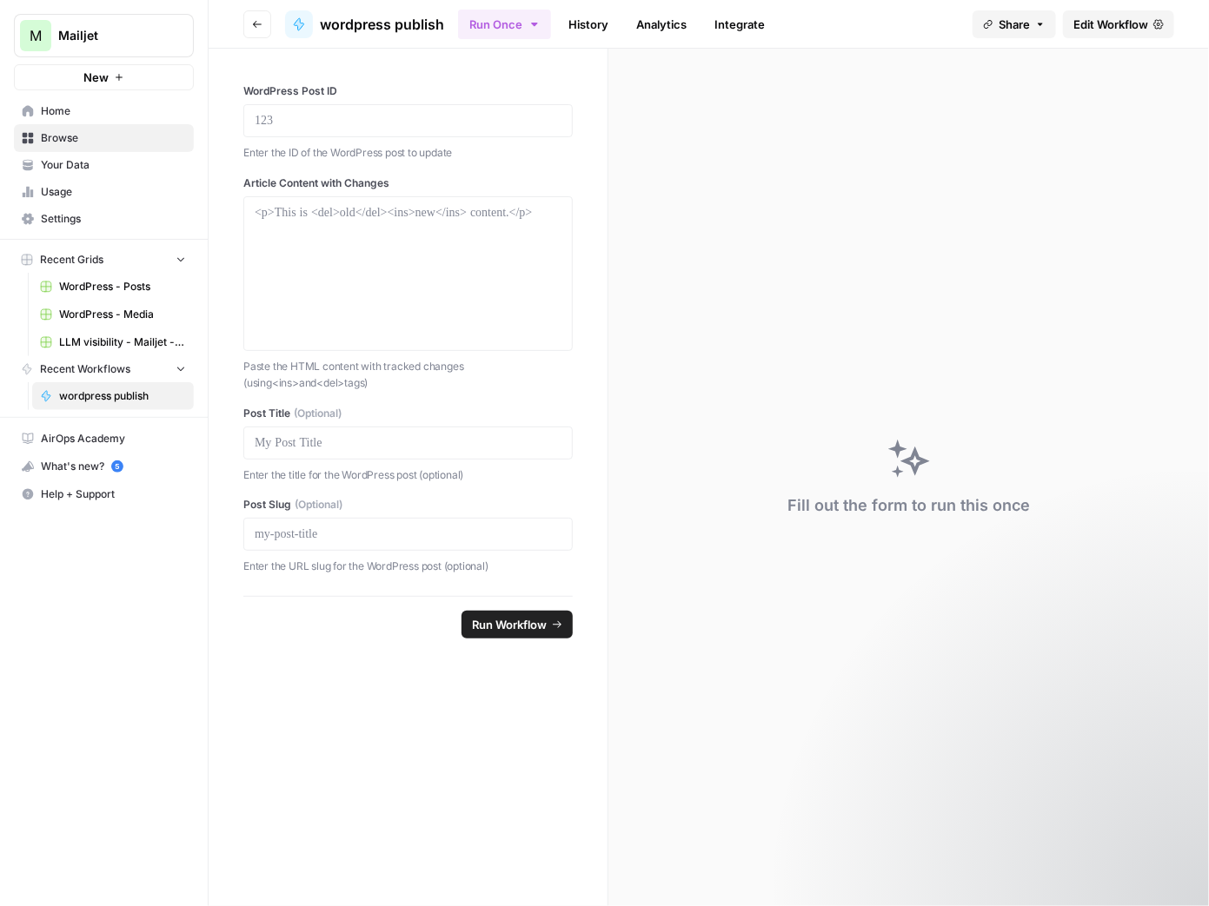
click at [1110, 23] on span "Edit Workflow" at bounding box center [1110, 24] width 75 height 17
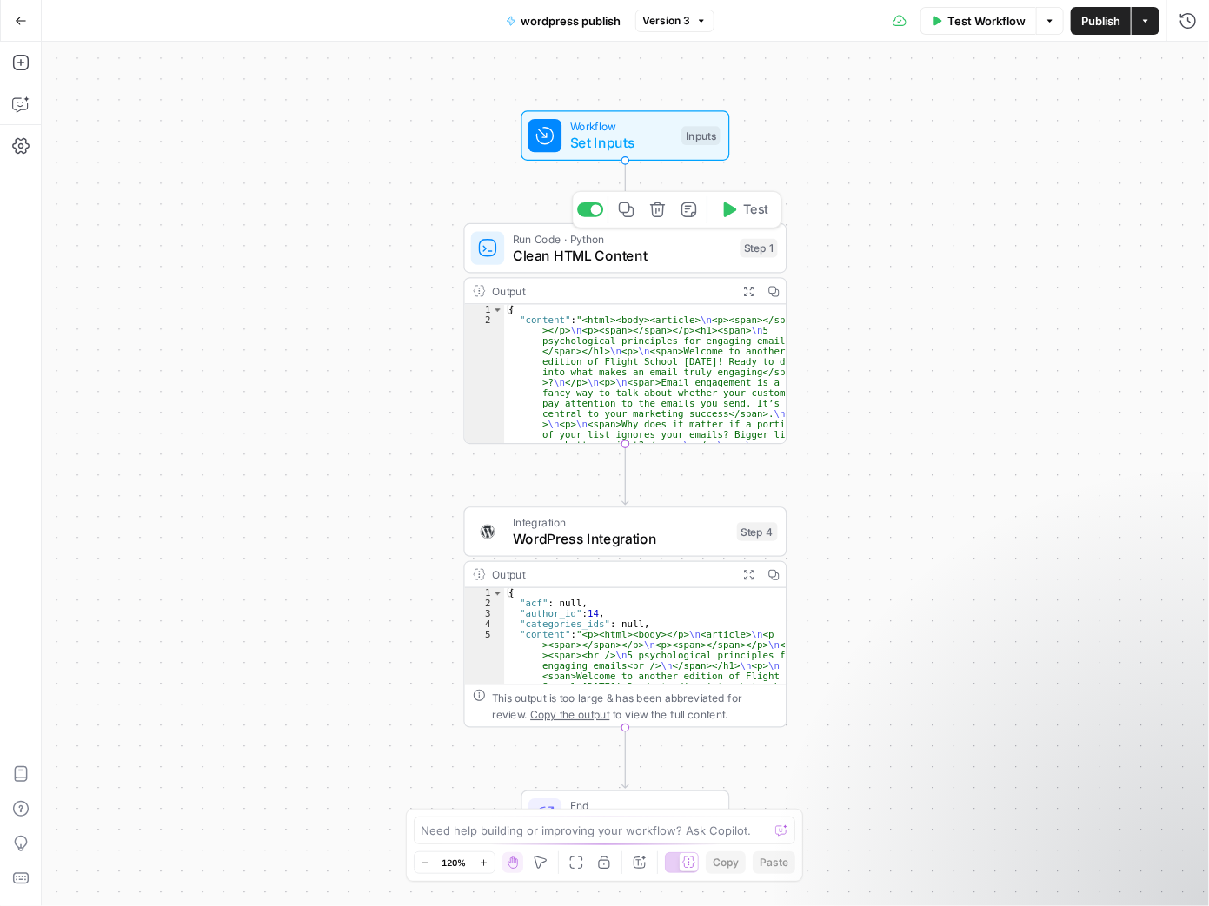
click at [676, 260] on span "Clean HTML Content" at bounding box center [622, 255] width 219 height 21
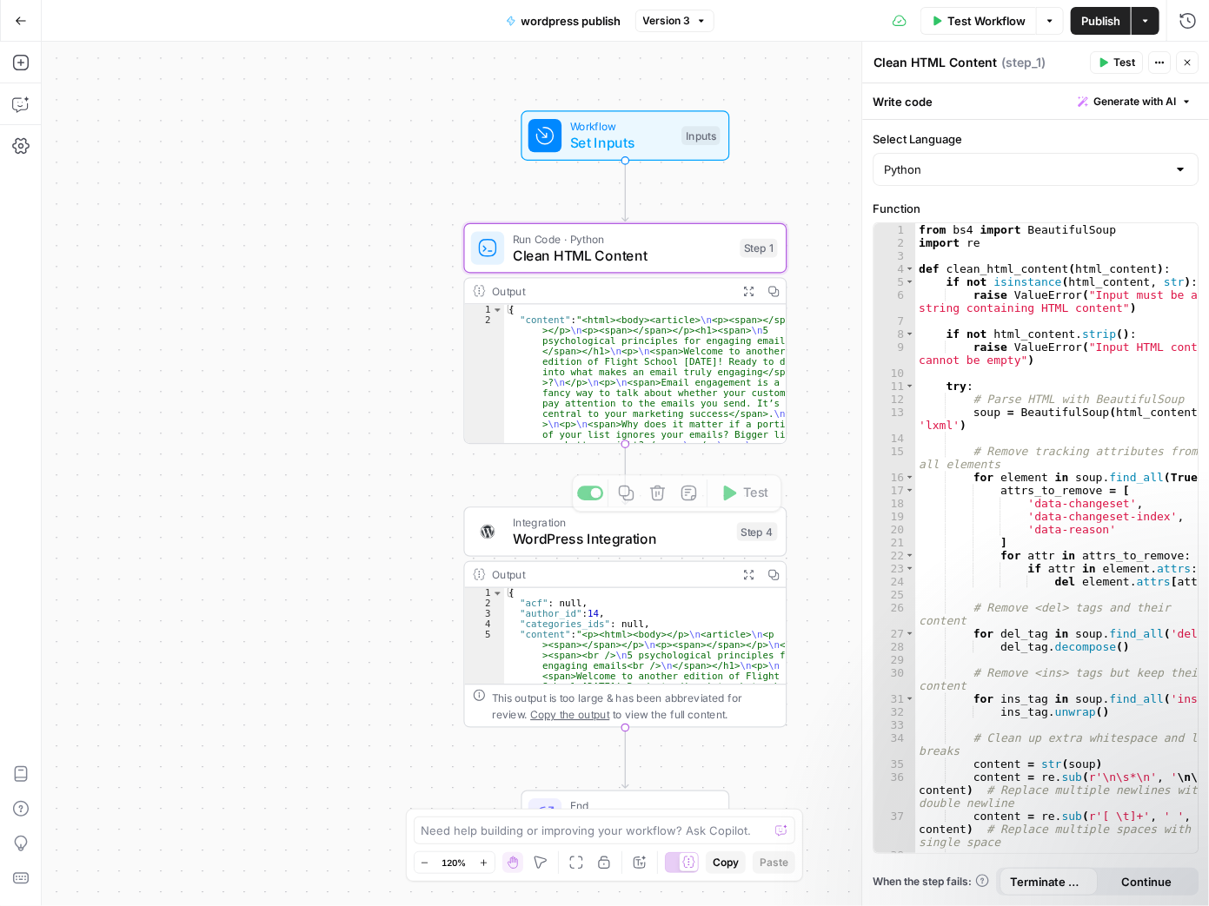
click at [665, 145] on span "Set Inputs" at bounding box center [621, 143] width 103 height 21
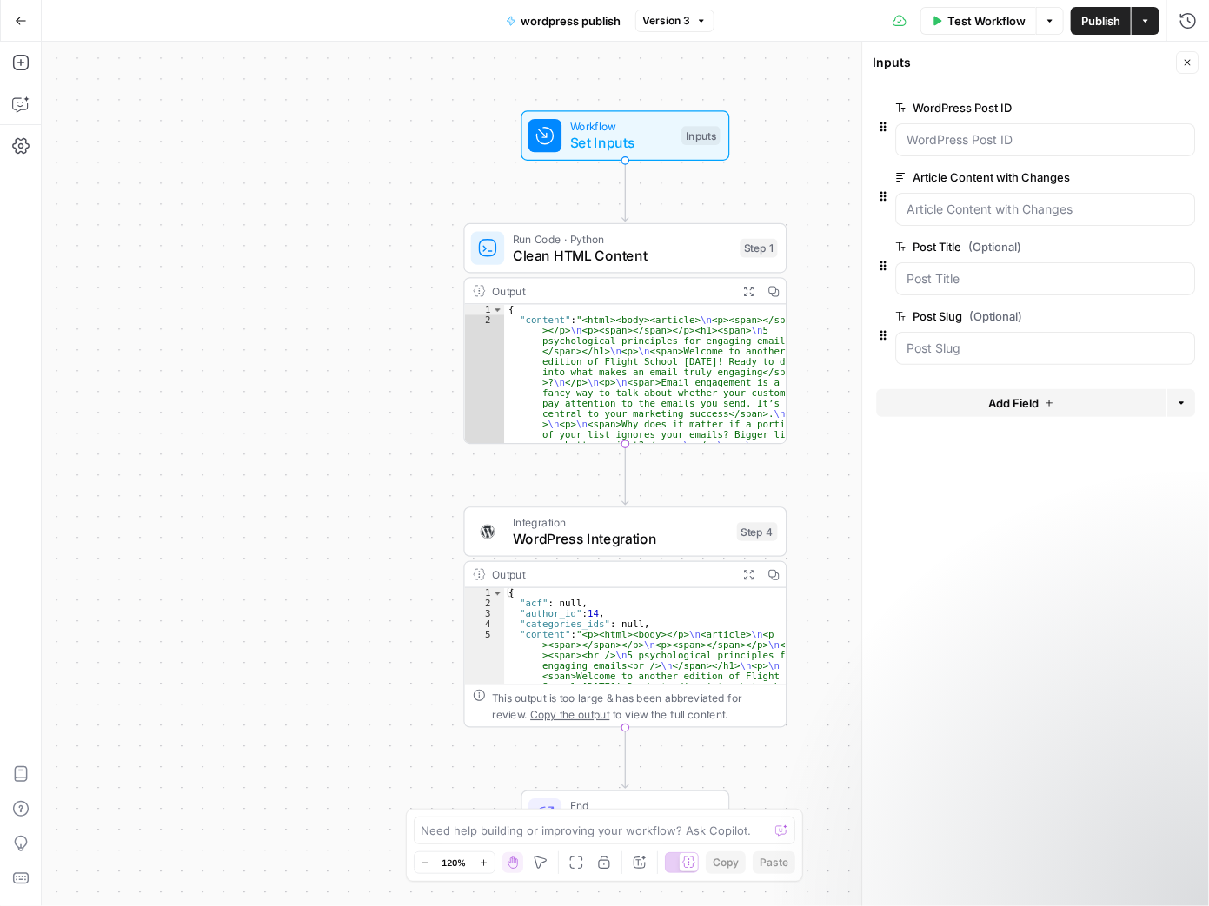
click at [1089, 602] on form "WordPress Post ID edit field Delete group Article Content with Changes edit fie…" at bounding box center [1035, 494] width 347 height 823
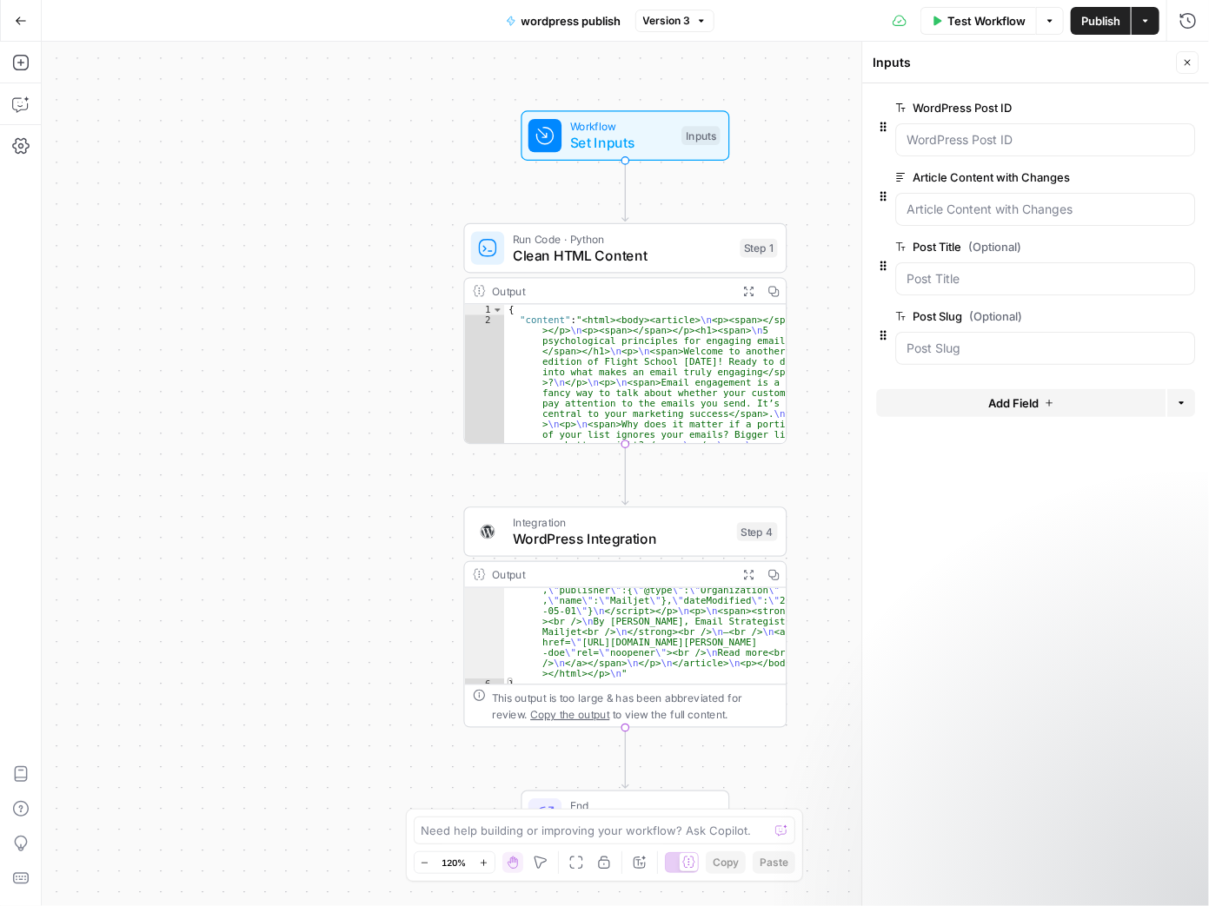
scroll to position [1821, 0]
